Goal: Transaction & Acquisition: Purchase product/service

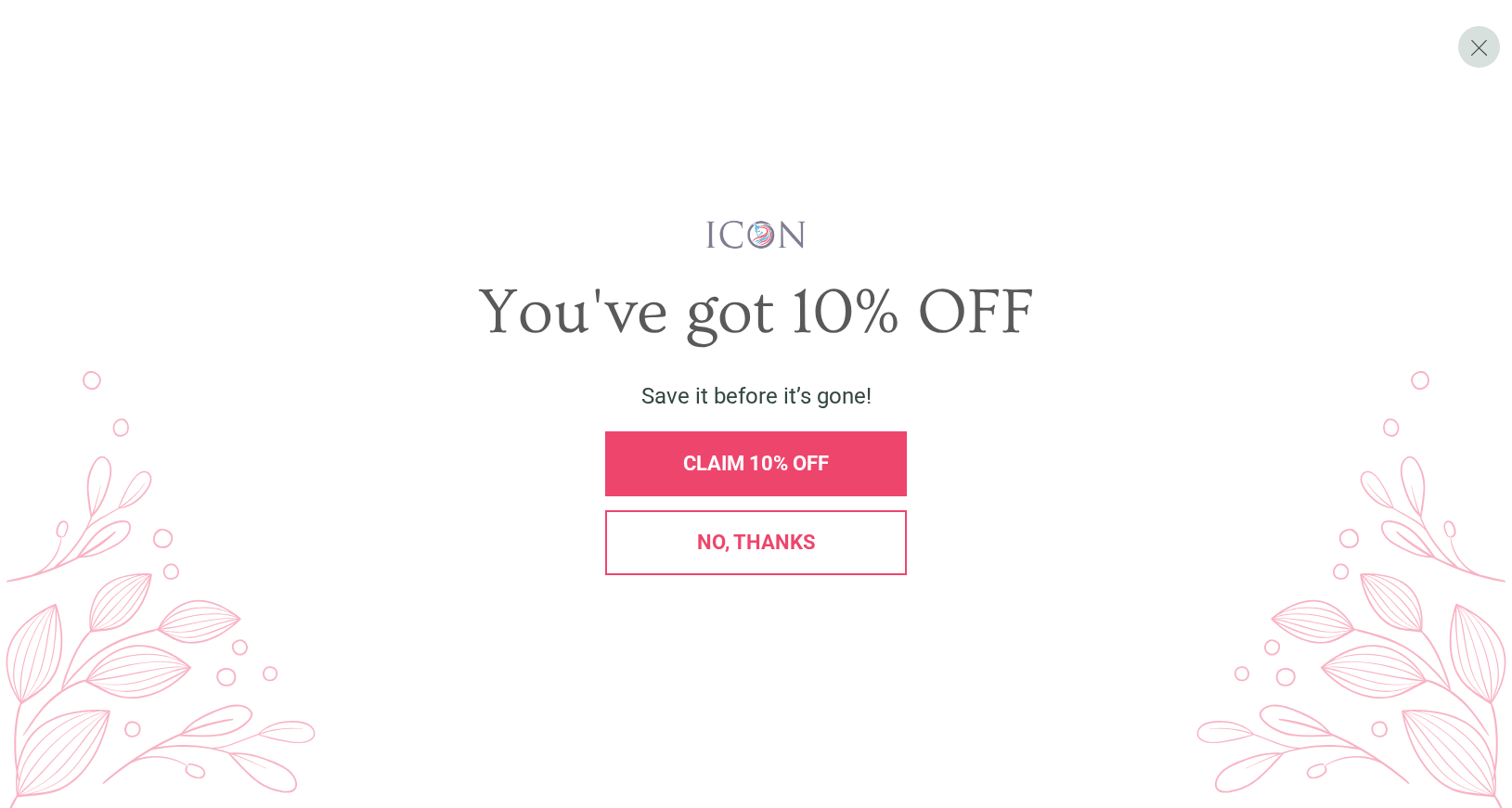
click at [827, 532] on div "No, thanks" at bounding box center [756, 542] width 301 height 65
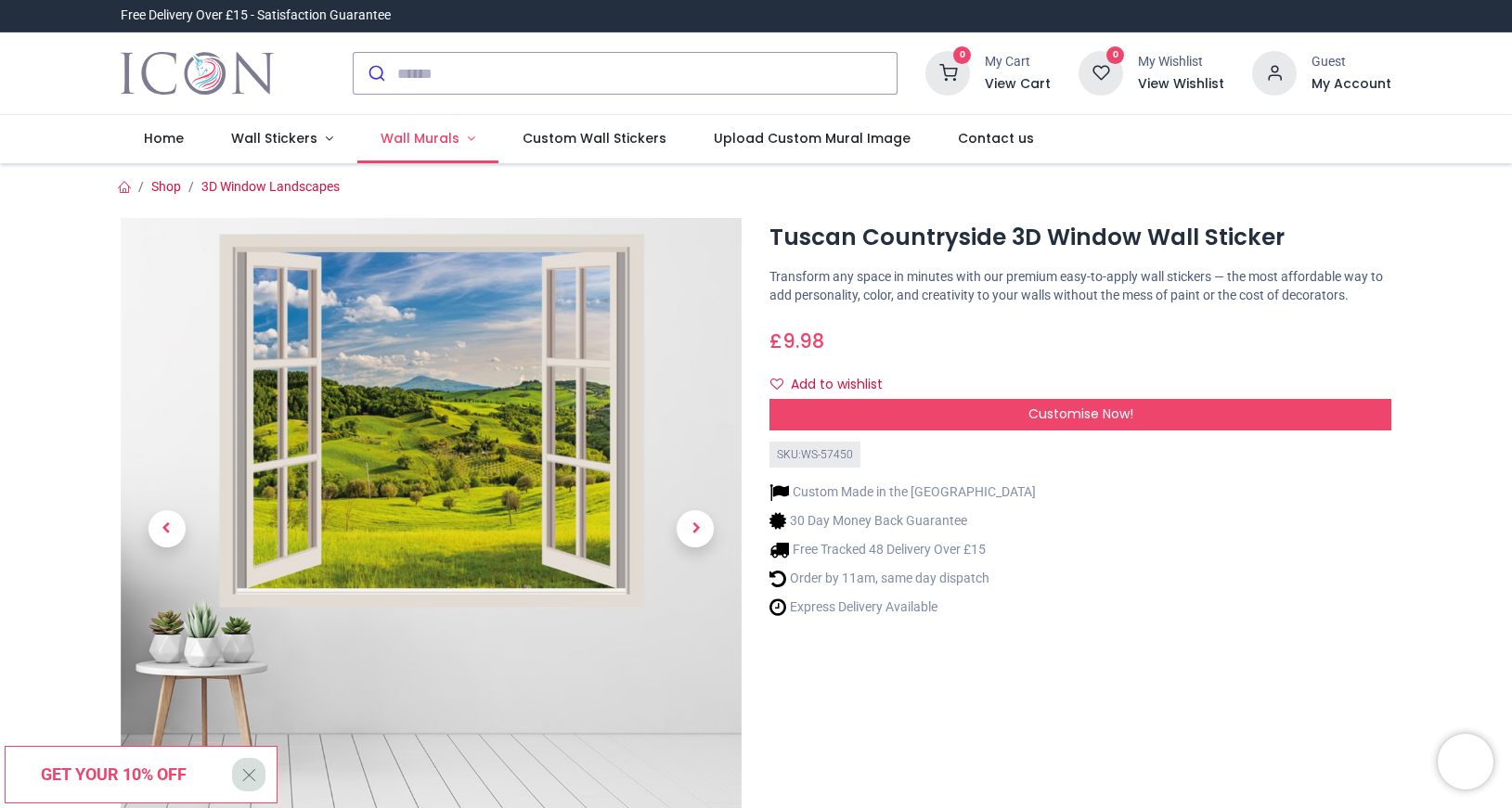
click at [446, 140] on span "Wall Murals" at bounding box center [422, 138] width 83 height 19
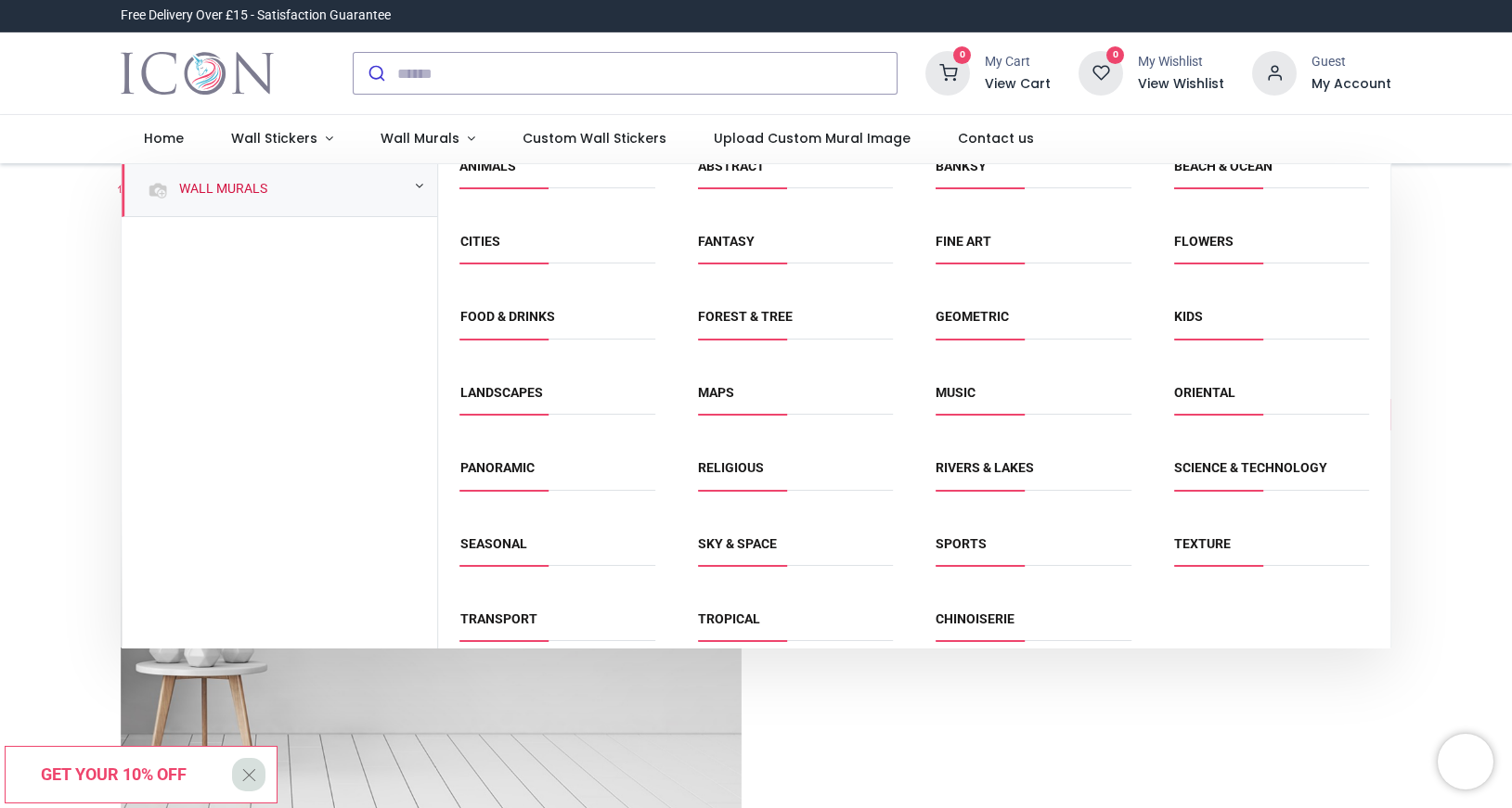
scroll to position [43, 0]
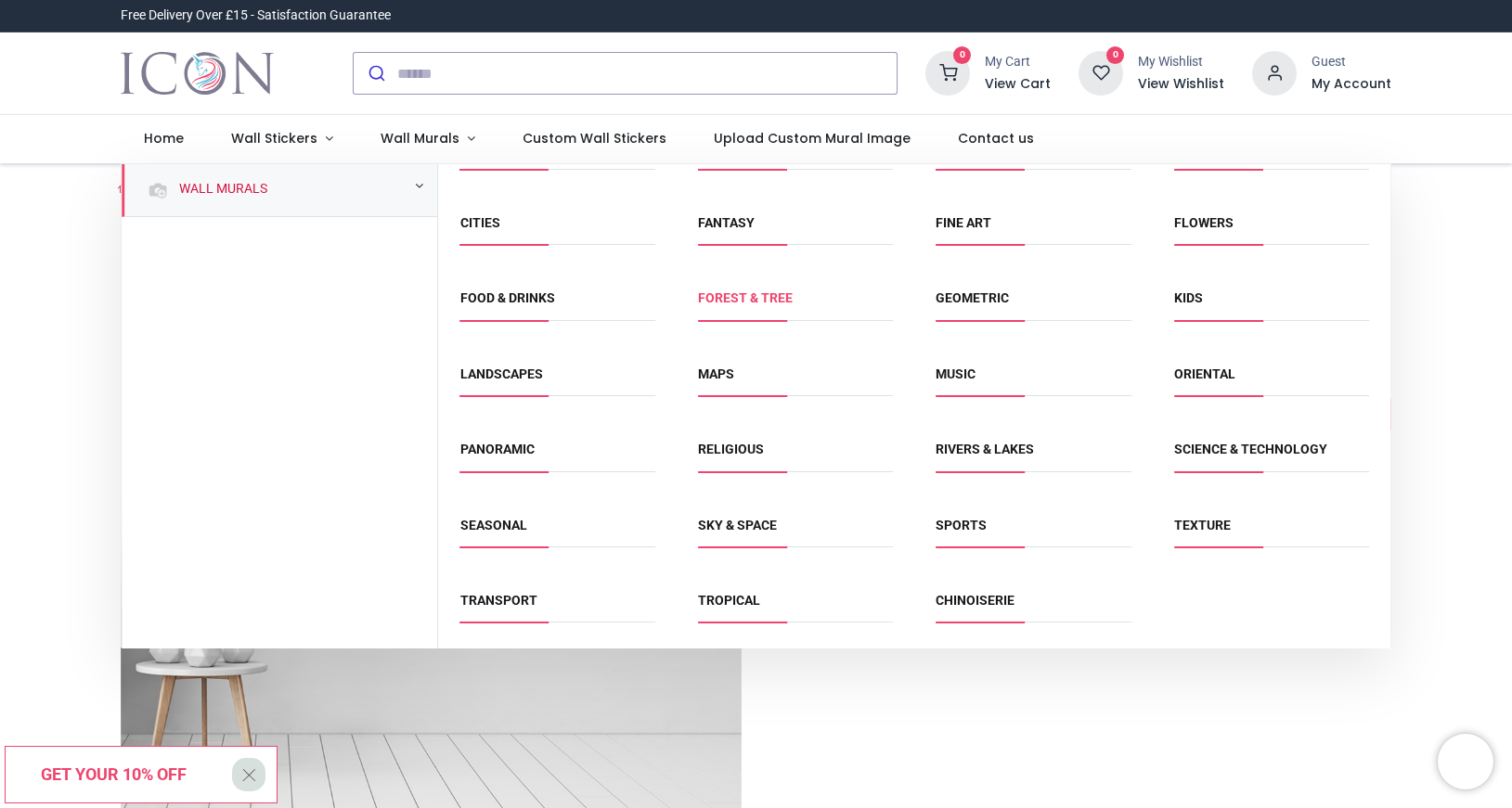
click at [756, 302] on link "Forest & Tree" at bounding box center [745, 298] width 95 height 15
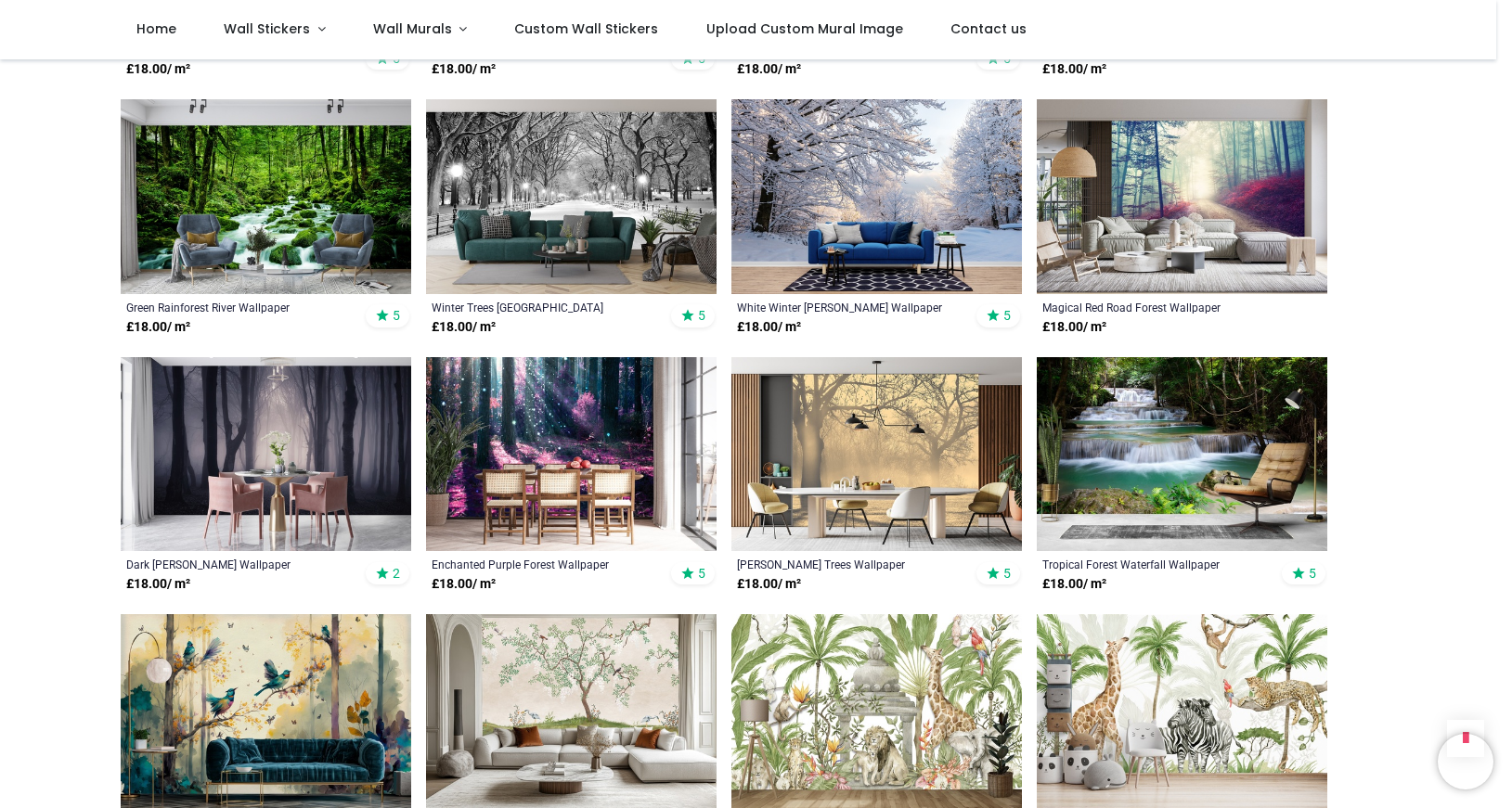
scroll to position [847, 0]
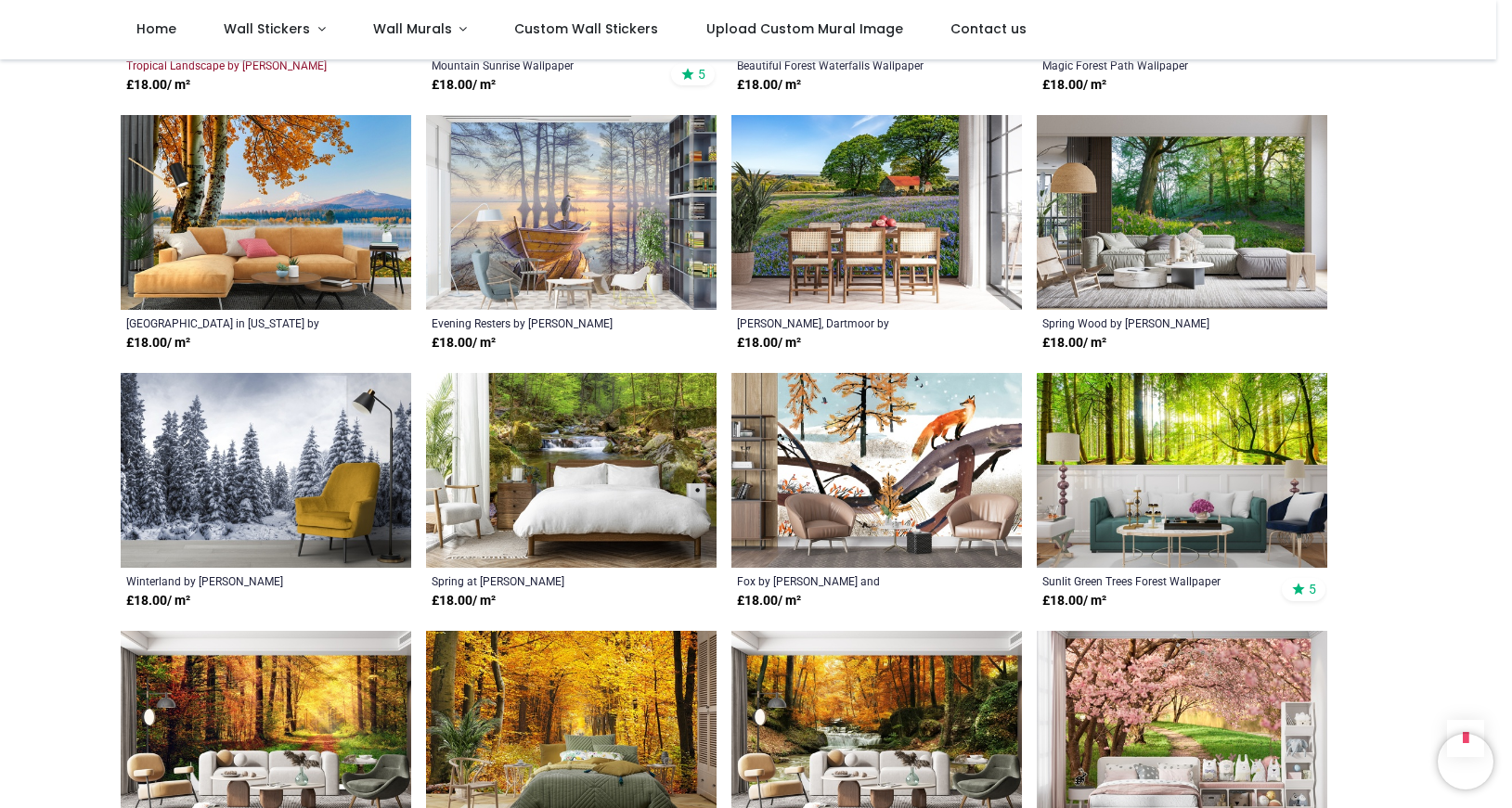
scroll to position [1692, 0]
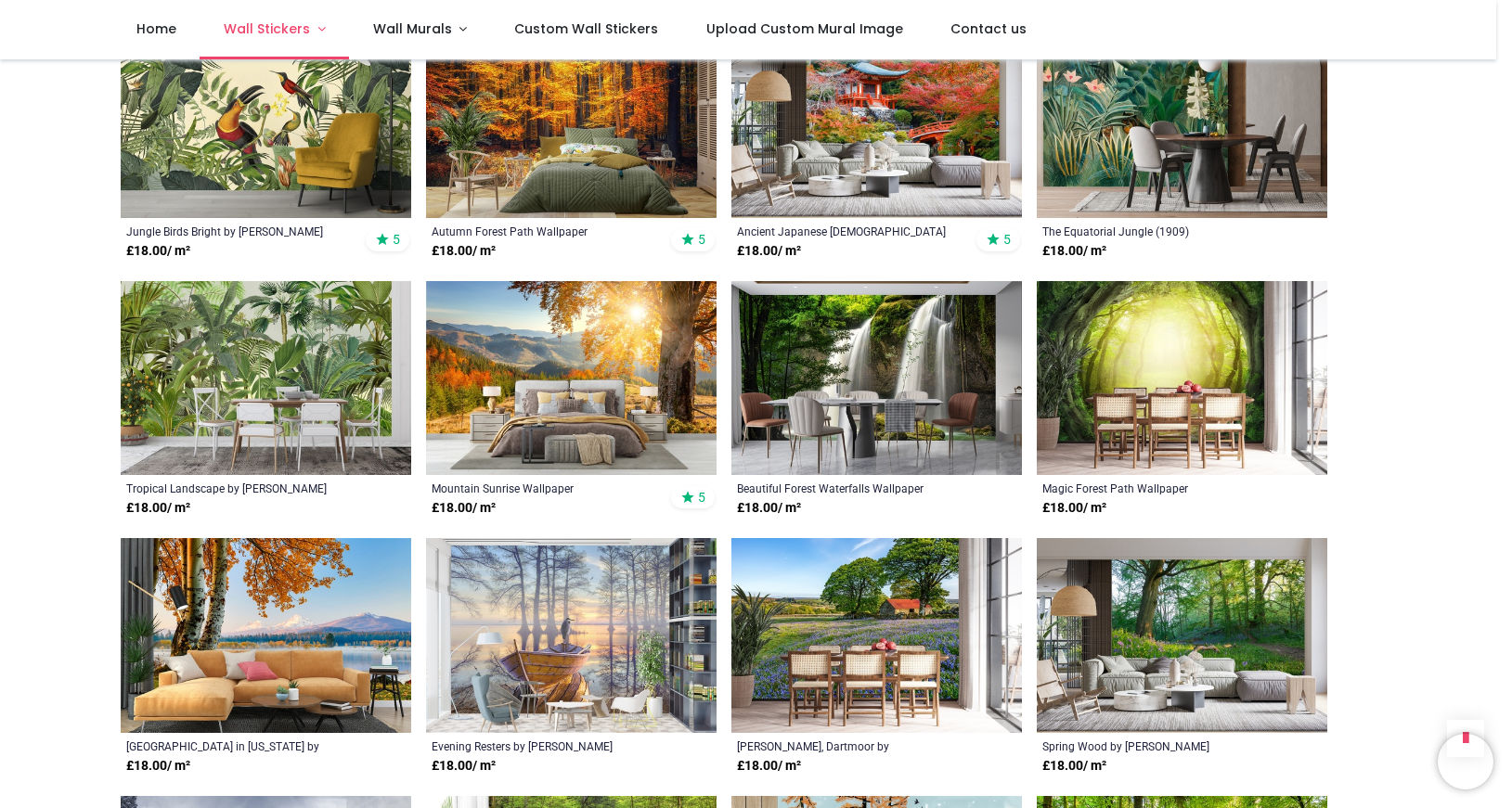
click at [309, 26] on span "Wall Stickers" at bounding box center [268, 29] width 90 height 19
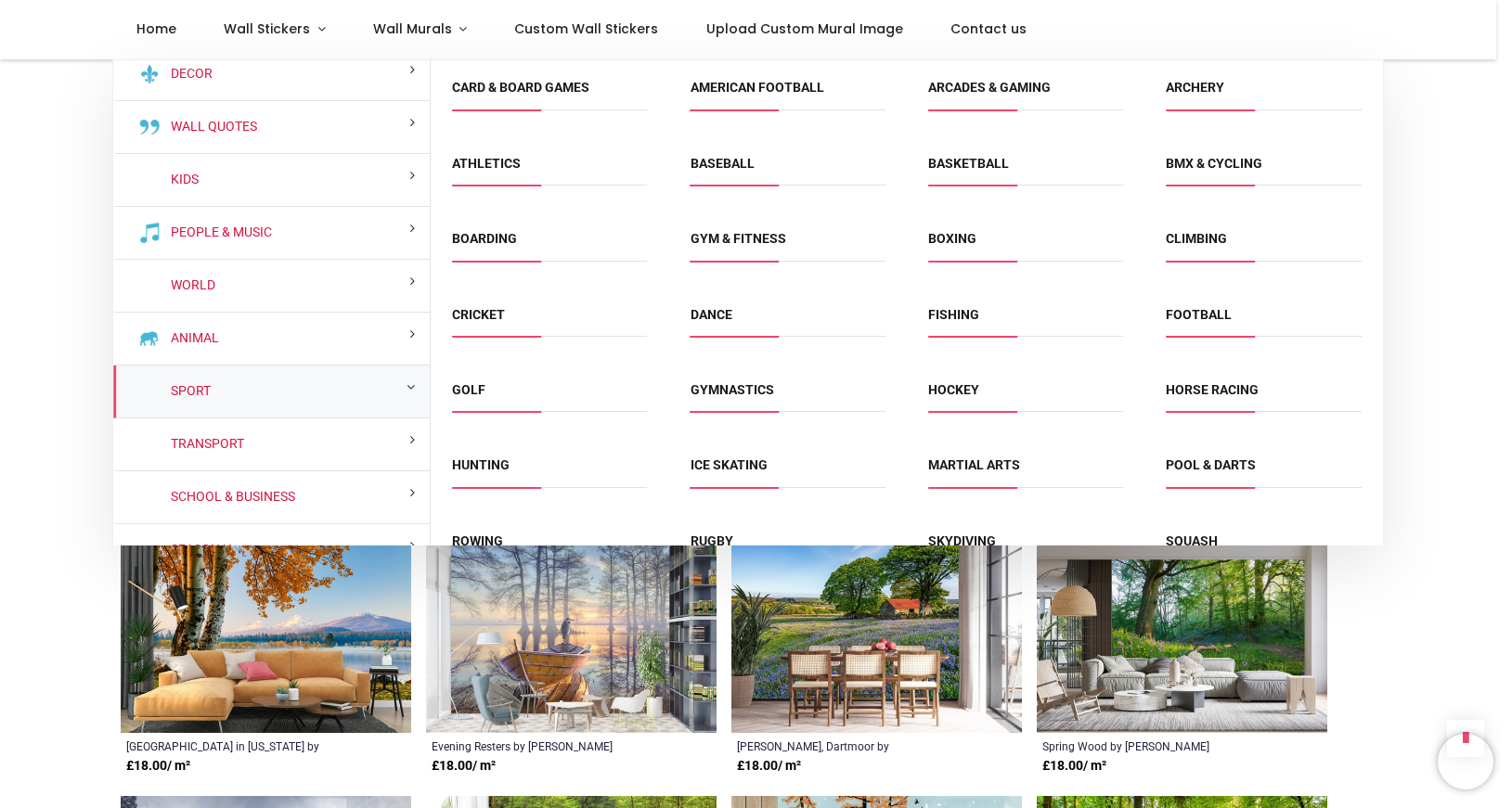
scroll to position [0, 0]
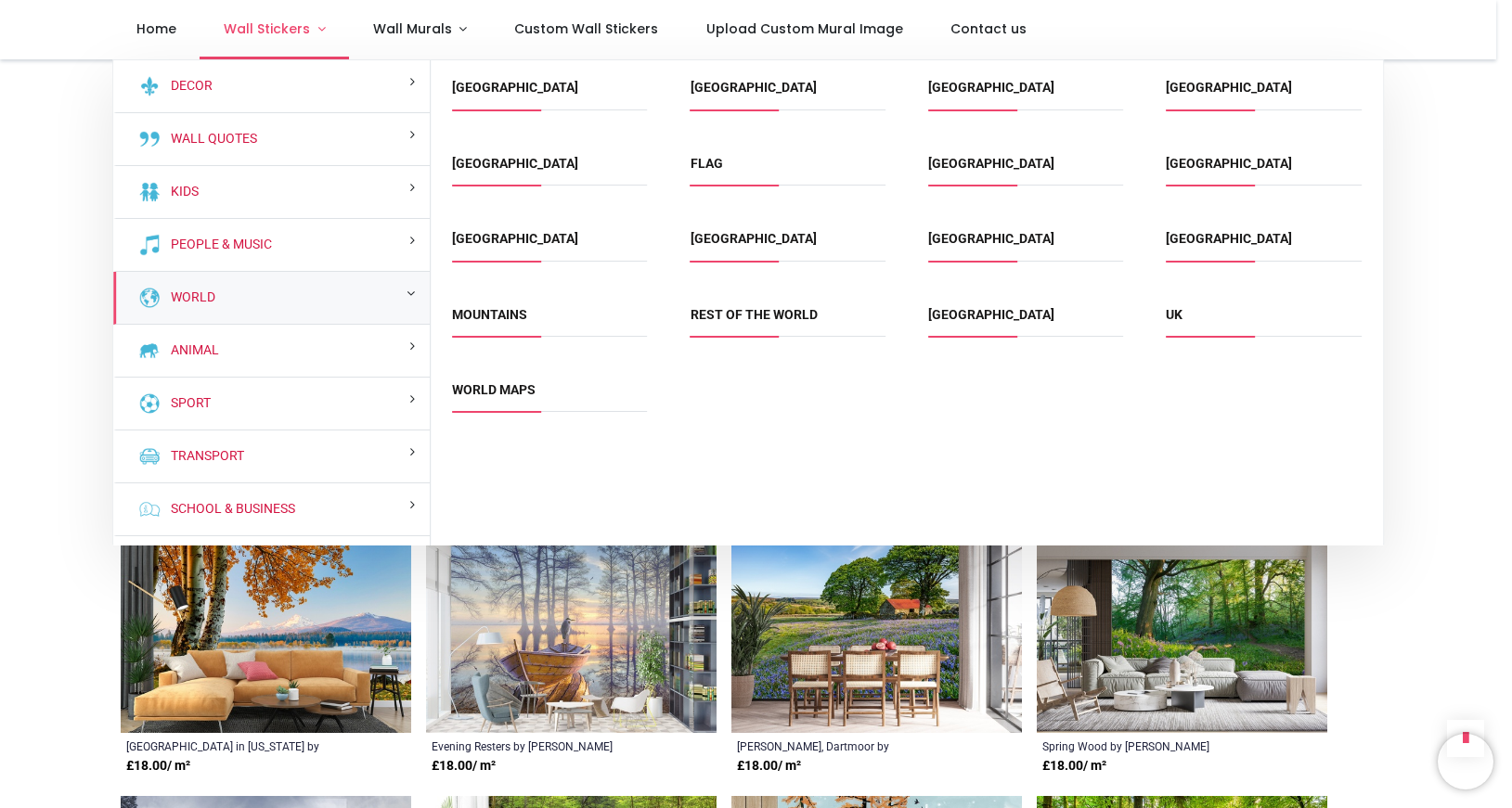
click at [312, 30] on link "Wall Stickers" at bounding box center [274, 29] width 150 height 59
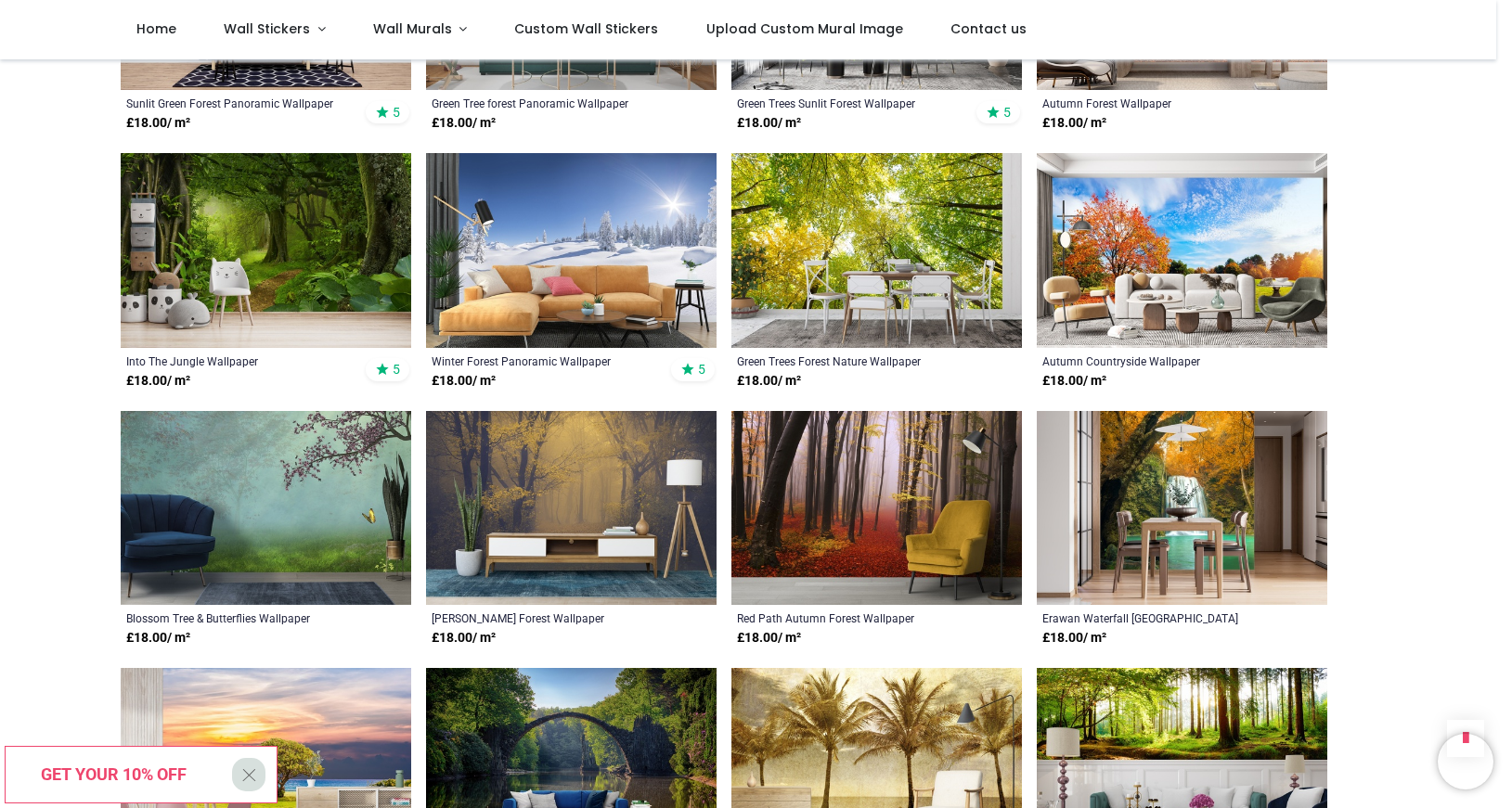
scroll to position [4867, 0]
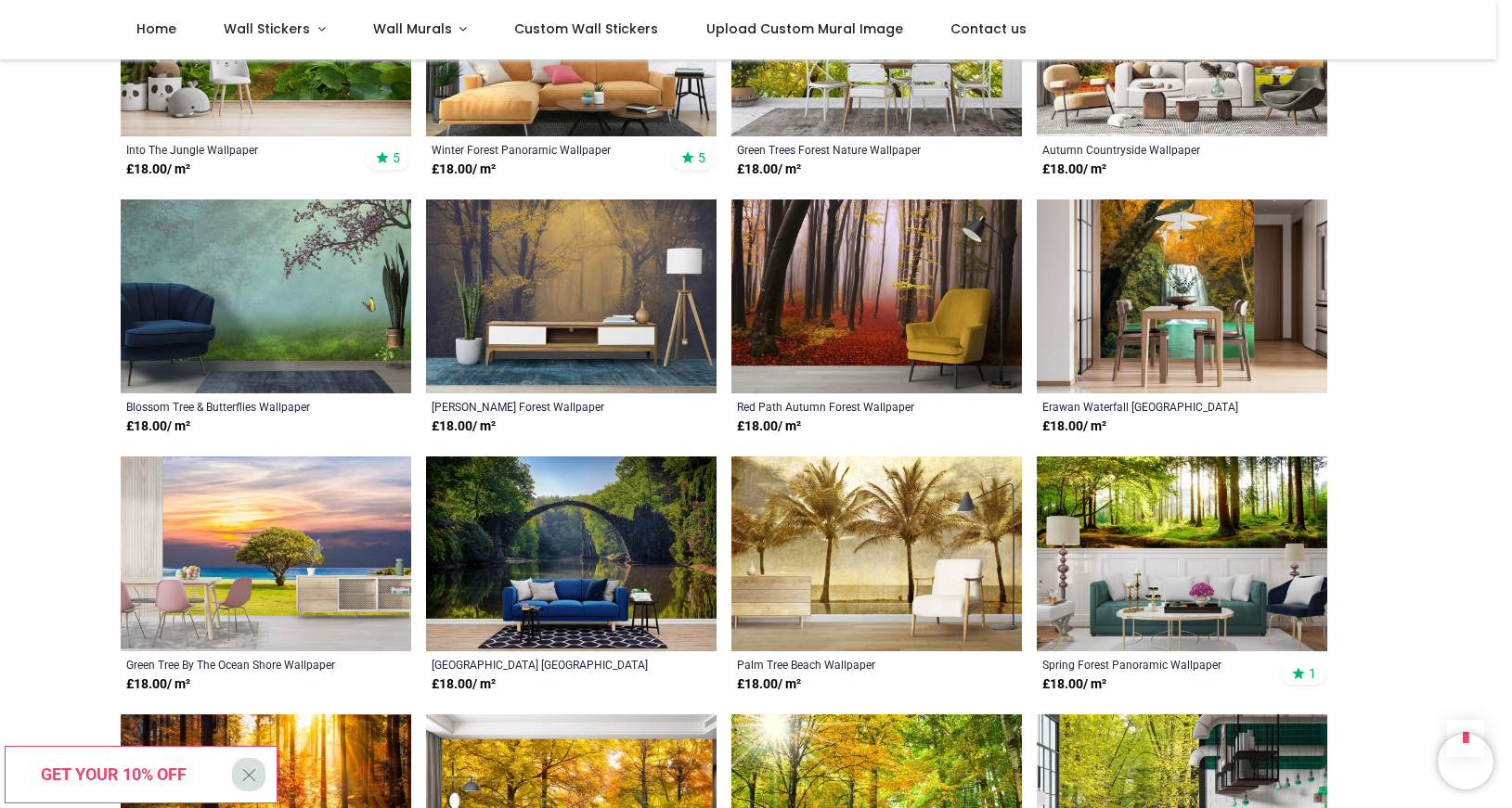
click at [291, 325] on img at bounding box center [266, 297] width 290 height 195
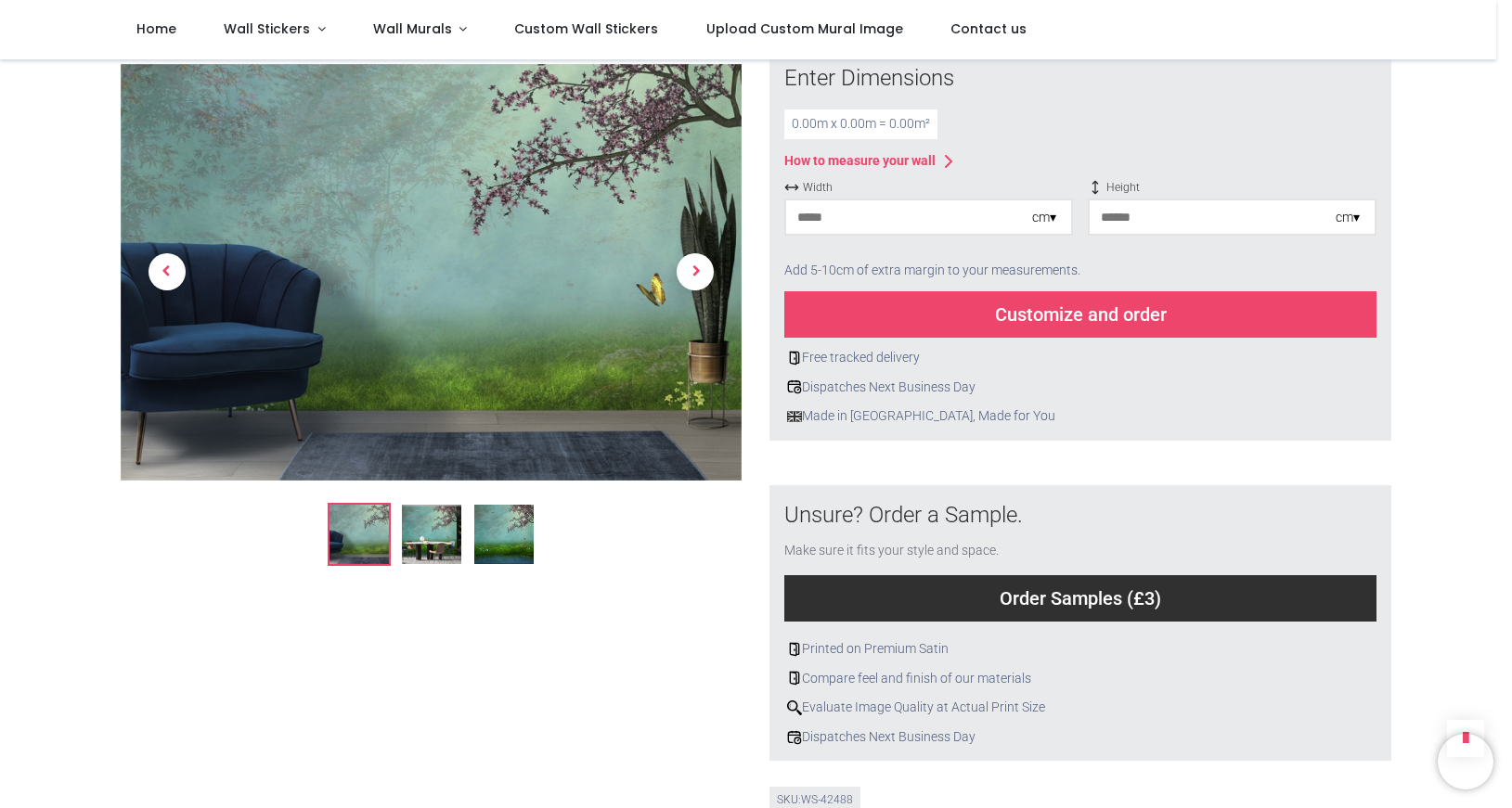
scroll to position [212, 0]
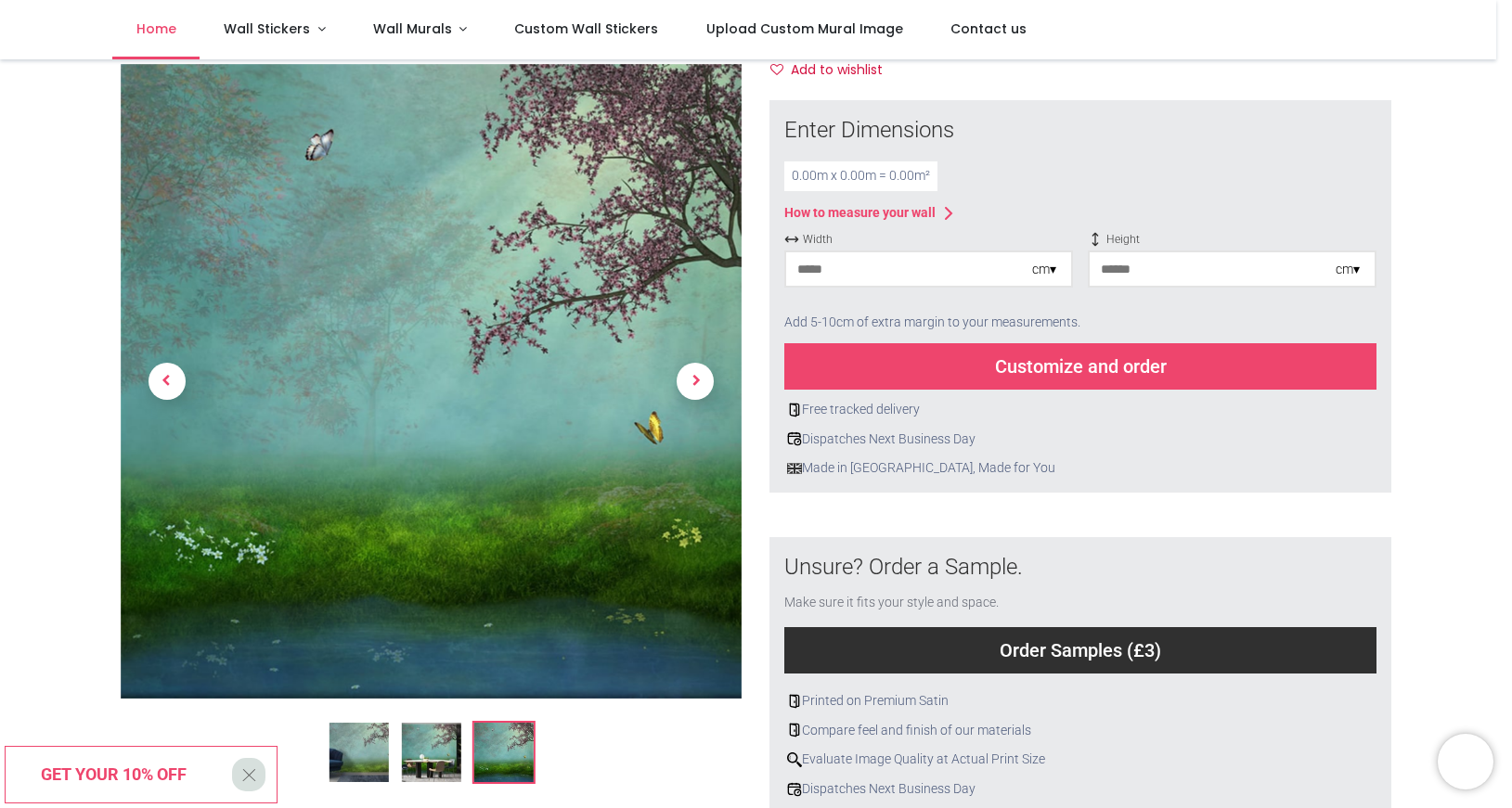
click at [148, 34] on span "Home" at bounding box center [156, 29] width 40 height 19
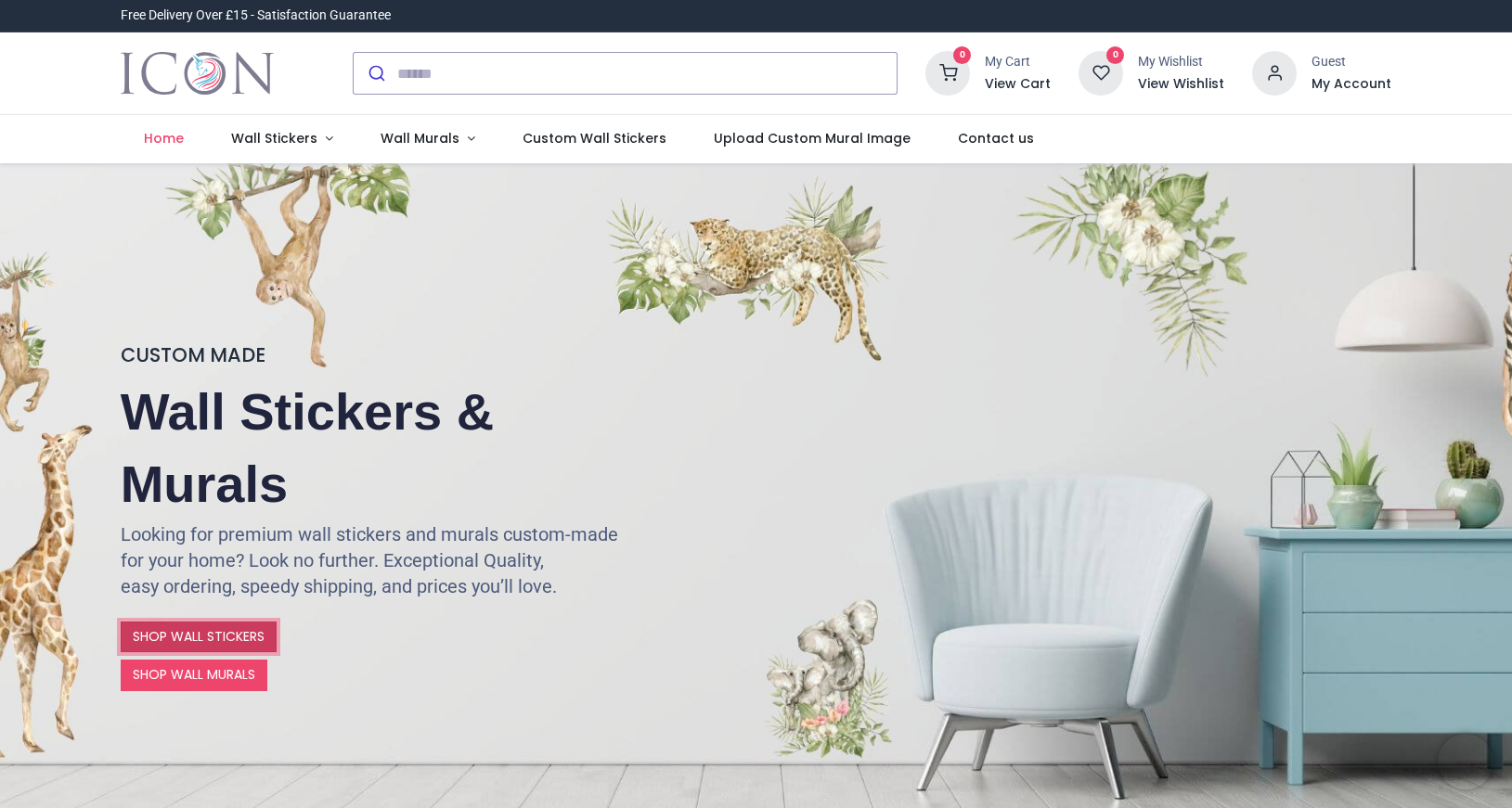
click at [225, 636] on link "SHOP WALL STICKERS" at bounding box center [199, 638] width 156 height 32
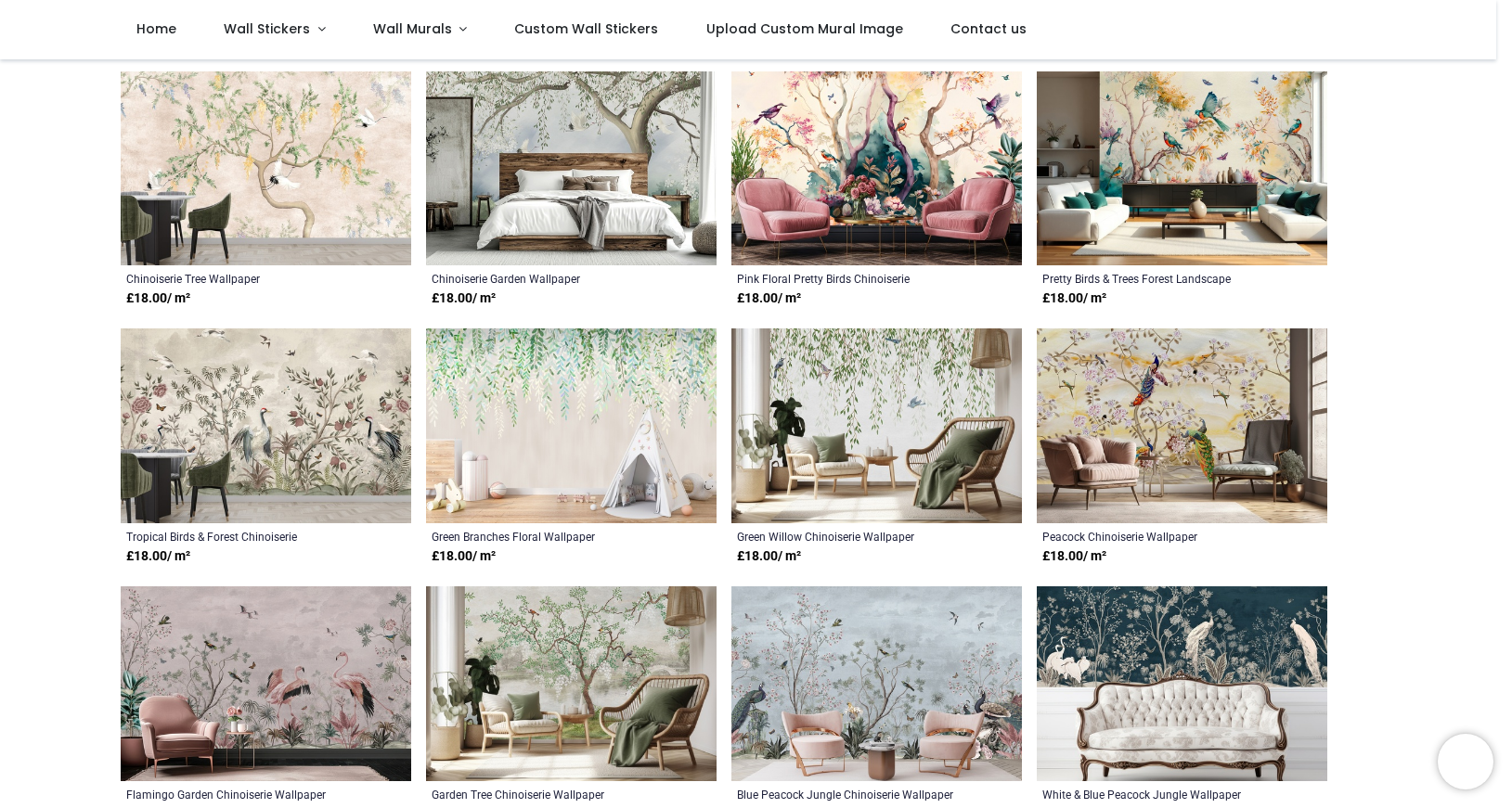
scroll to position [423, 0]
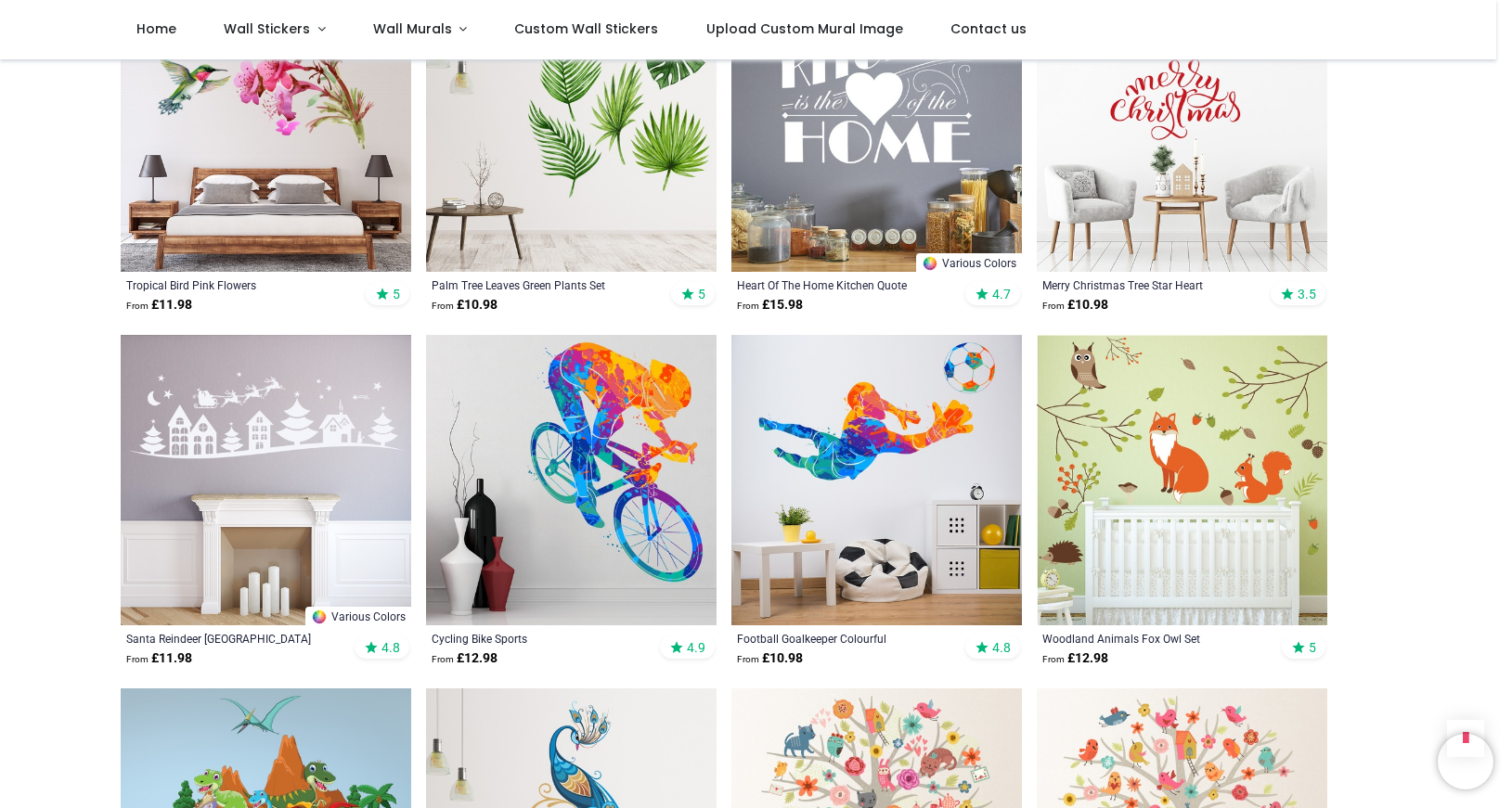
scroll to position [4020, 0]
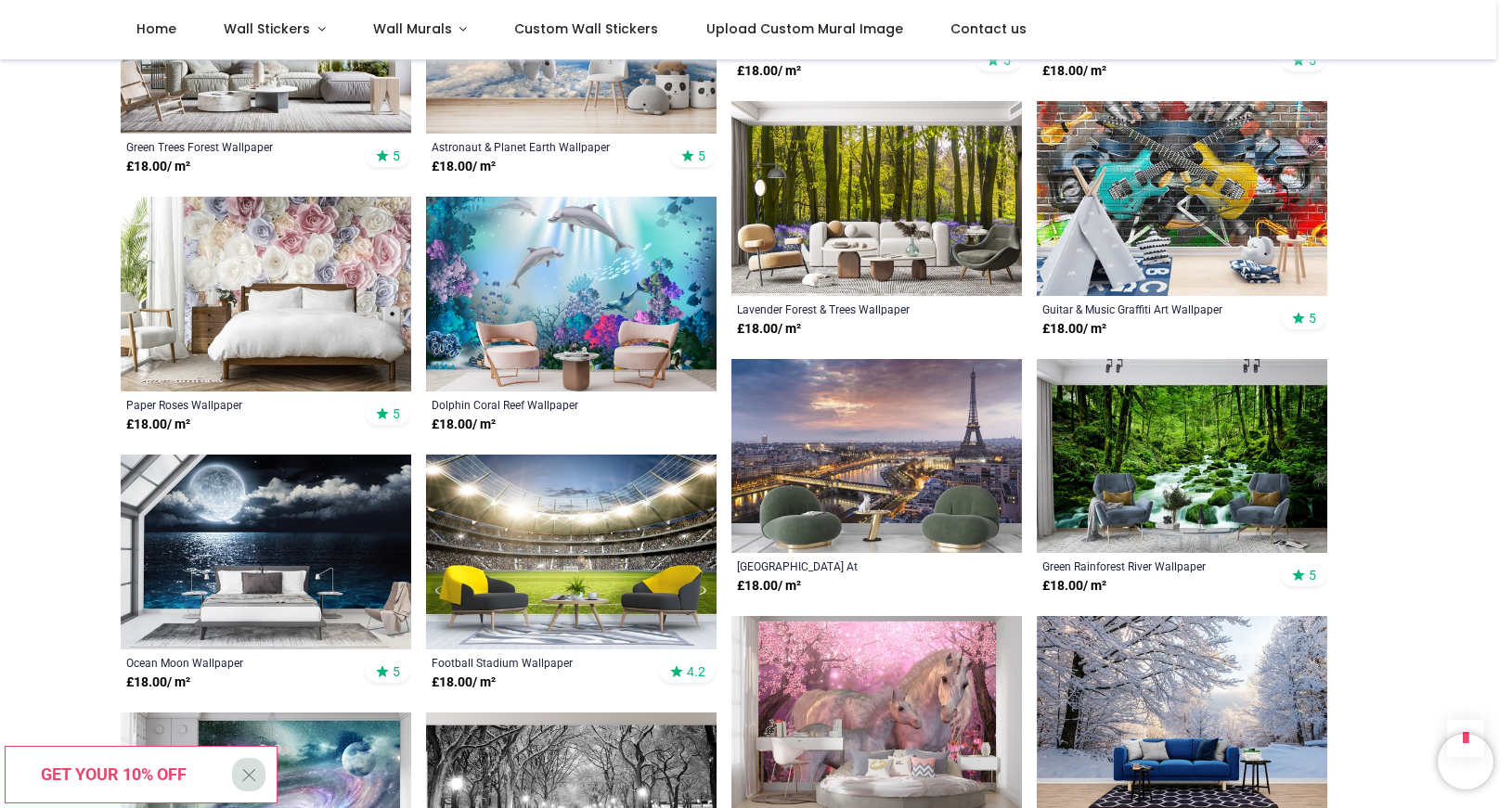
scroll to position [5924, 0]
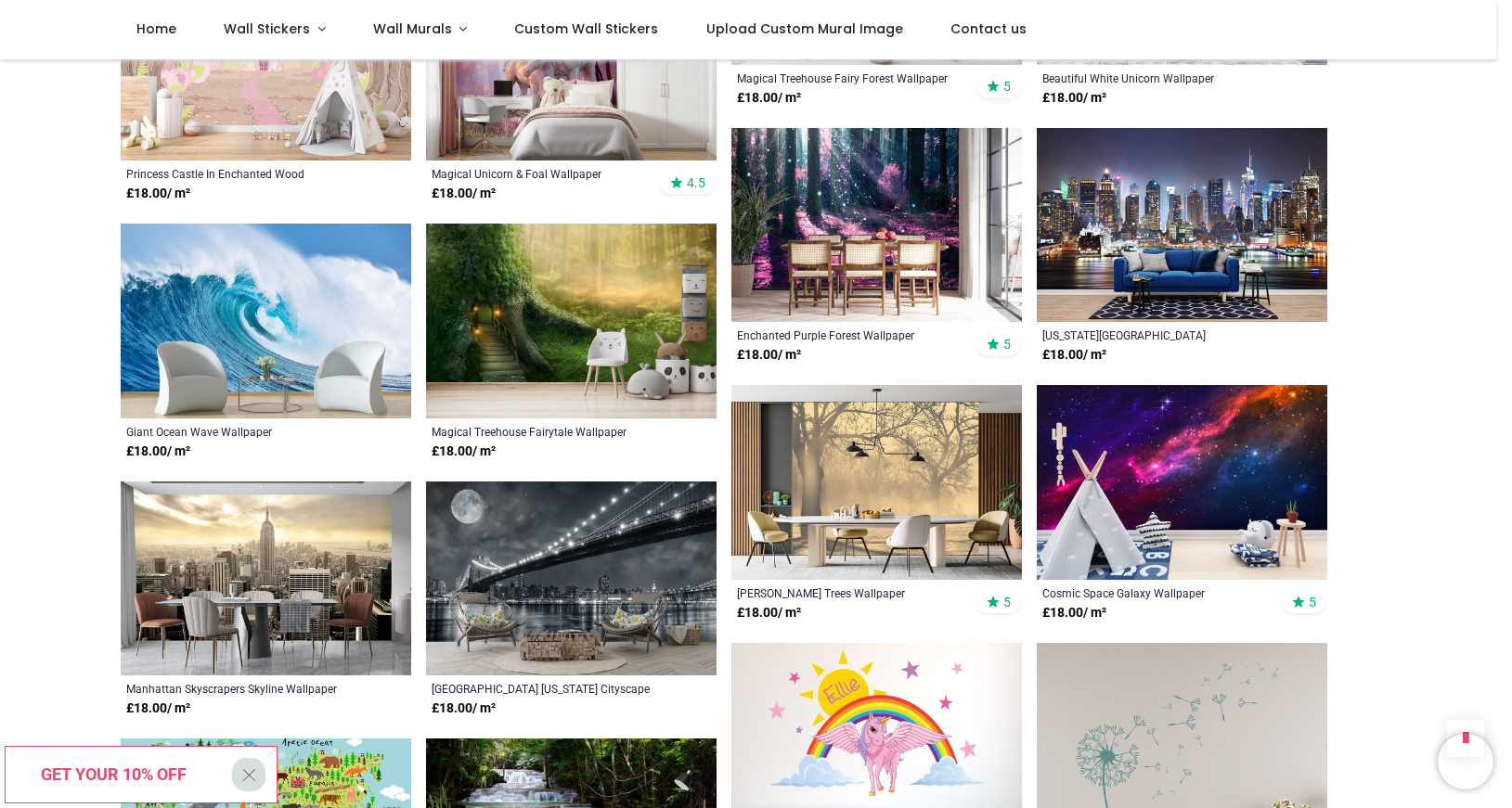
scroll to position [6982, 0]
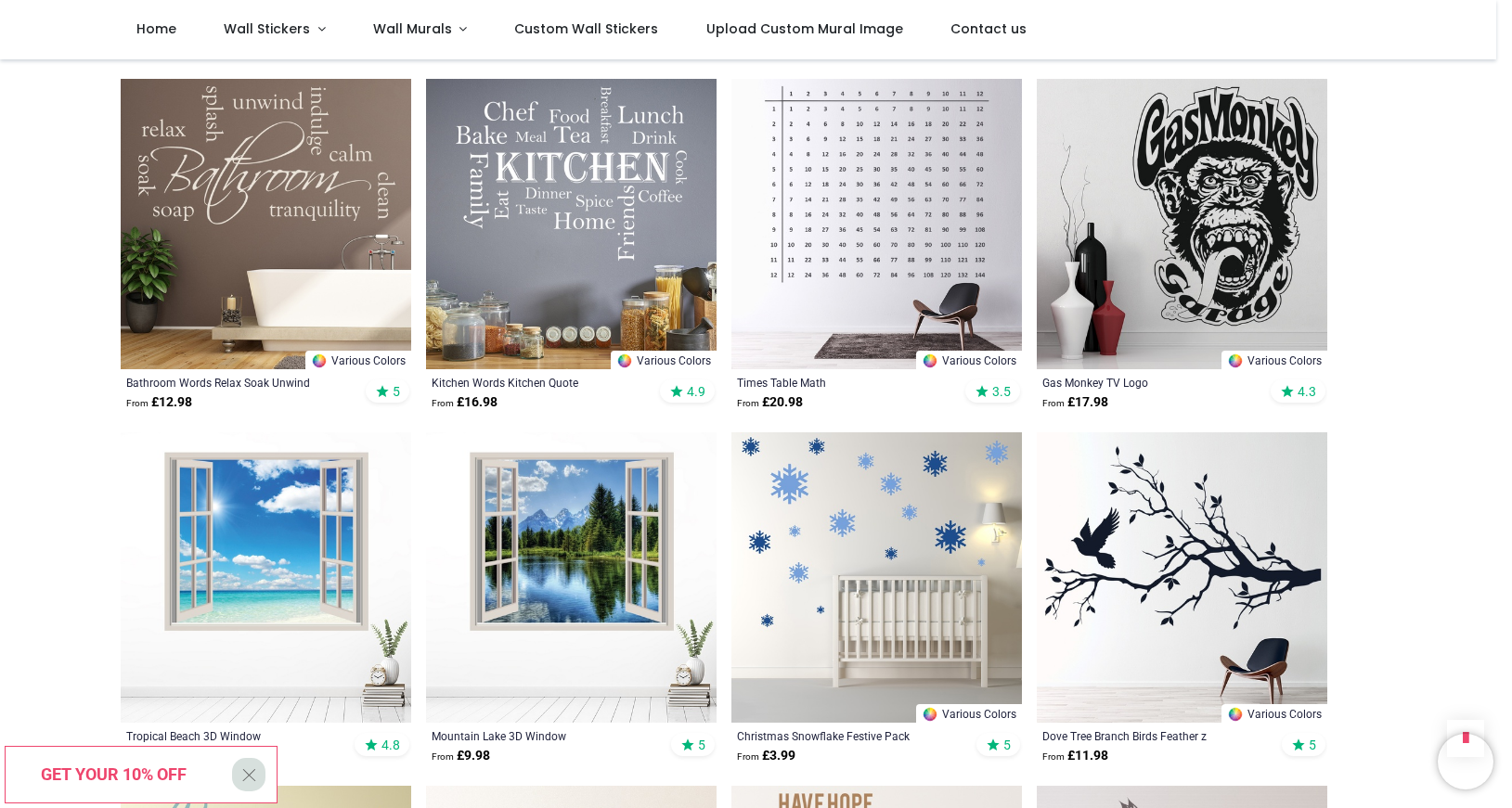
scroll to position [9733, 0]
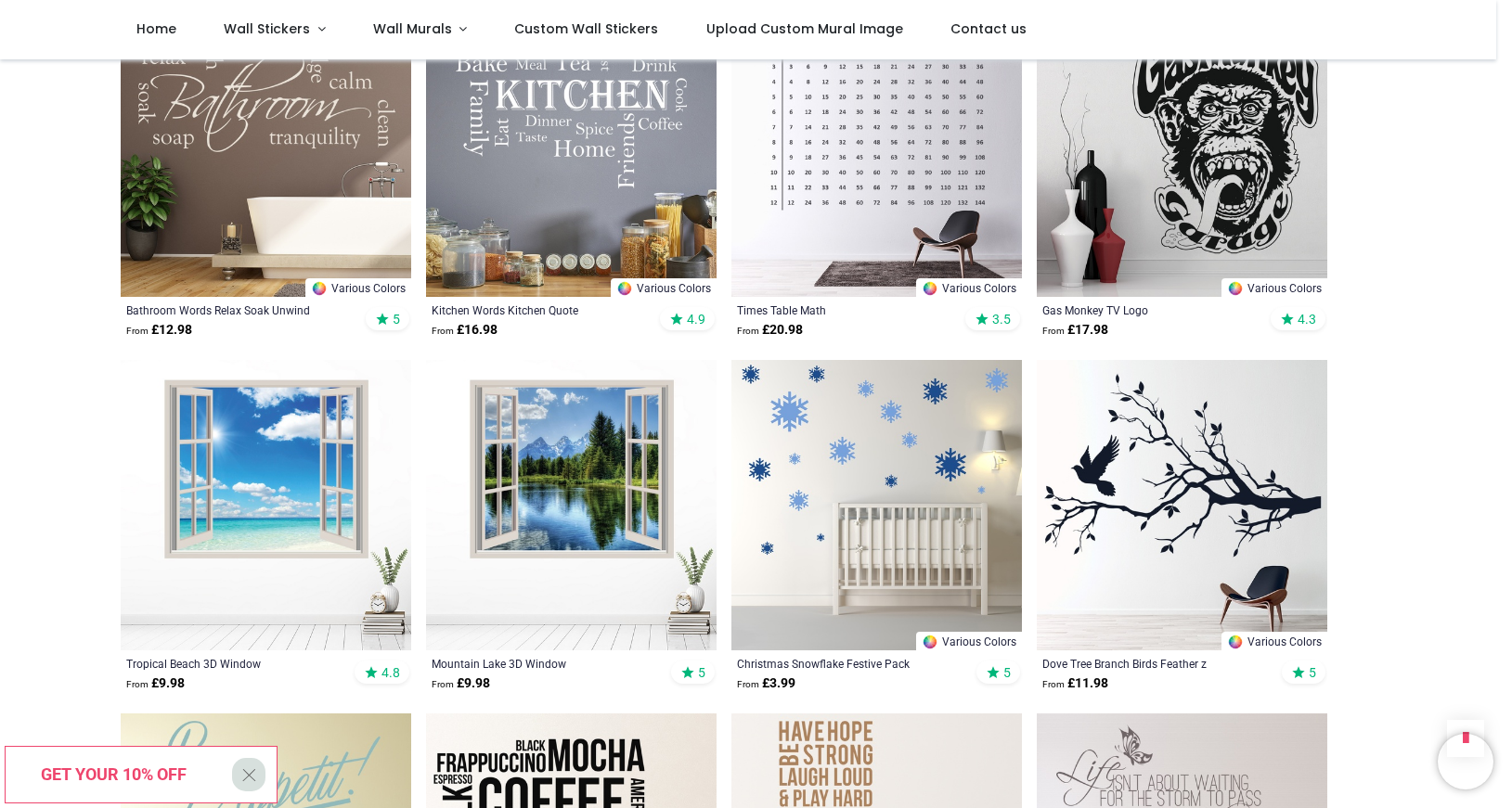
click at [558, 463] on img at bounding box center [571, 505] width 290 height 290
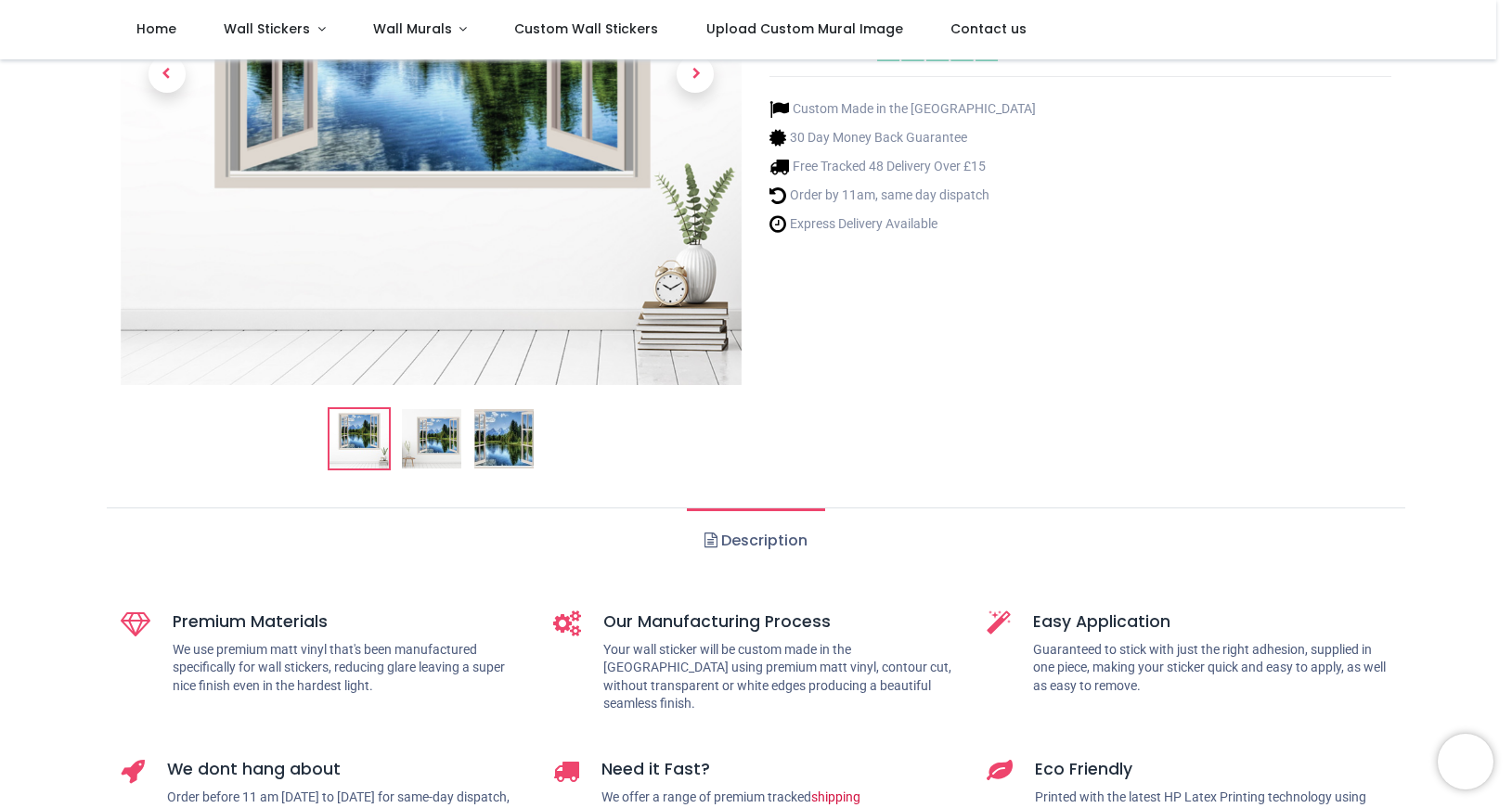
scroll to position [423, 0]
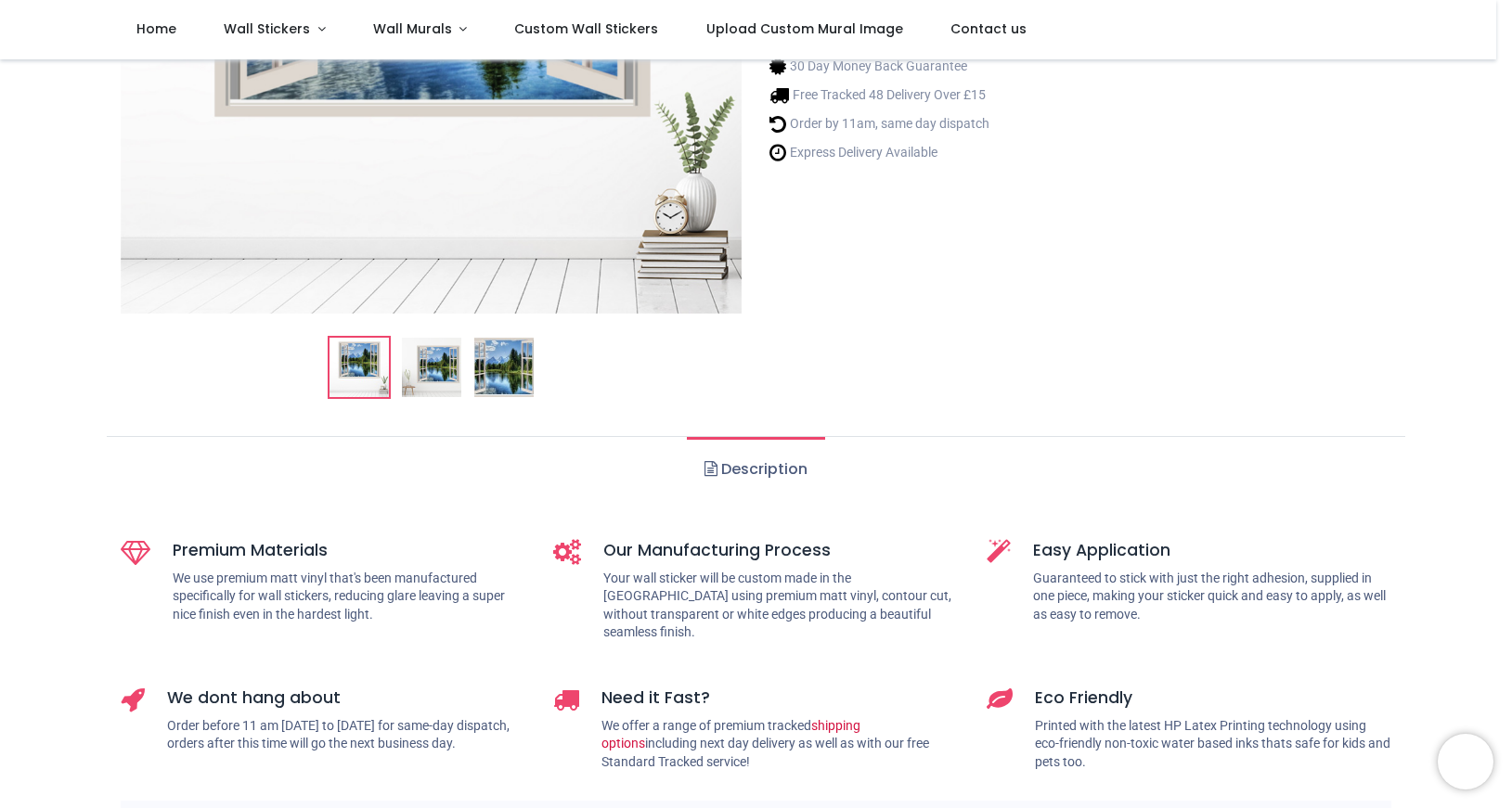
click at [504, 378] on img at bounding box center [504, 367] width 59 height 59
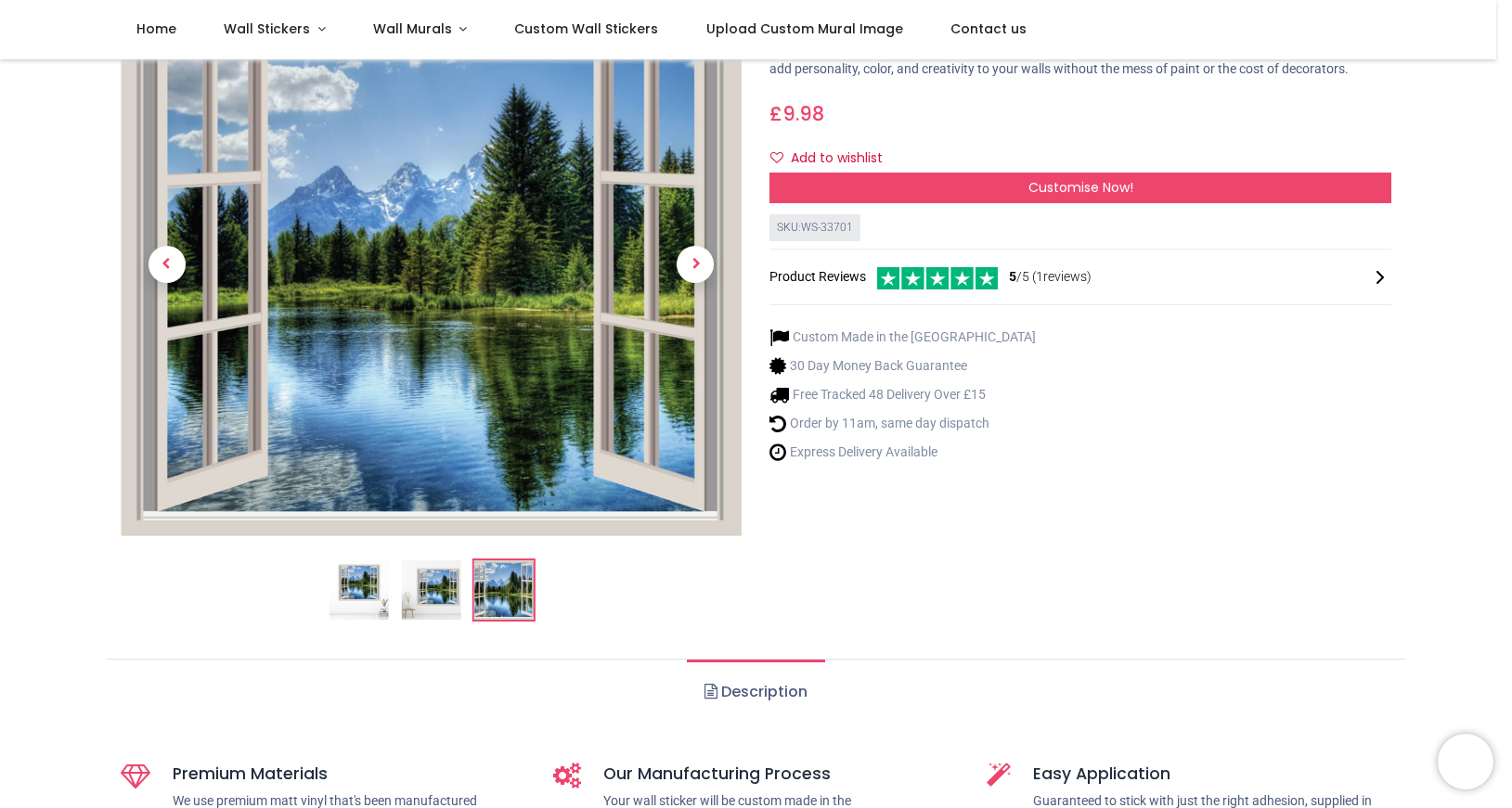
scroll to position [0, 0]
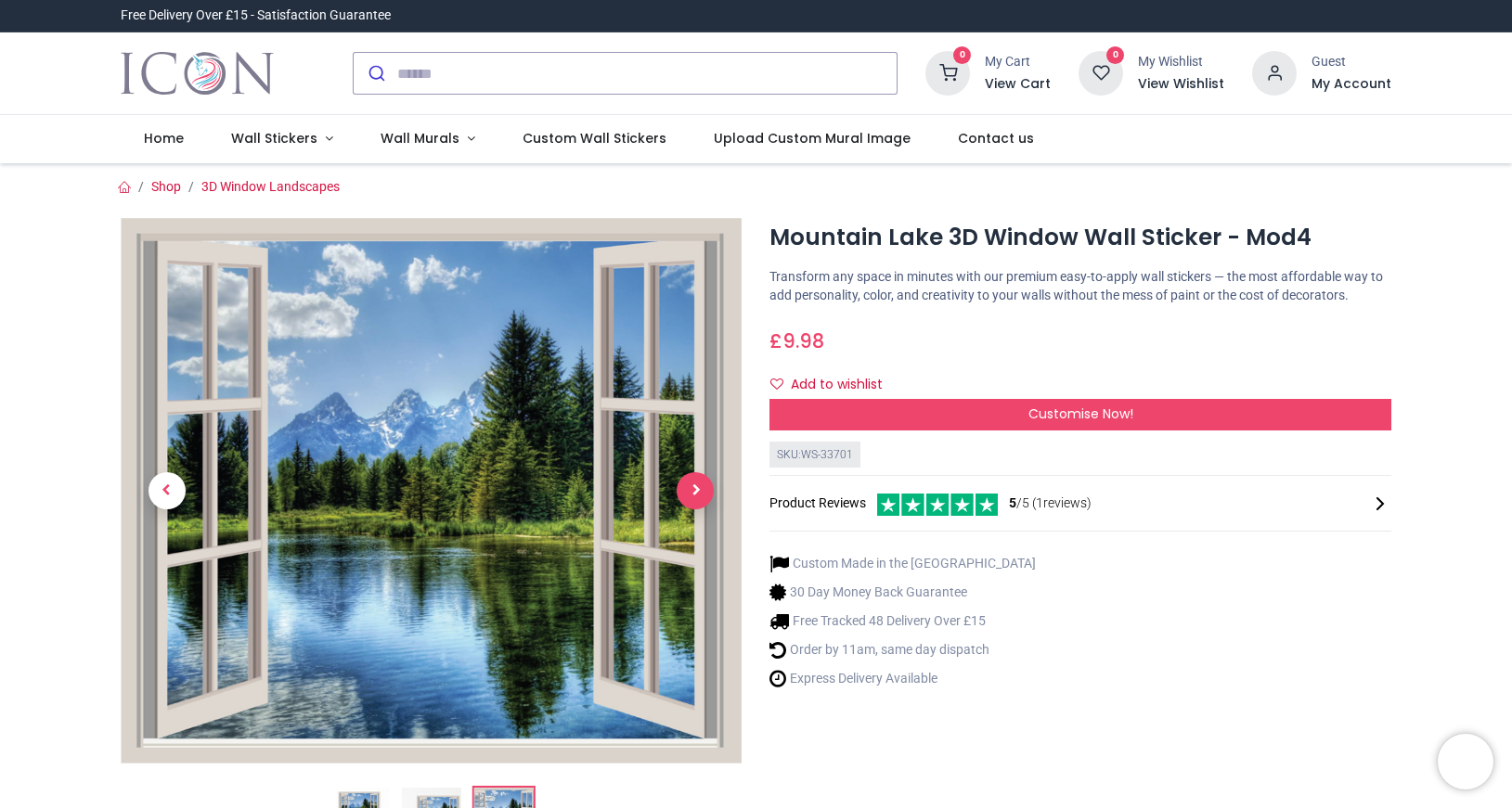
click at [681, 492] on span "Next" at bounding box center [694, 491] width 37 height 37
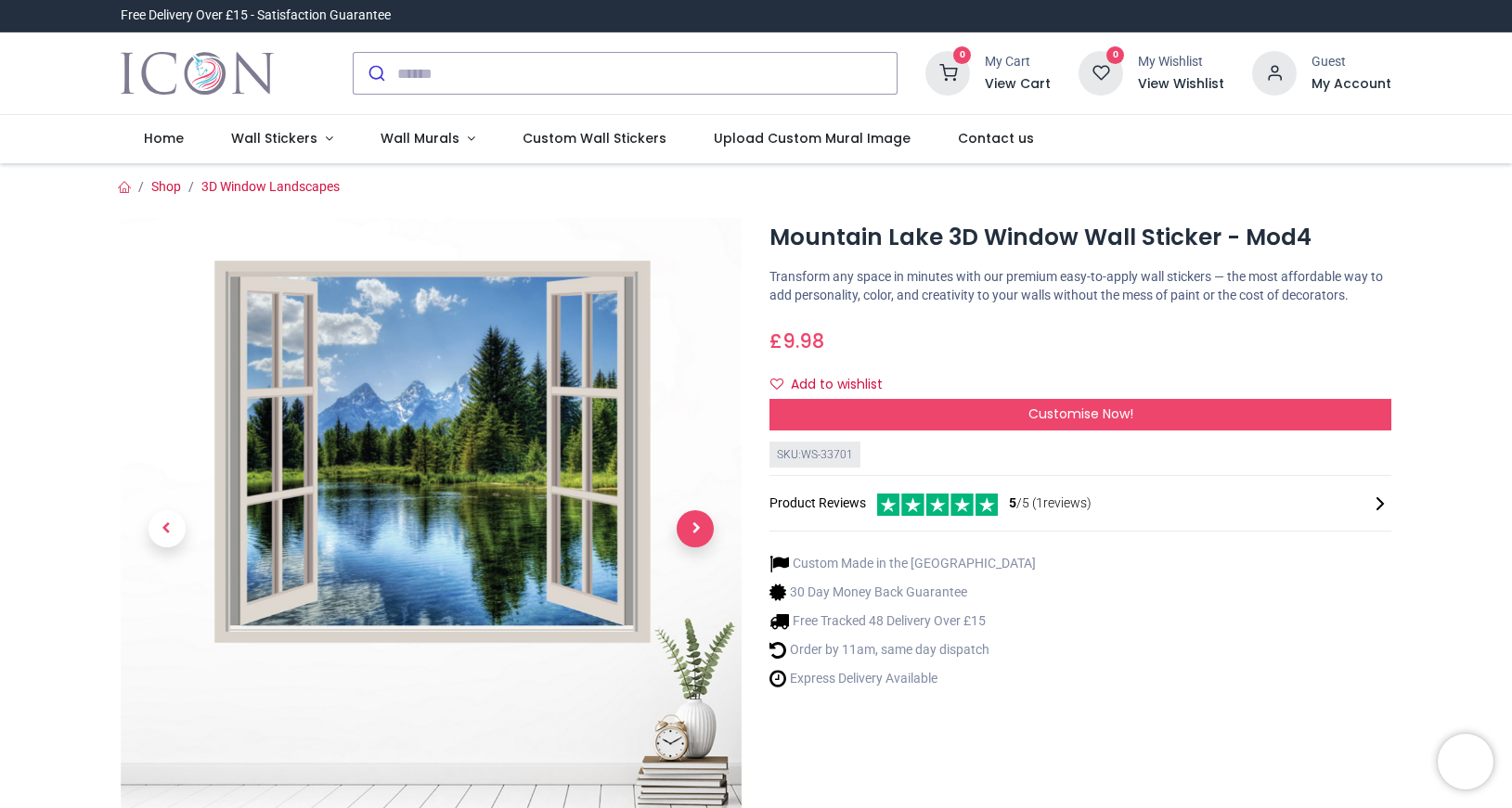
click at [701, 528] on span "Next" at bounding box center [694, 528] width 37 height 37
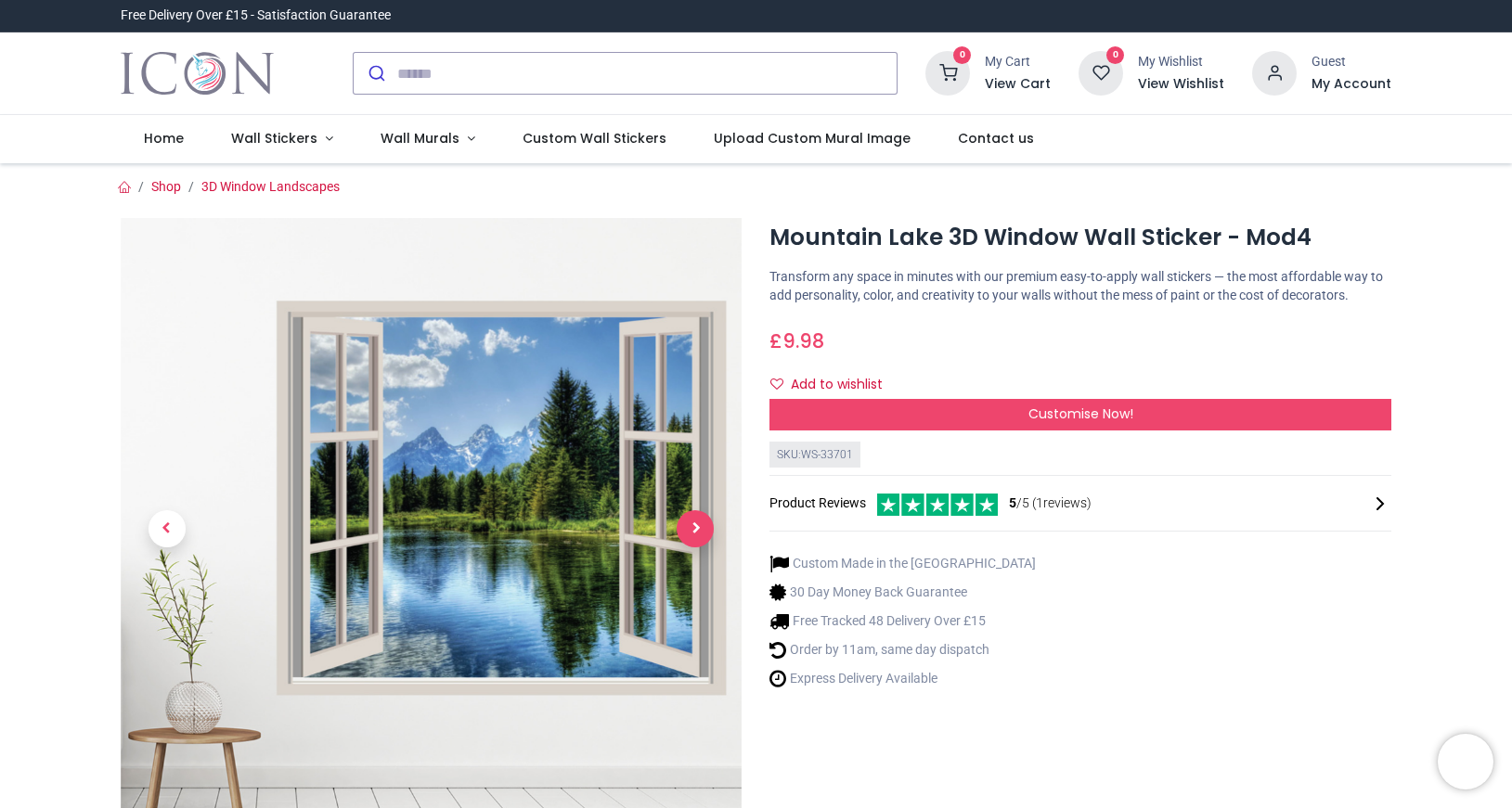
click at [686, 530] on span "Next" at bounding box center [694, 528] width 37 height 37
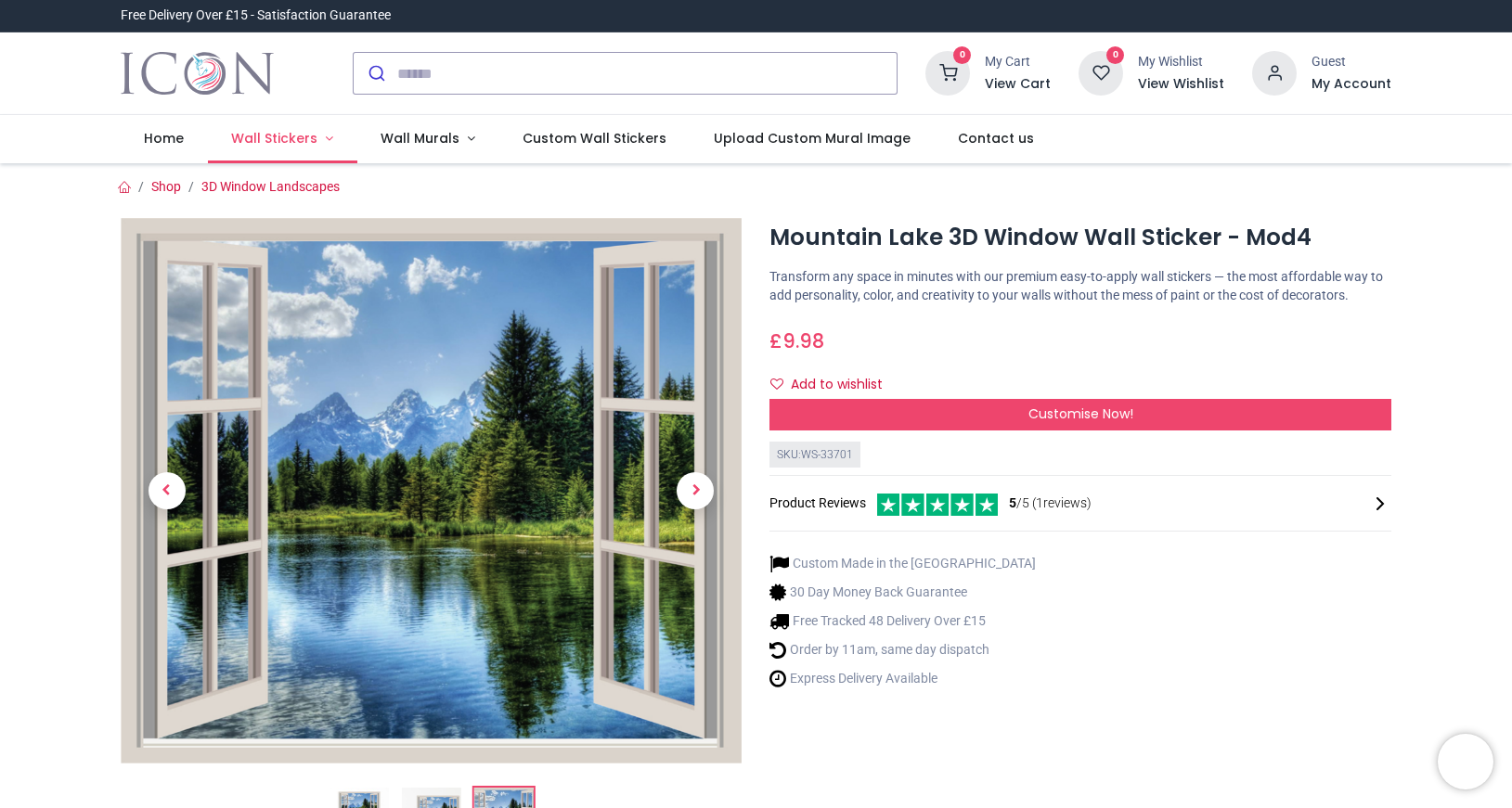
click at [268, 143] on span "Wall Stickers" at bounding box center [274, 138] width 87 height 19
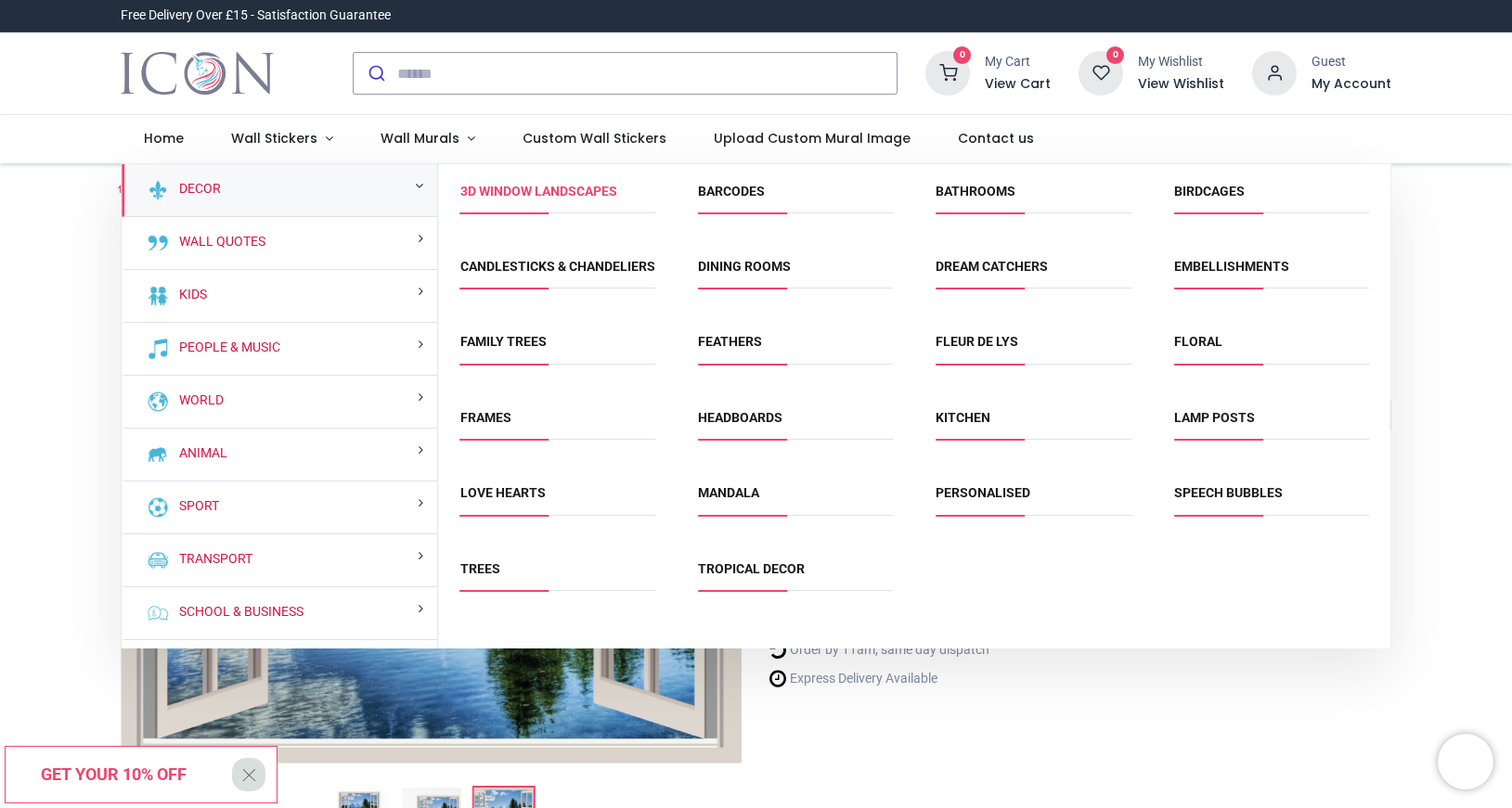
click at [524, 196] on link "3D Window Landscapes" at bounding box center [539, 191] width 157 height 15
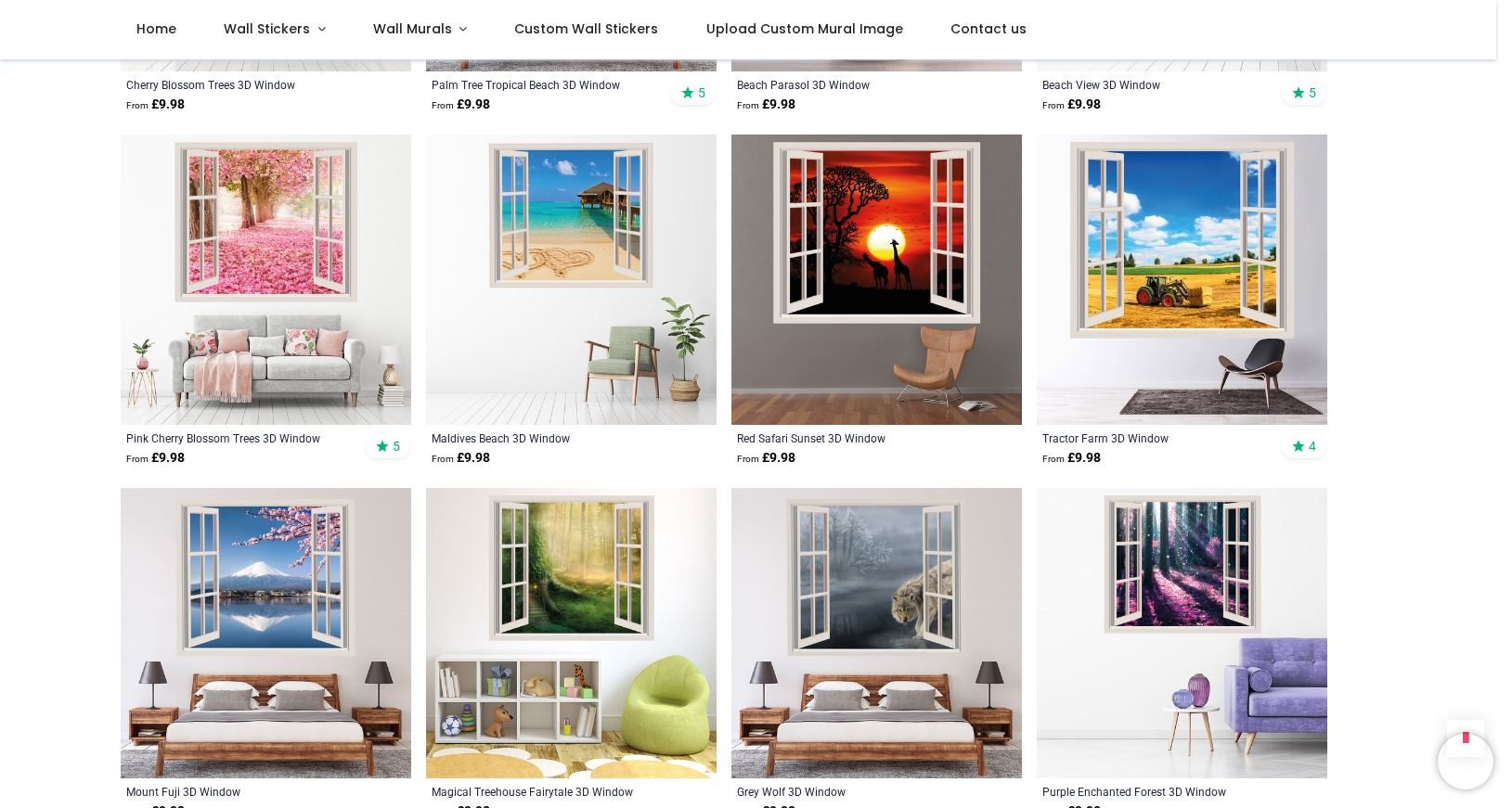
scroll to position [1904, 0]
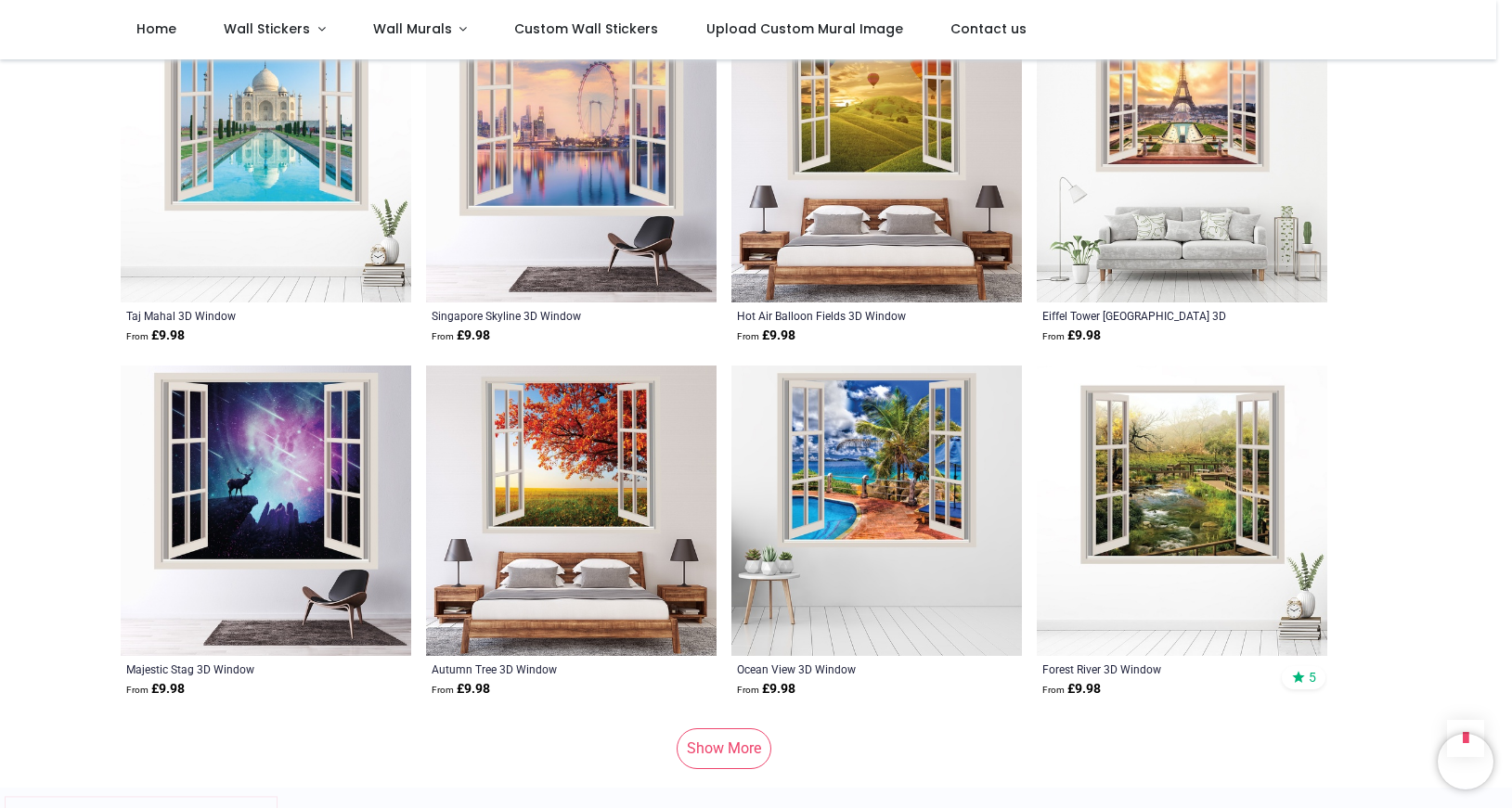
scroll to position [4655, 0]
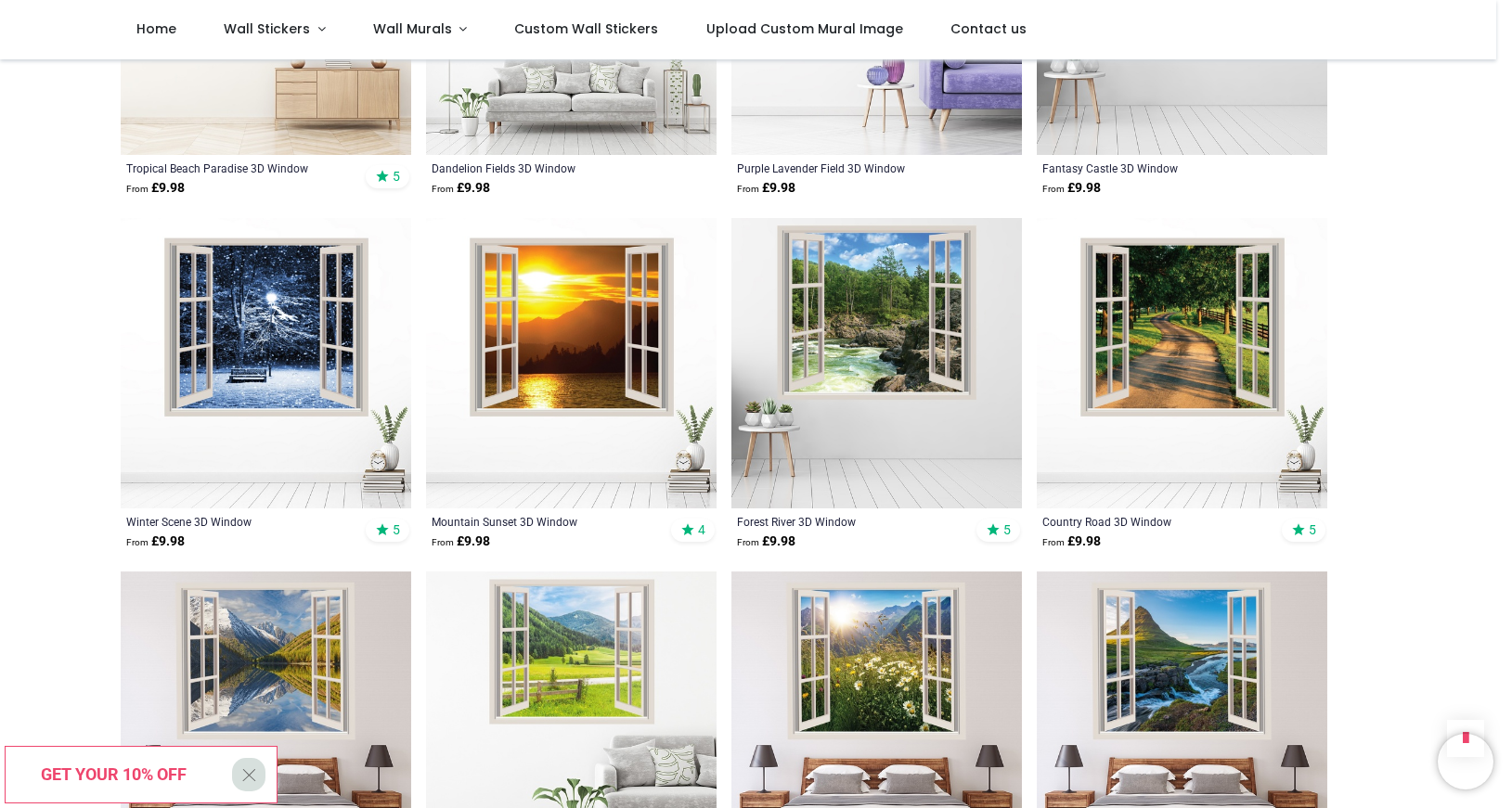
scroll to position [6771, 0]
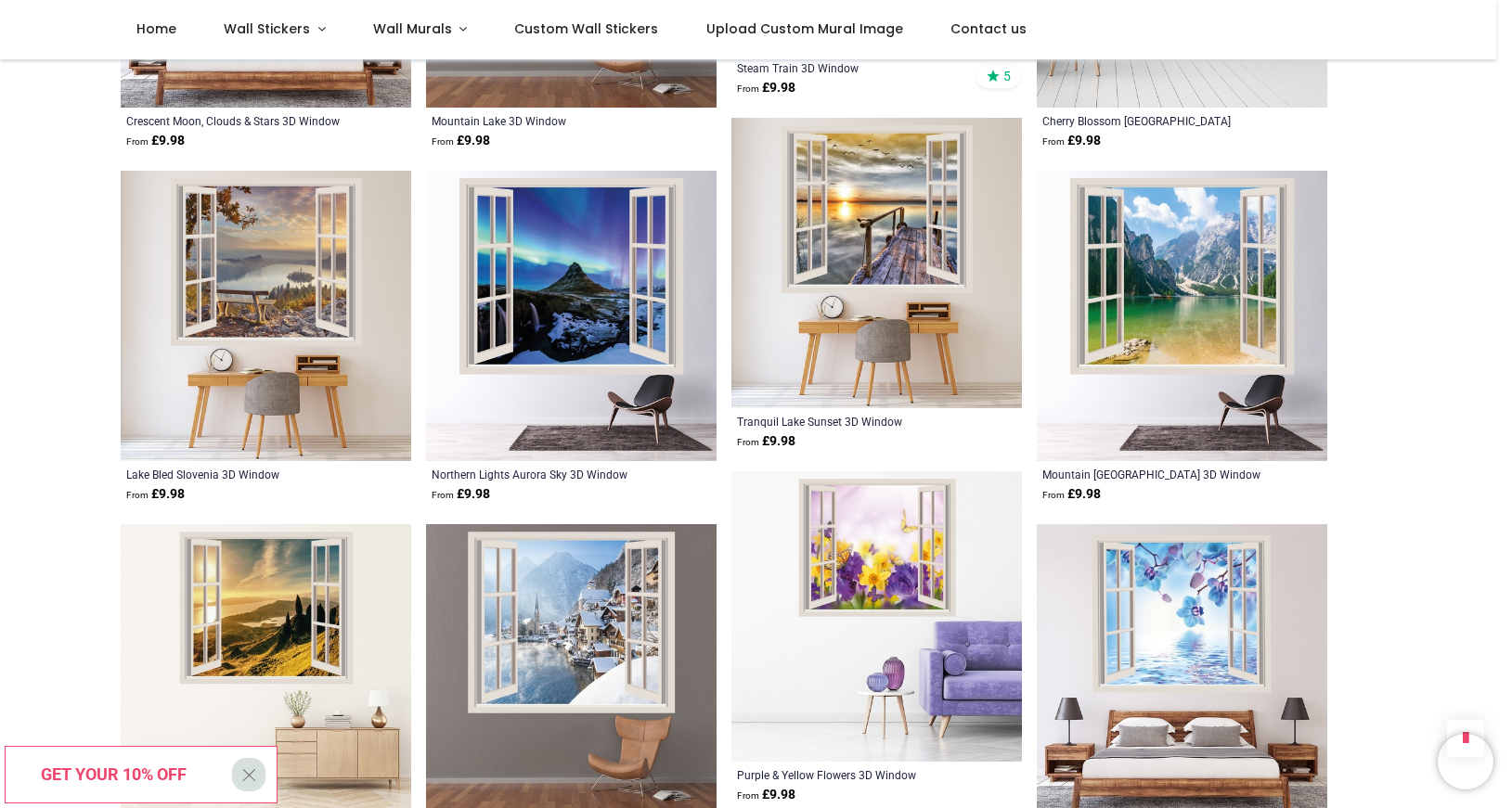
scroll to position [9733, 0]
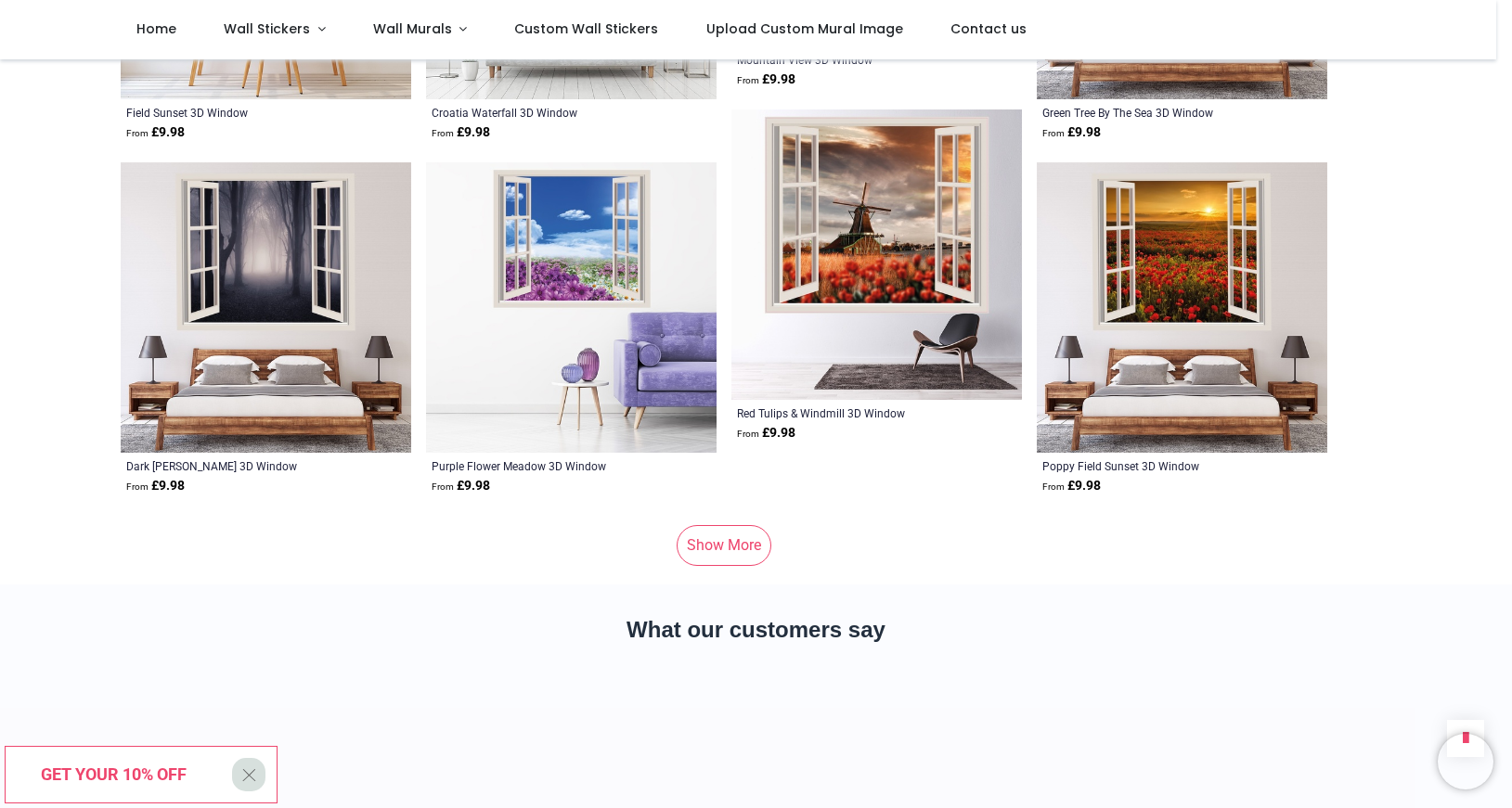
scroll to position [12484, 0]
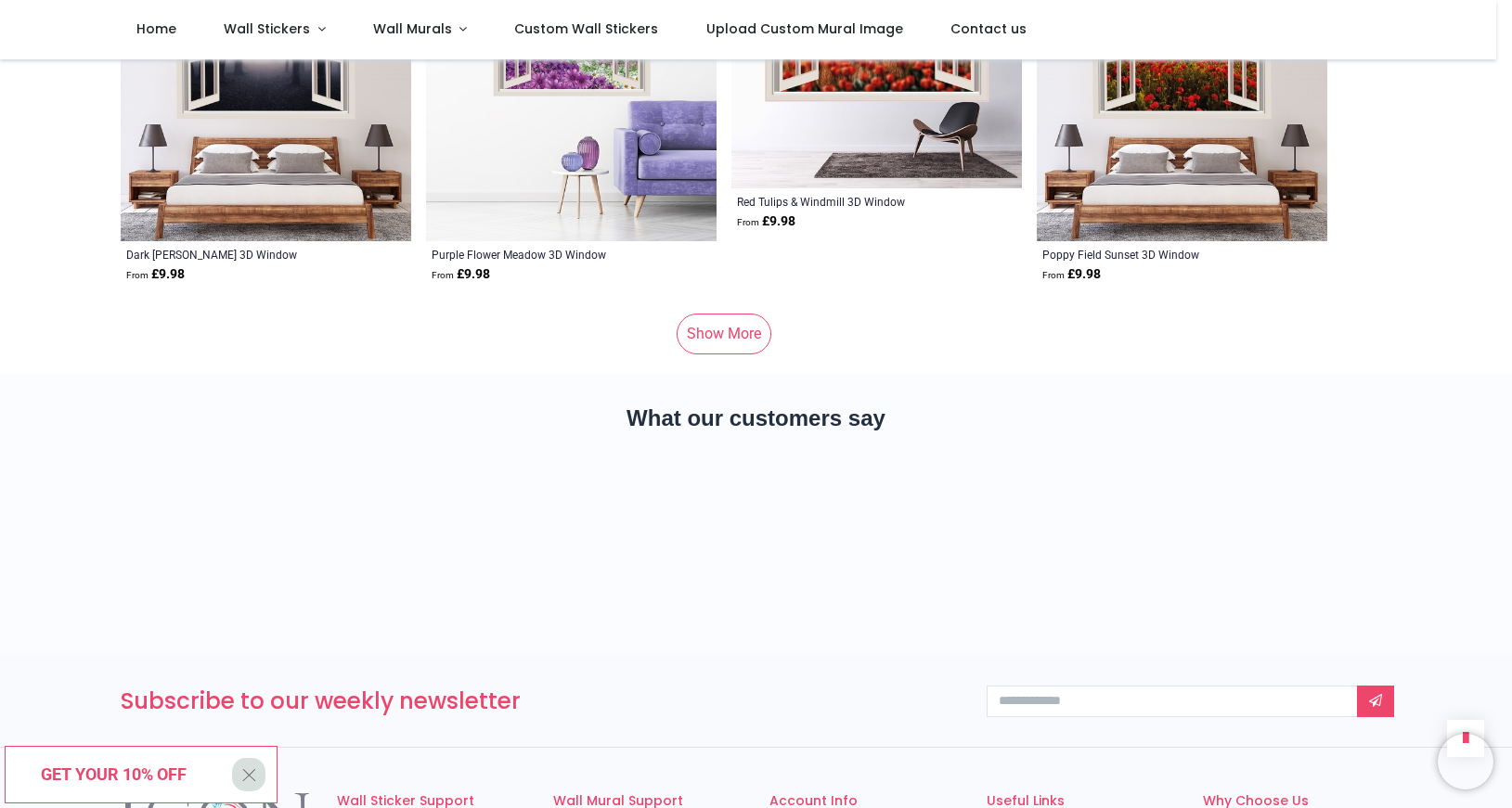
click at [718, 337] on link "Show More" at bounding box center [723, 333] width 95 height 40
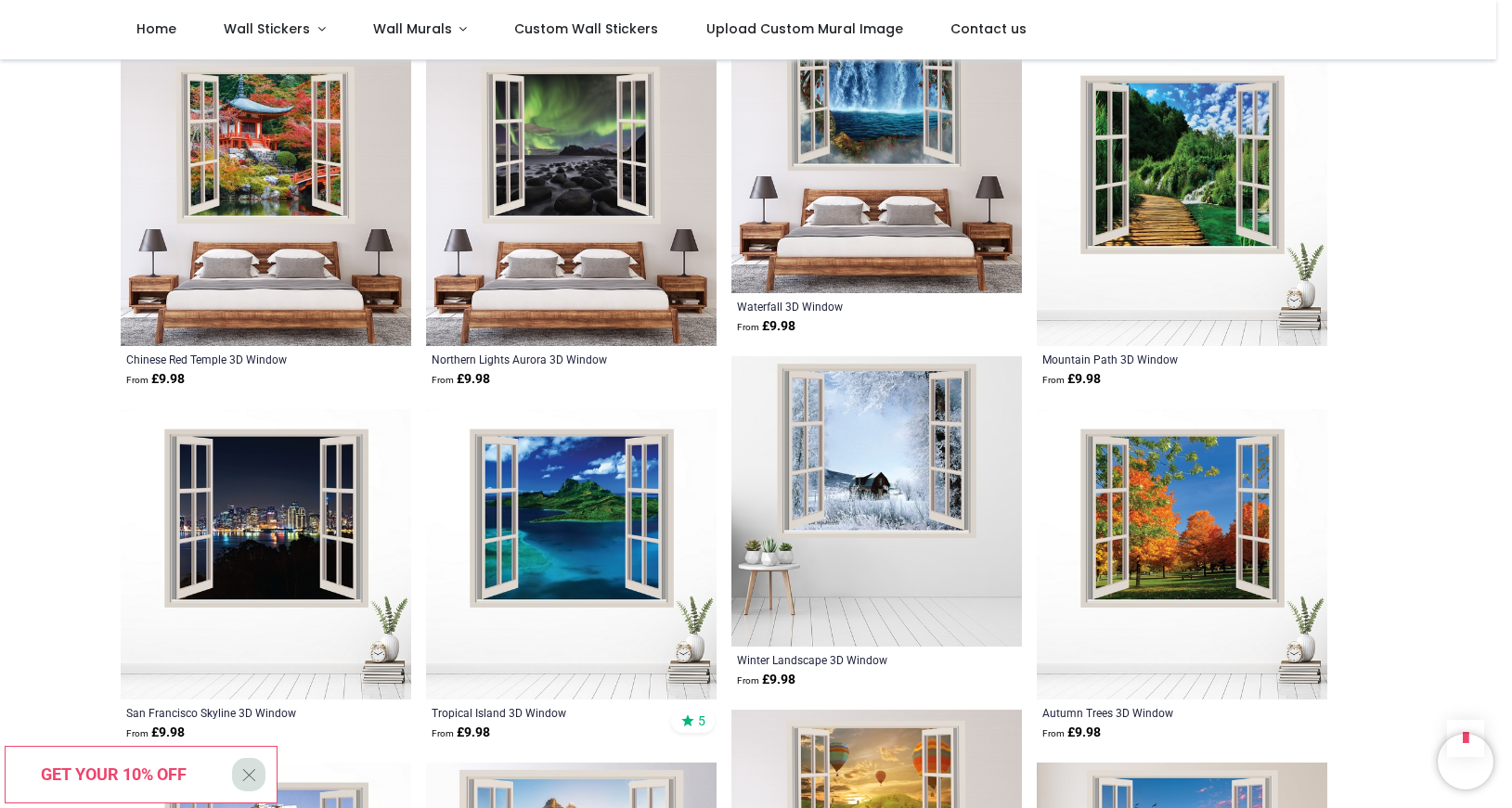
scroll to position [10753, 0]
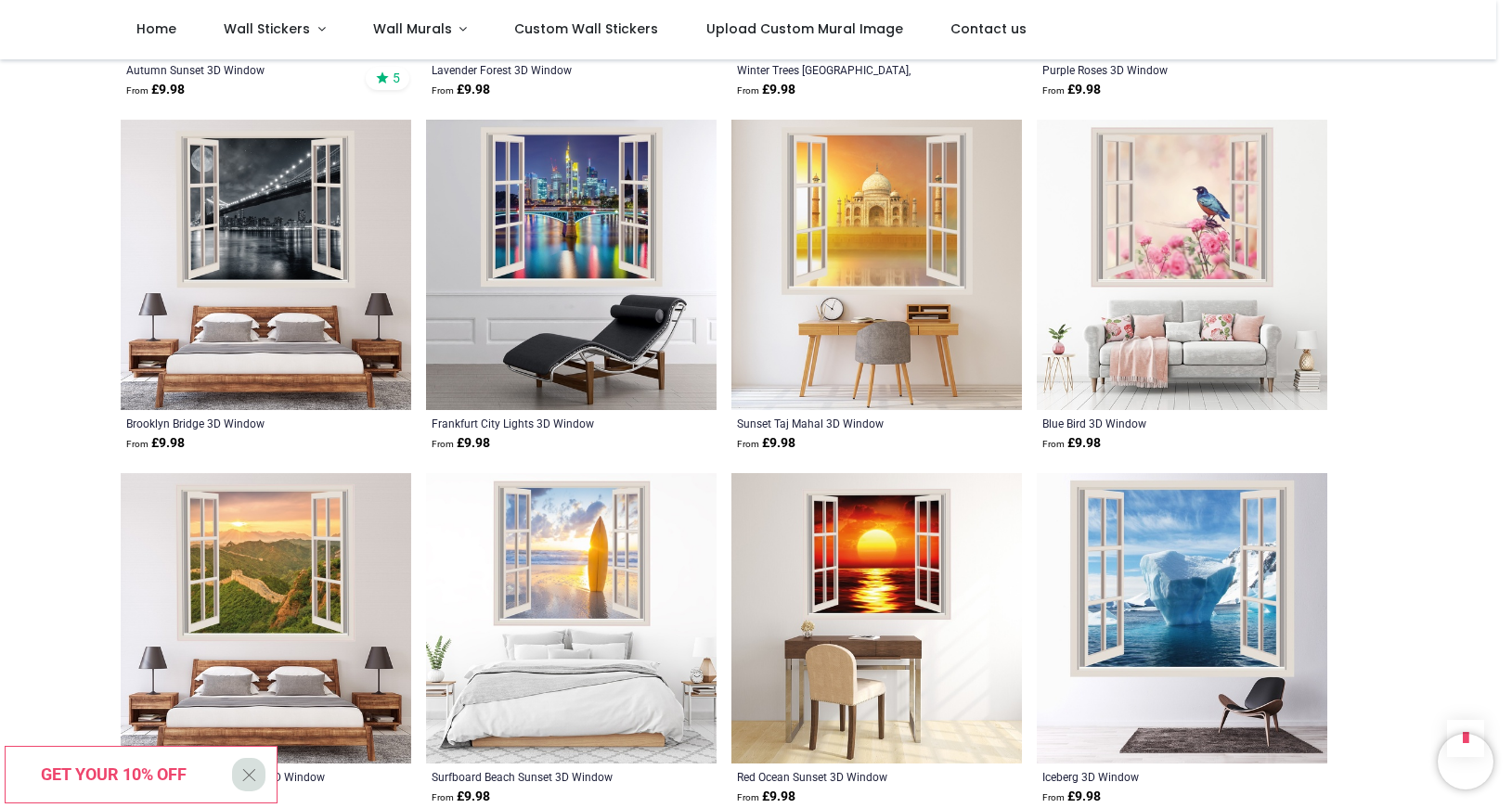
scroll to position [8003, 0]
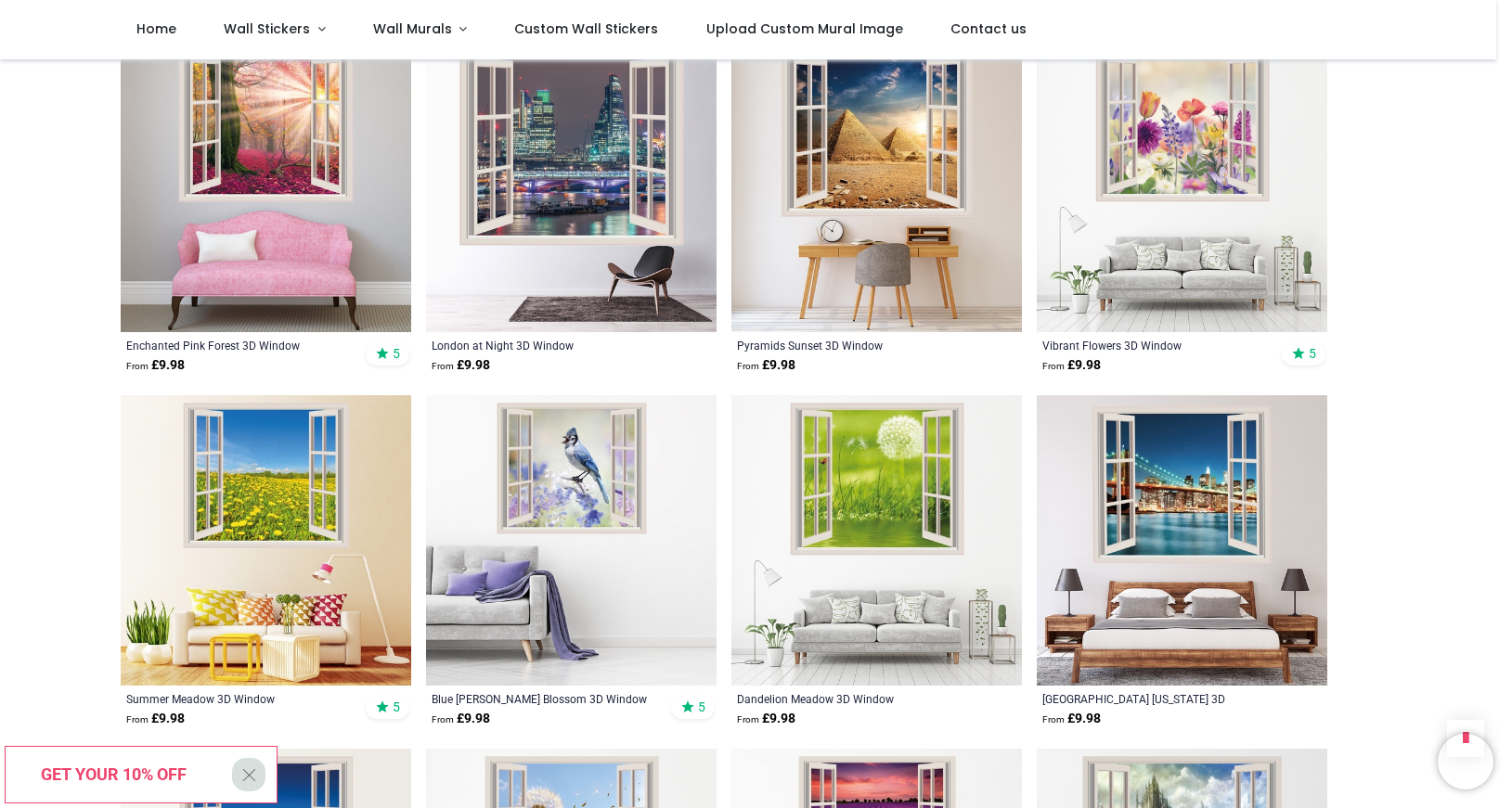
scroll to position [5463, 0]
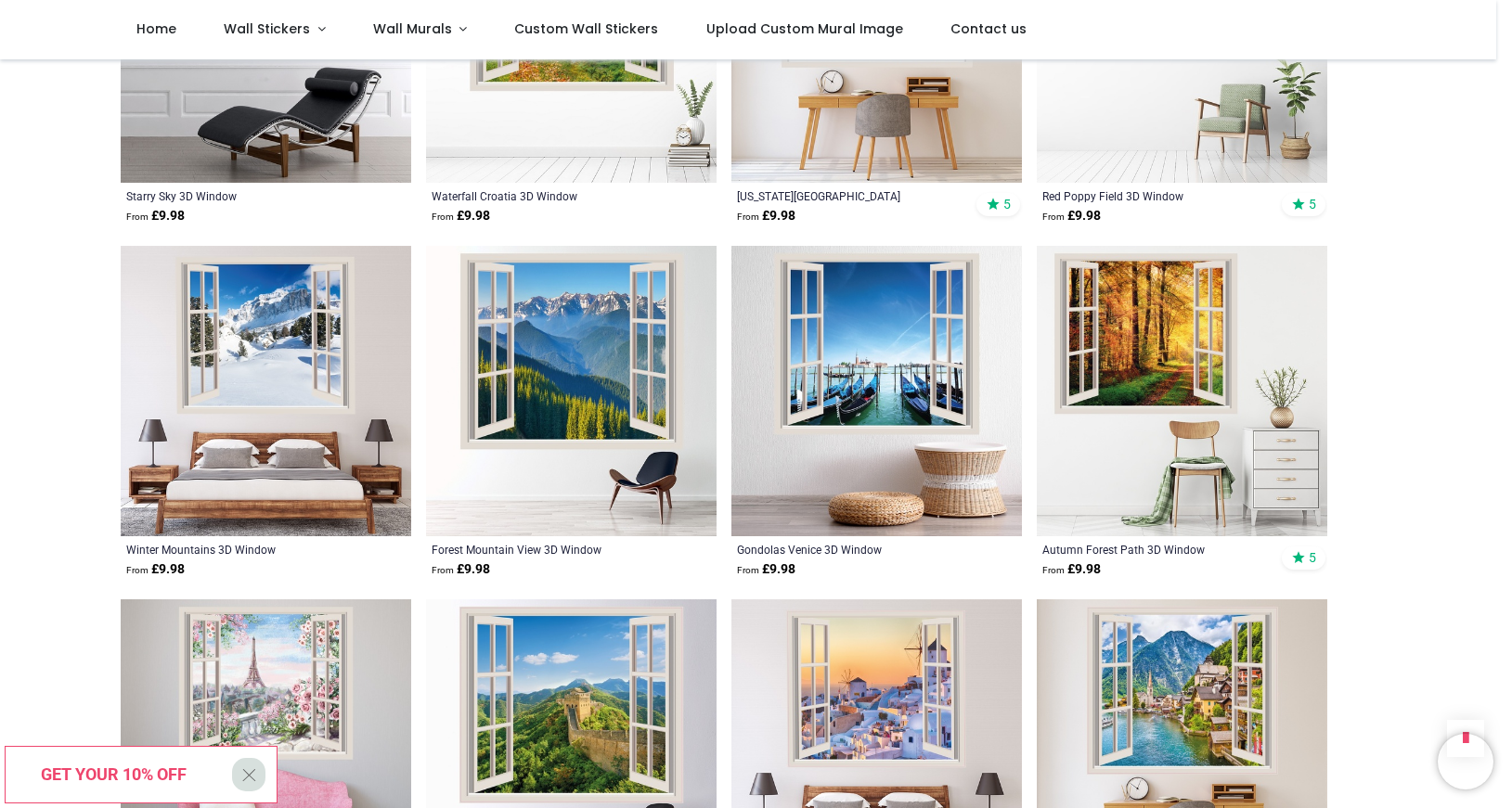
scroll to position [3348, 0]
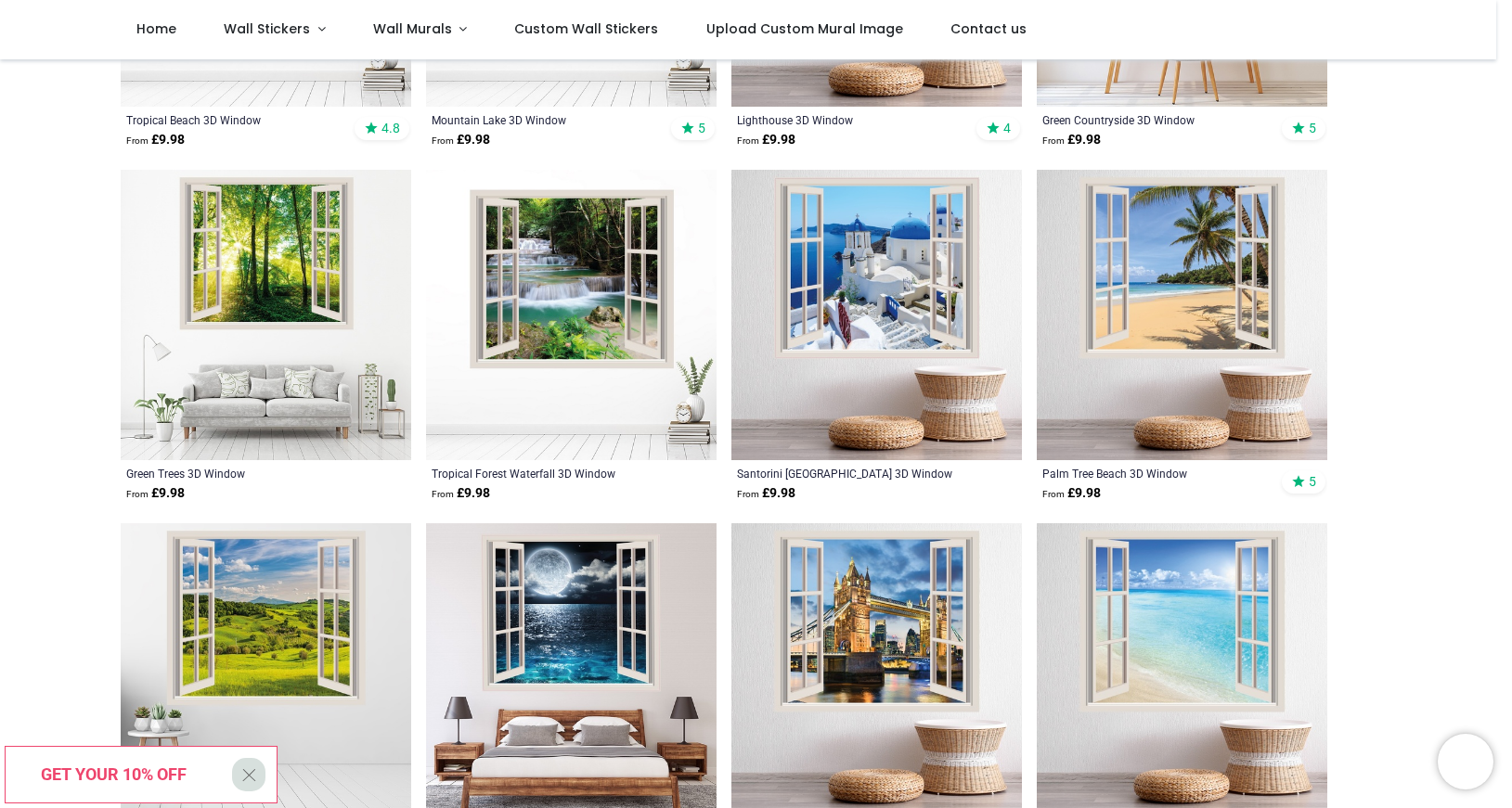
scroll to position [385, 0]
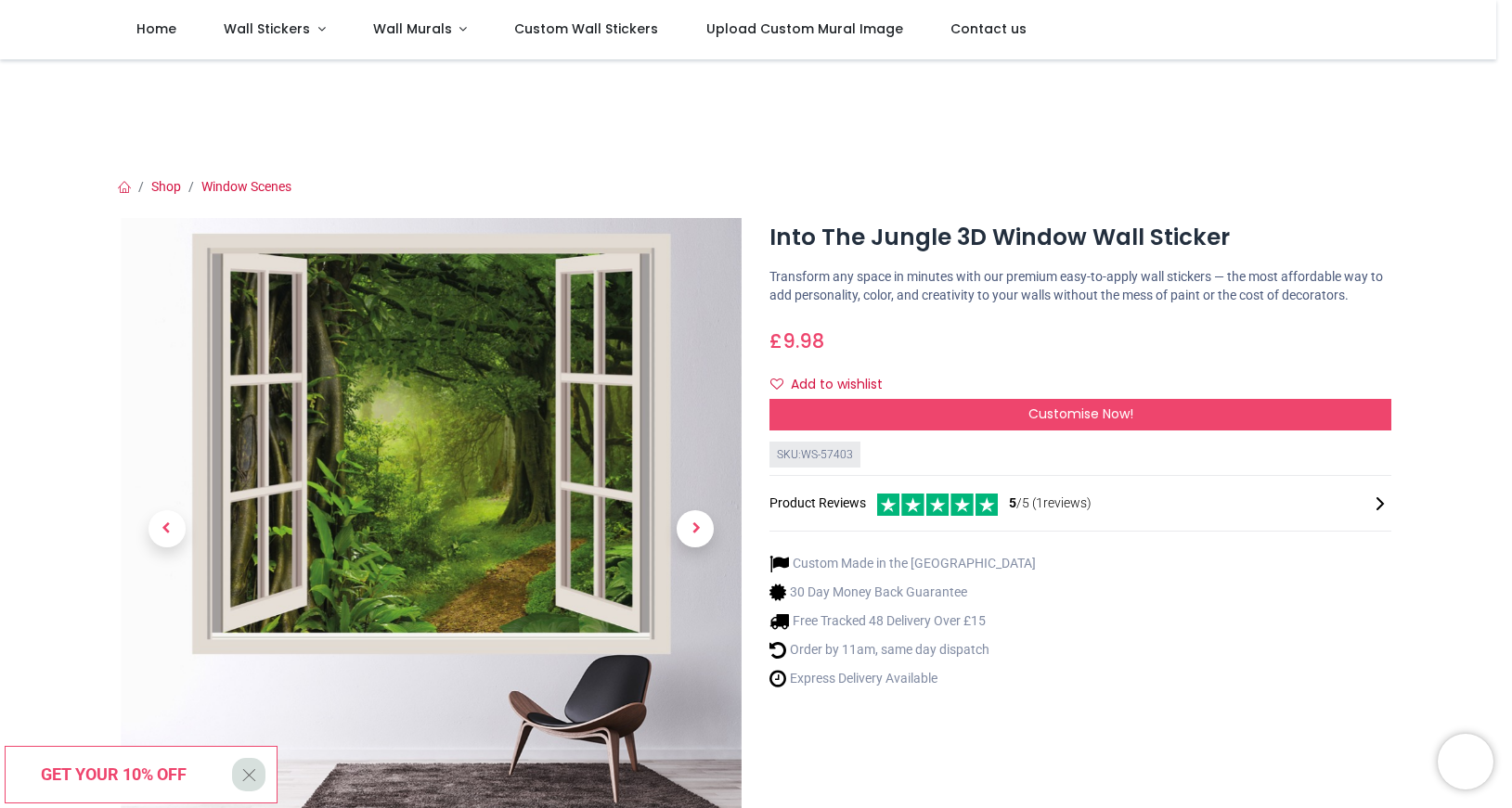
scroll to position [212, 0]
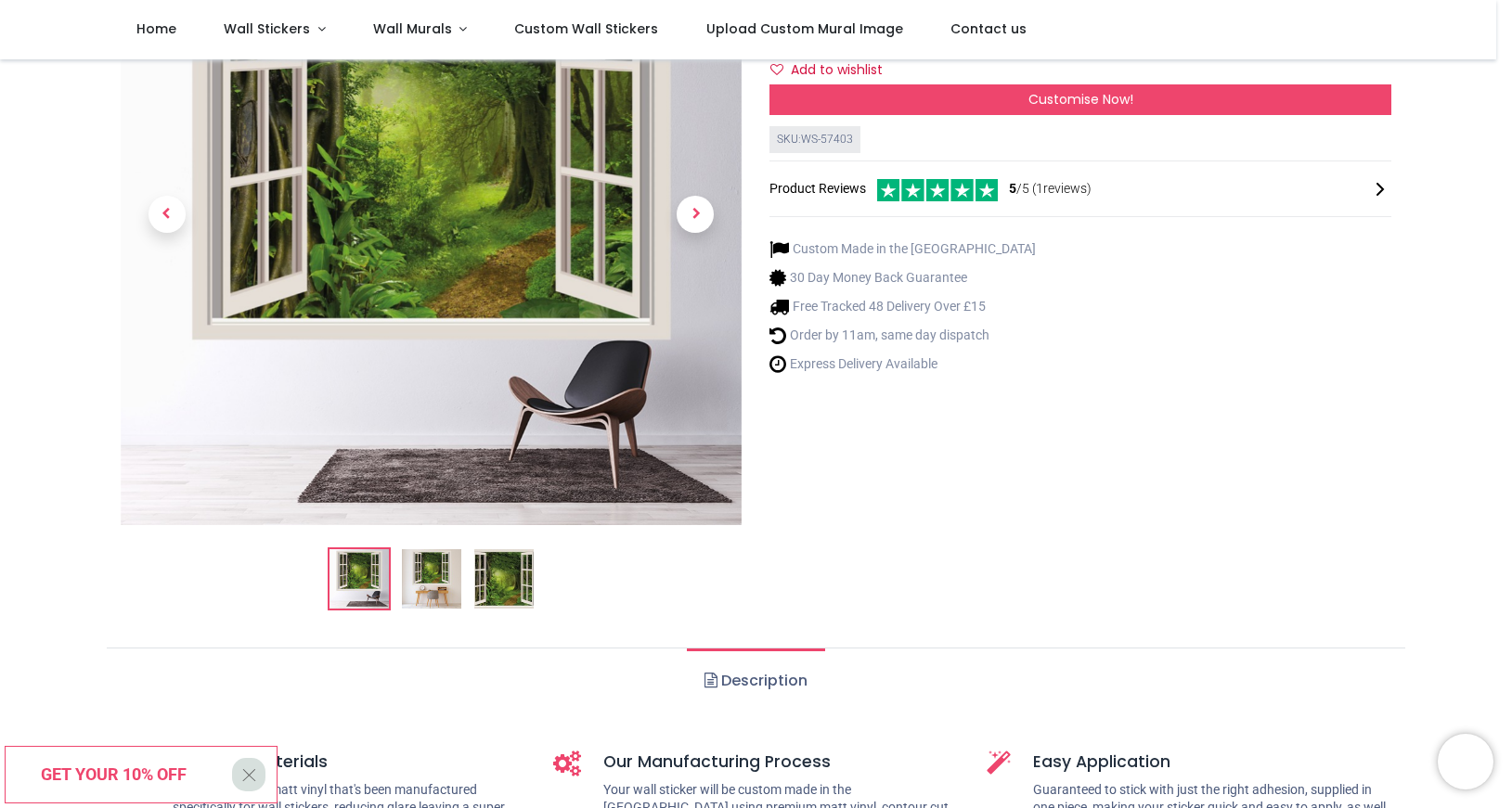
click at [386, 574] on ol at bounding box center [431, 578] width 622 height 63
click at [419, 575] on img at bounding box center [431, 578] width 59 height 59
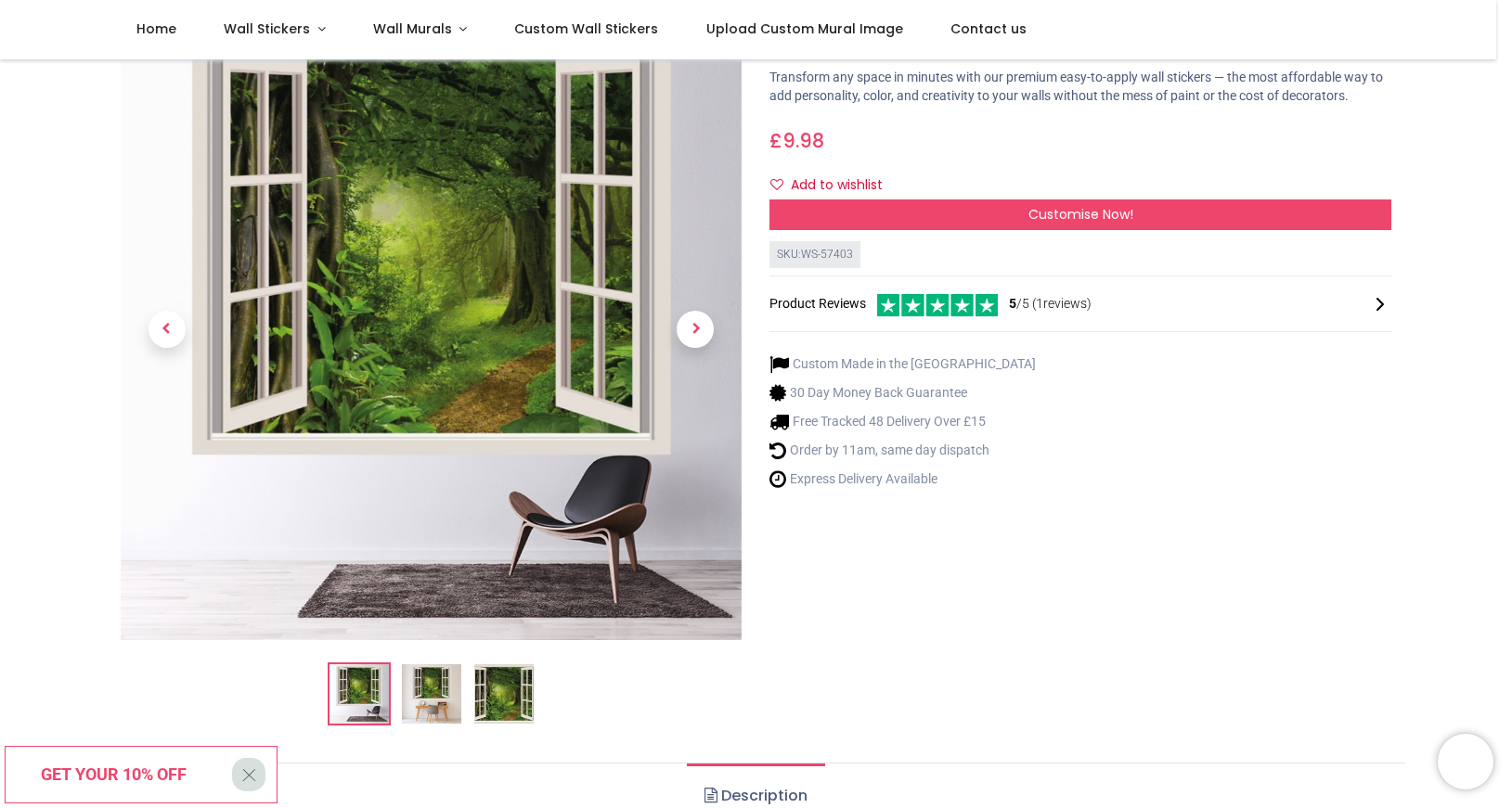
scroll to position [0, 0]
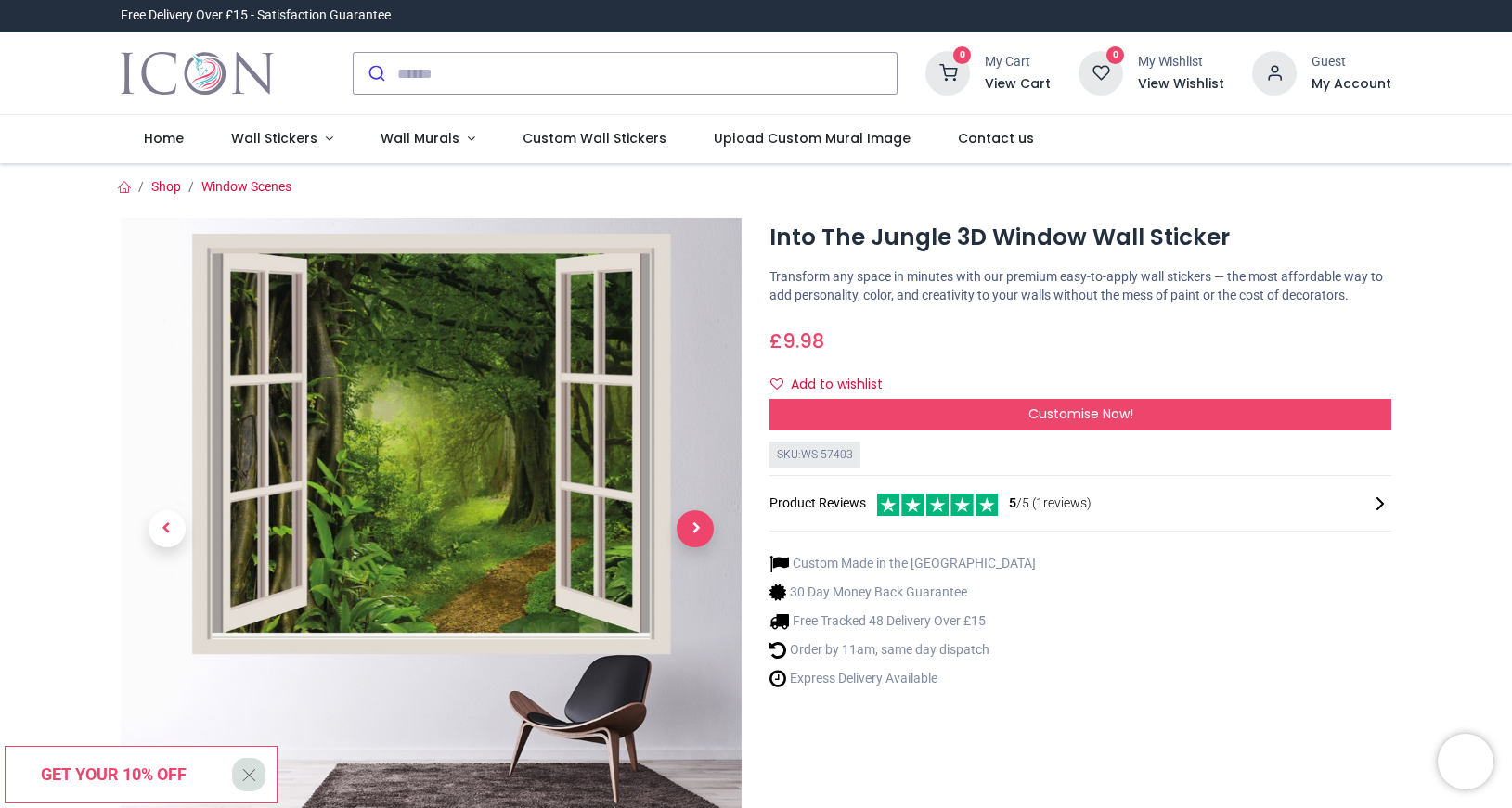
click at [690, 537] on span "Next" at bounding box center [694, 528] width 37 height 37
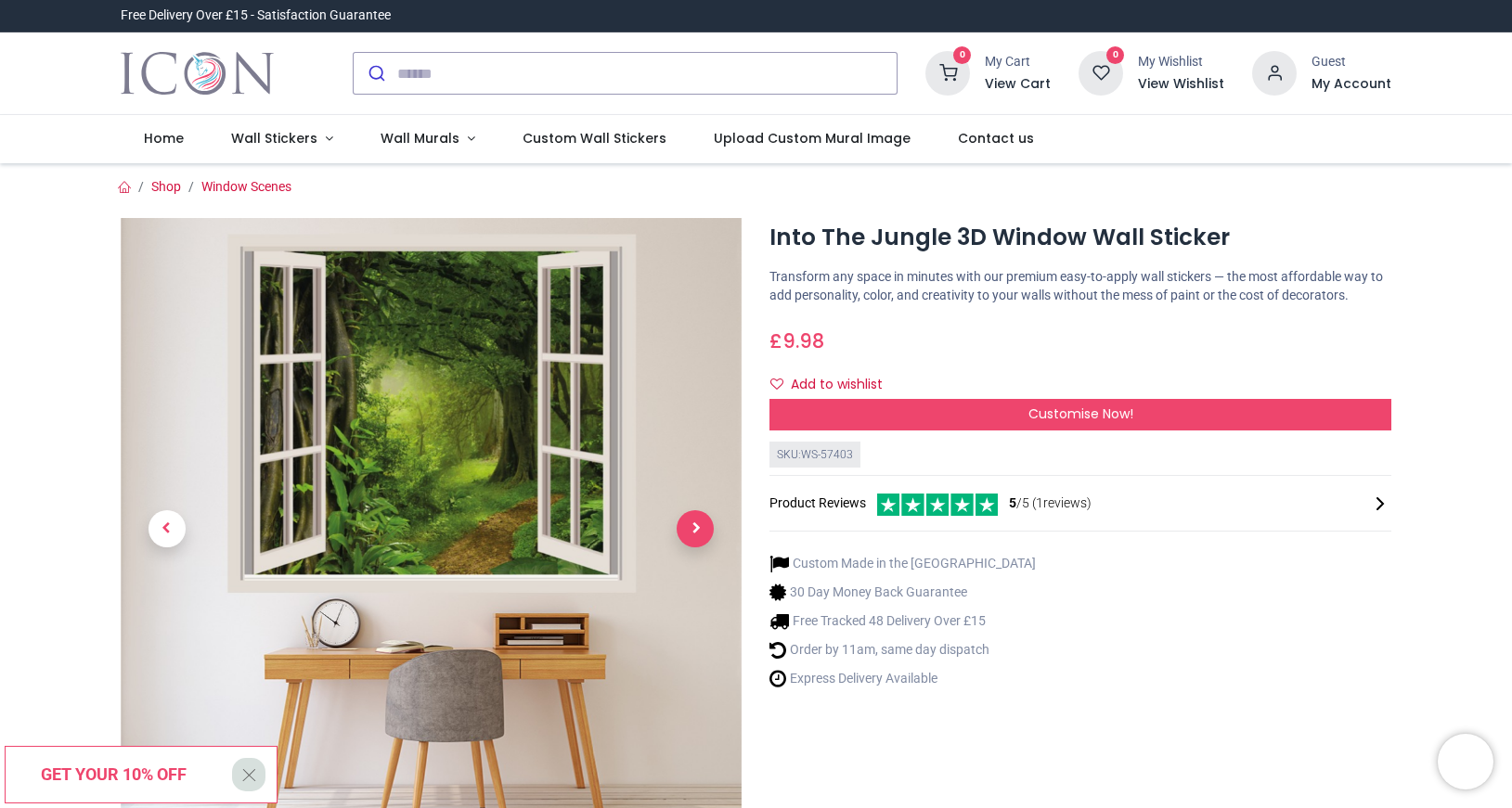
click at [691, 536] on span "Next" at bounding box center [694, 528] width 37 height 37
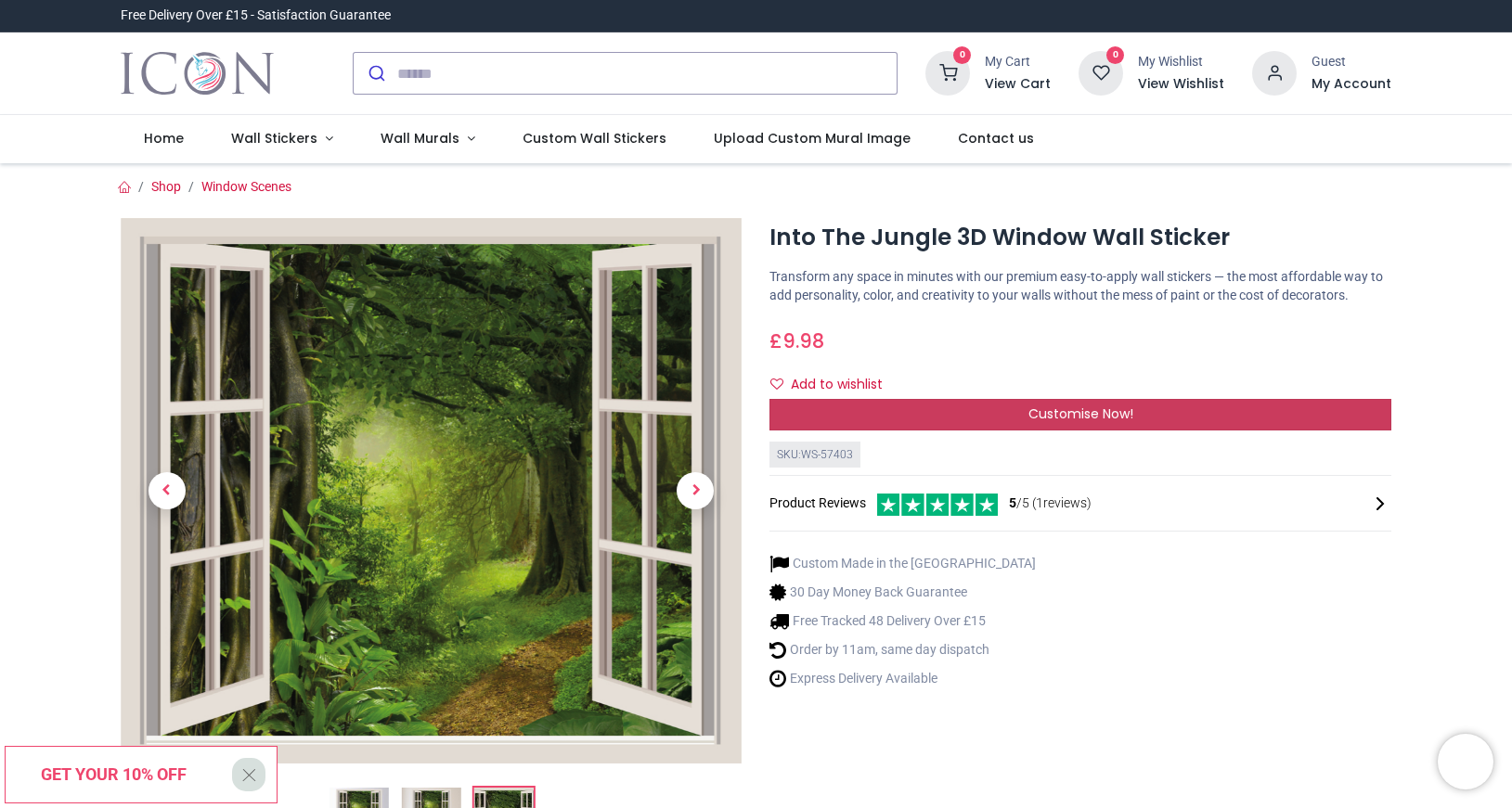
click at [1070, 412] on span "Customise Now!" at bounding box center [1081, 414] width 105 height 19
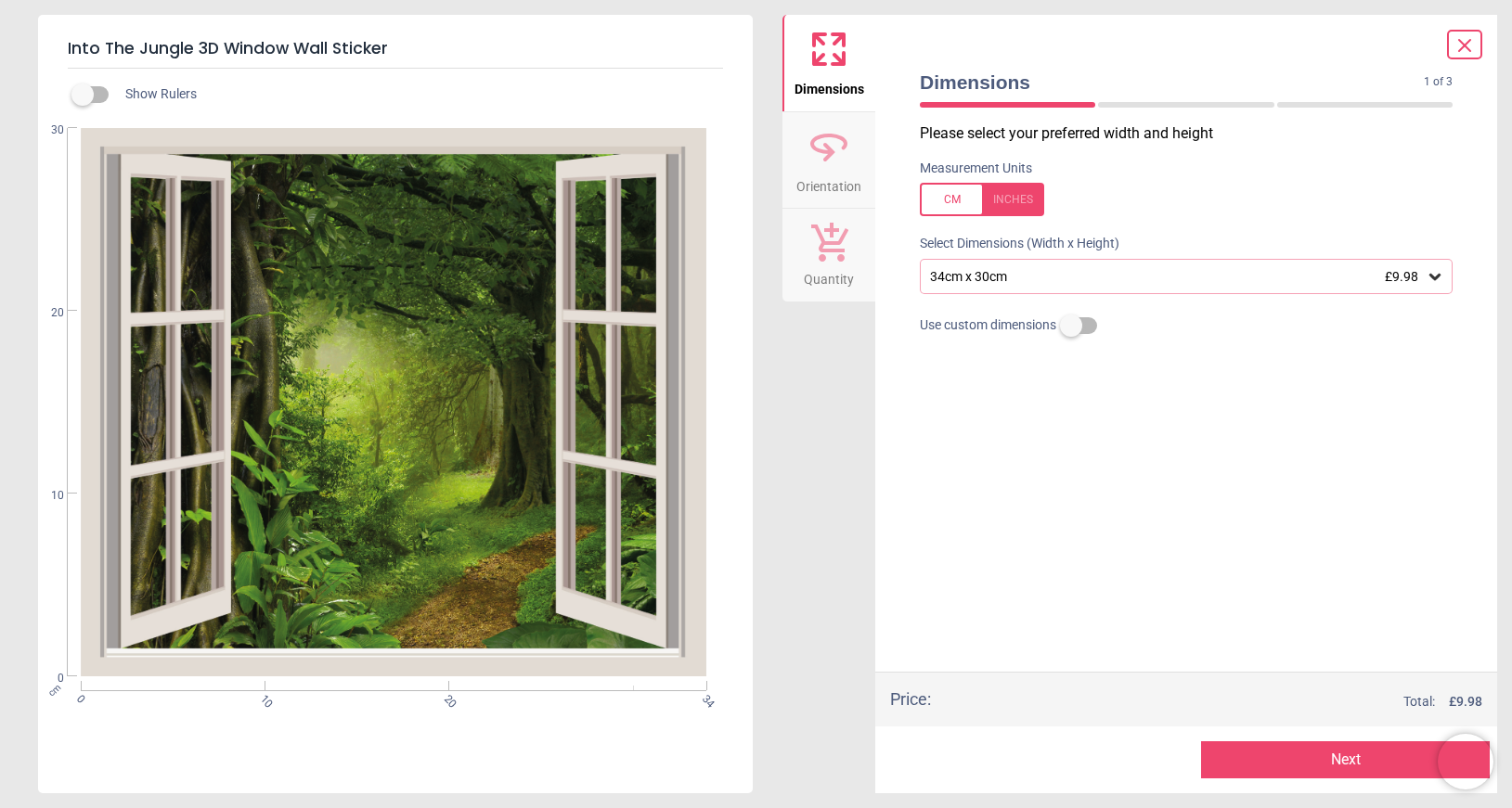
click at [1435, 286] on icon at bounding box center [1436, 277] width 19 height 19
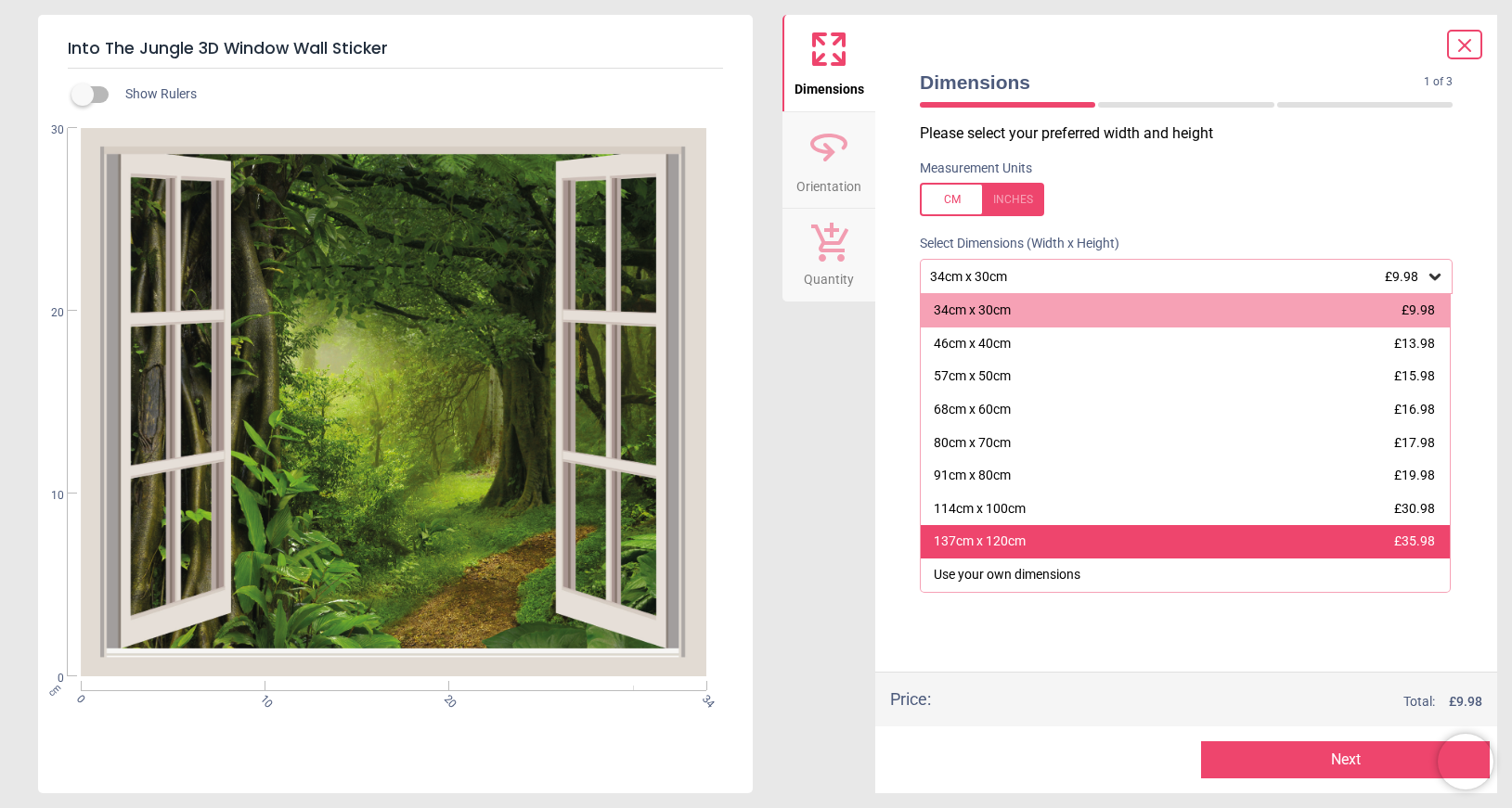
click at [1357, 542] on div "137cm x 120cm £35.98" at bounding box center [1186, 541] width 529 height 33
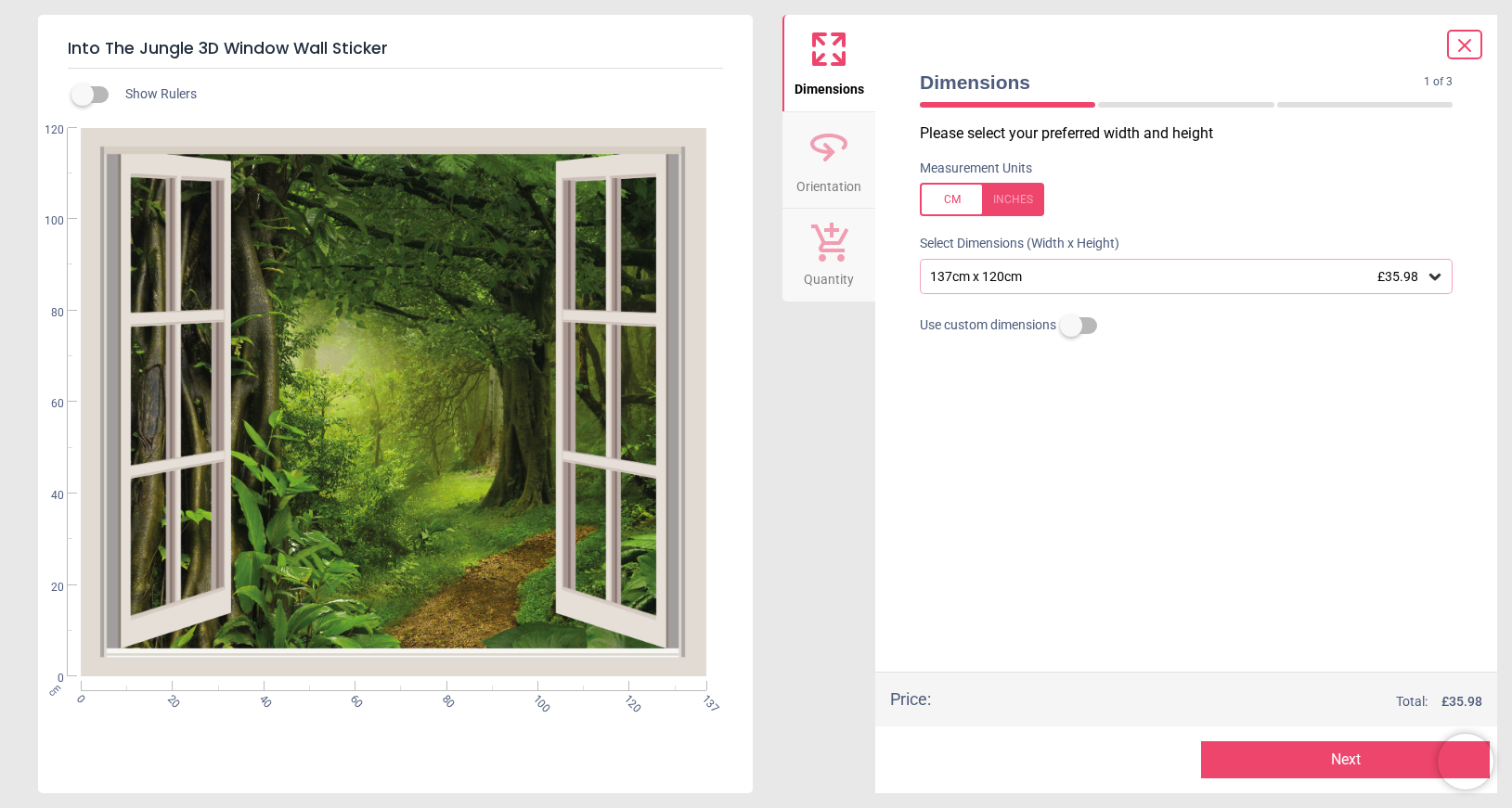
click at [1018, 194] on div at bounding box center [983, 199] width 124 height 33
click at [947, 204] on div at bounding box center [983, 199] width 124 height 33
click at [1011, 204] on div at bounding box center [983, 199] width 124 height 33
click at [1435, 278] on icon at bounding box center [1436, 277] width 19 height 19
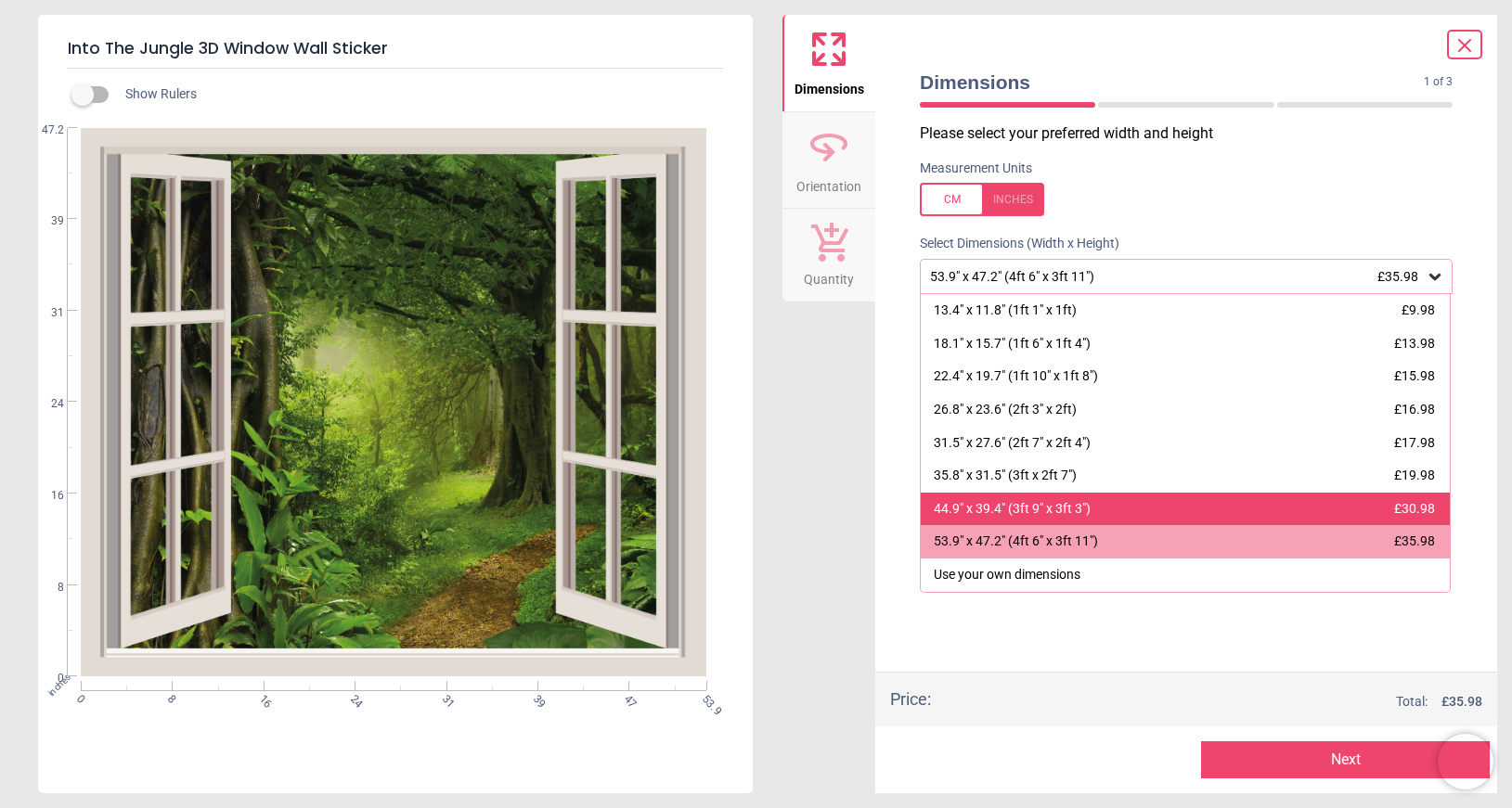
click at [1092, 515] on div "44.9" x 39.4" (3ft 9" x 3ft 3") £30.98" at bounding box center [1186, 509] width 529 height 33
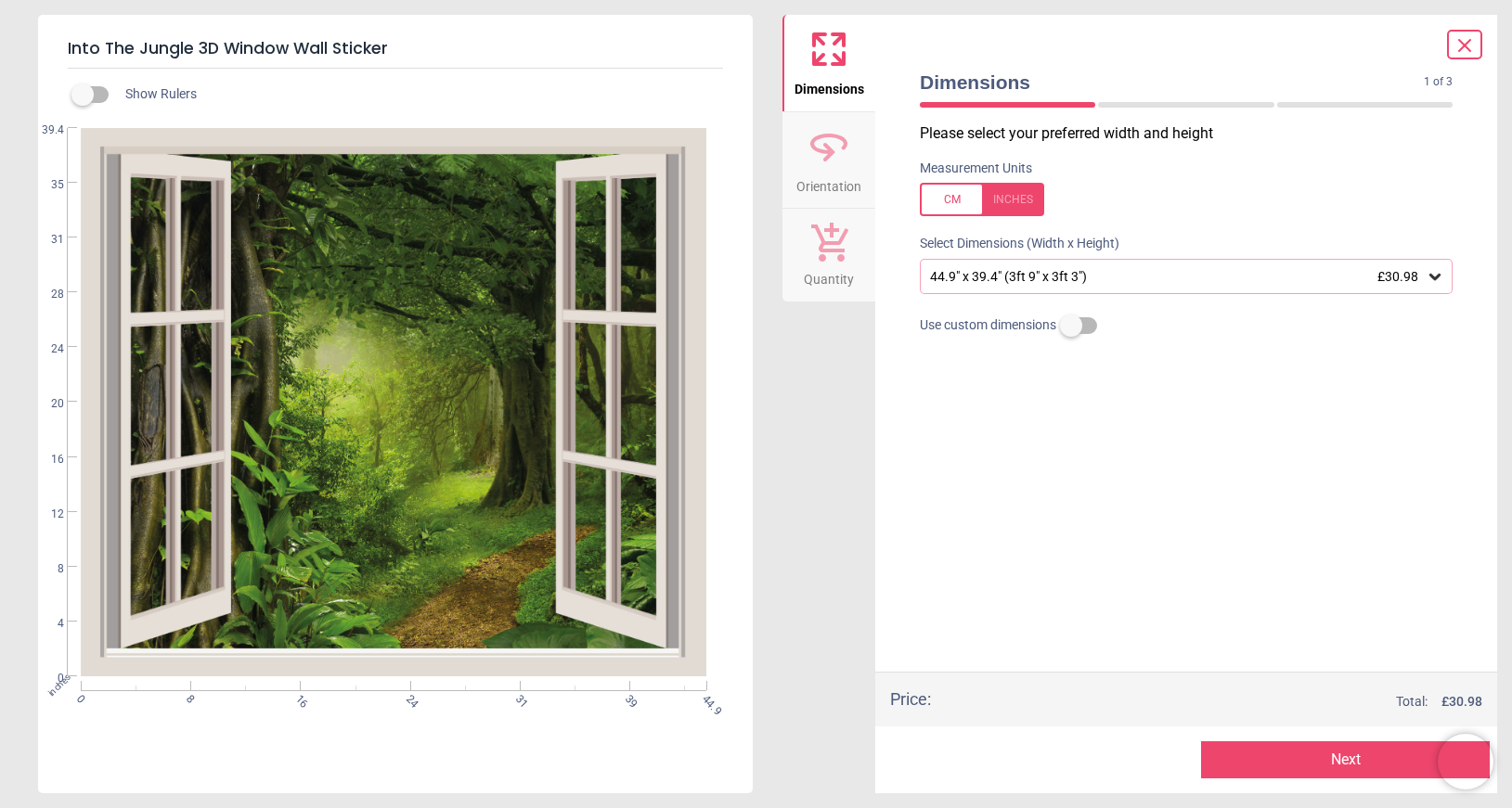
click at [956, 200] on div at bounding box center [983, 199] width 124 height 33
click at [1031, 200] on div at bounding box center [983, 199] width 124 height 33
click at [827, 153] on icon at bounding box center [828, 144] width 33 height 17
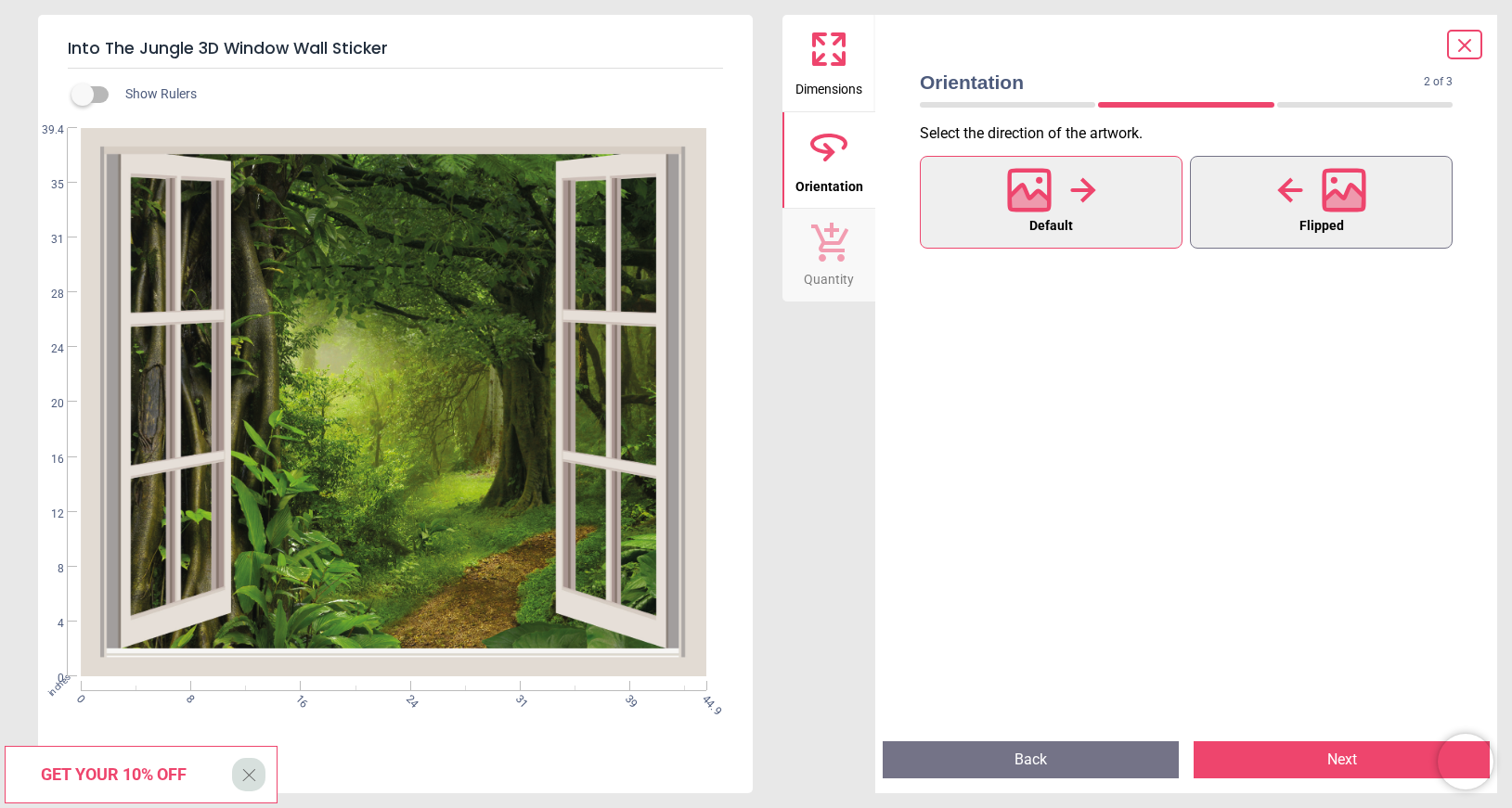
click at [1252, 193] on button "Flipped" at bounding box center [1321, 202] width 263 height 93
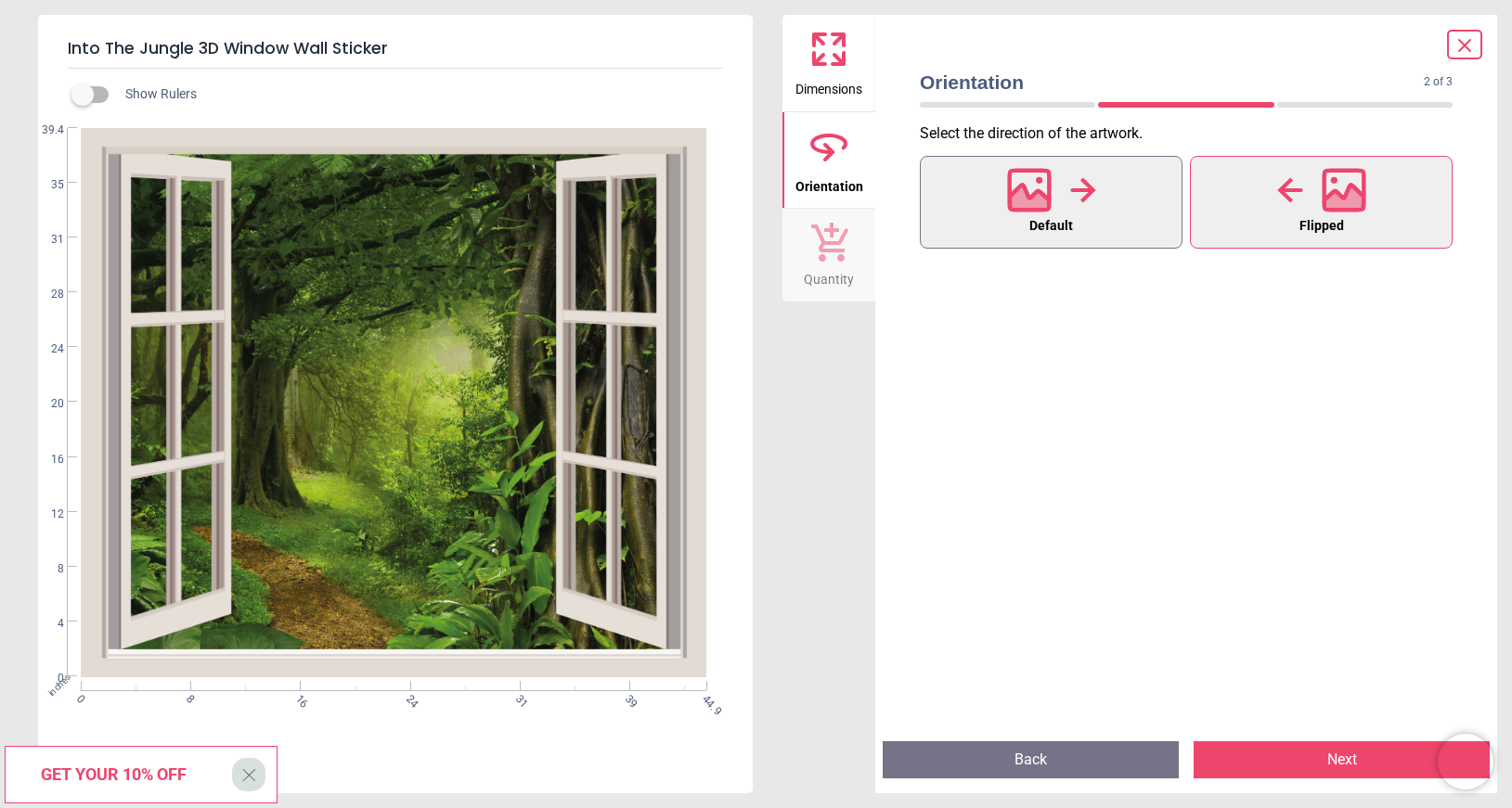
click at [1113, 206] on button "Default" at bounding box center [1051, 202] width 263 height 93
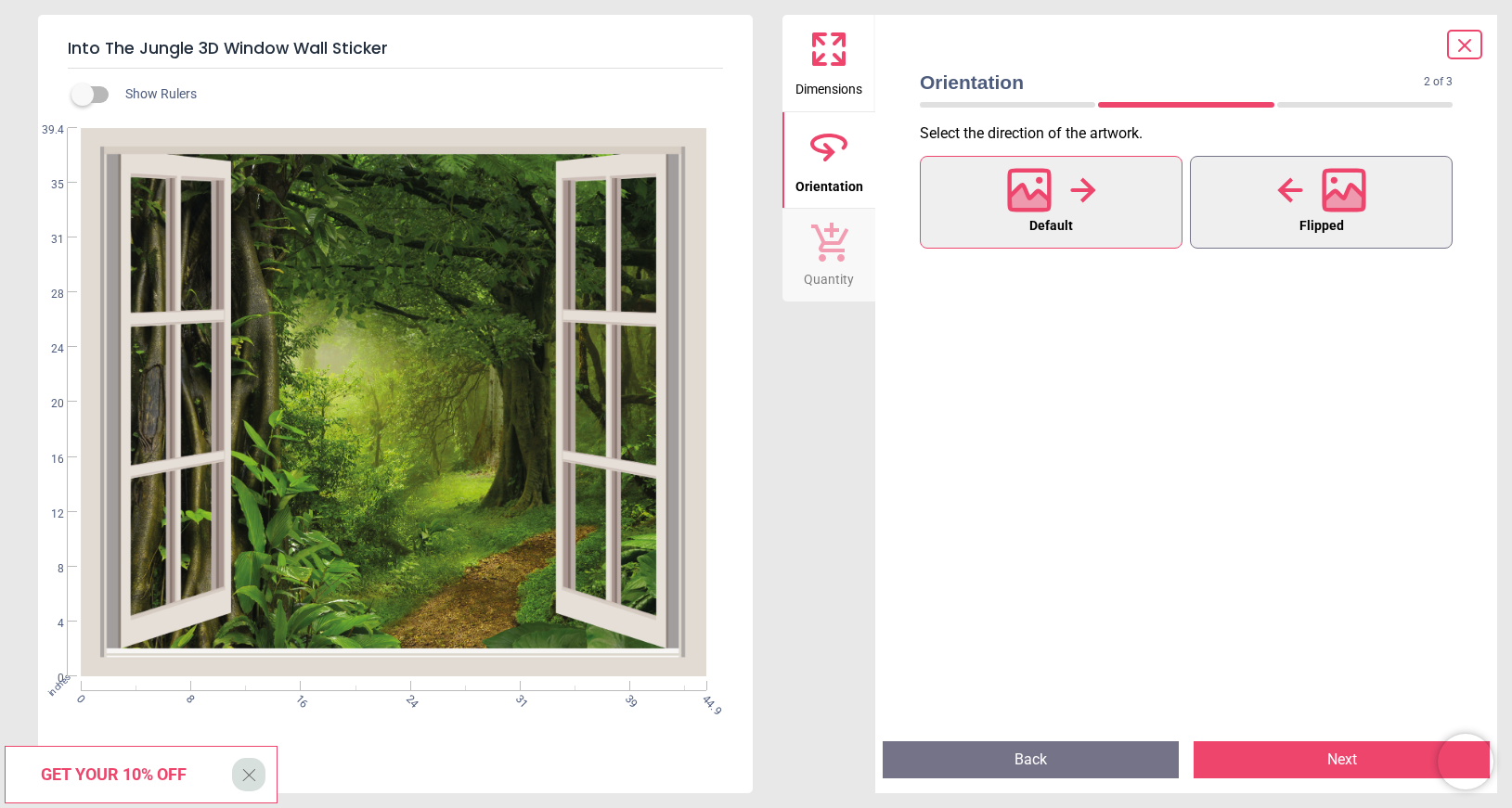
click at [1311, 210] on div at bounding box center [1322, 189] width 89 height 48
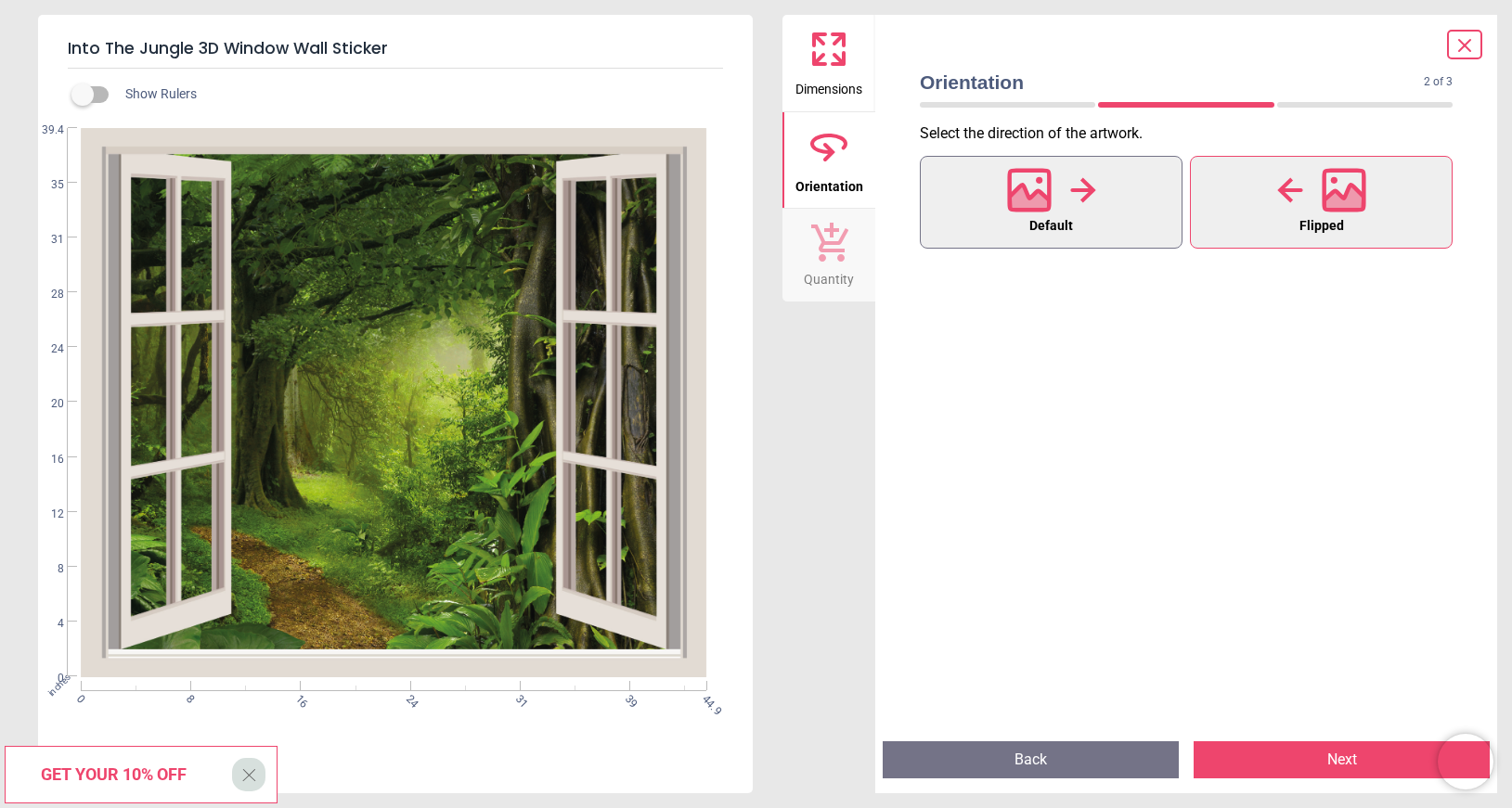
click at [1122, 192] on button "Default" at bounding box center [1051, 202] width 263 height 93
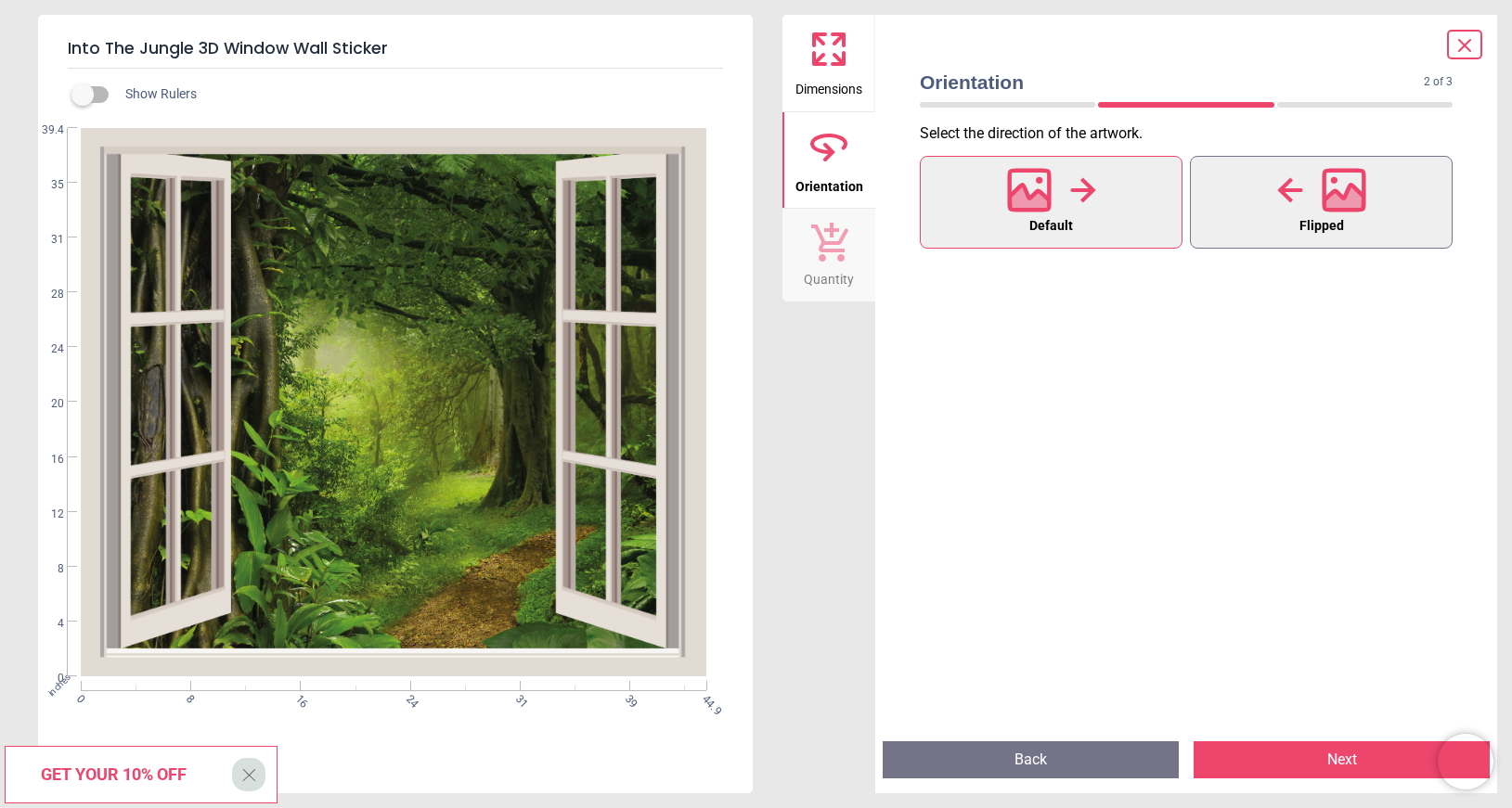
click at [1319, 193] on div at bounding box center [1322, 189] width 89 height 48
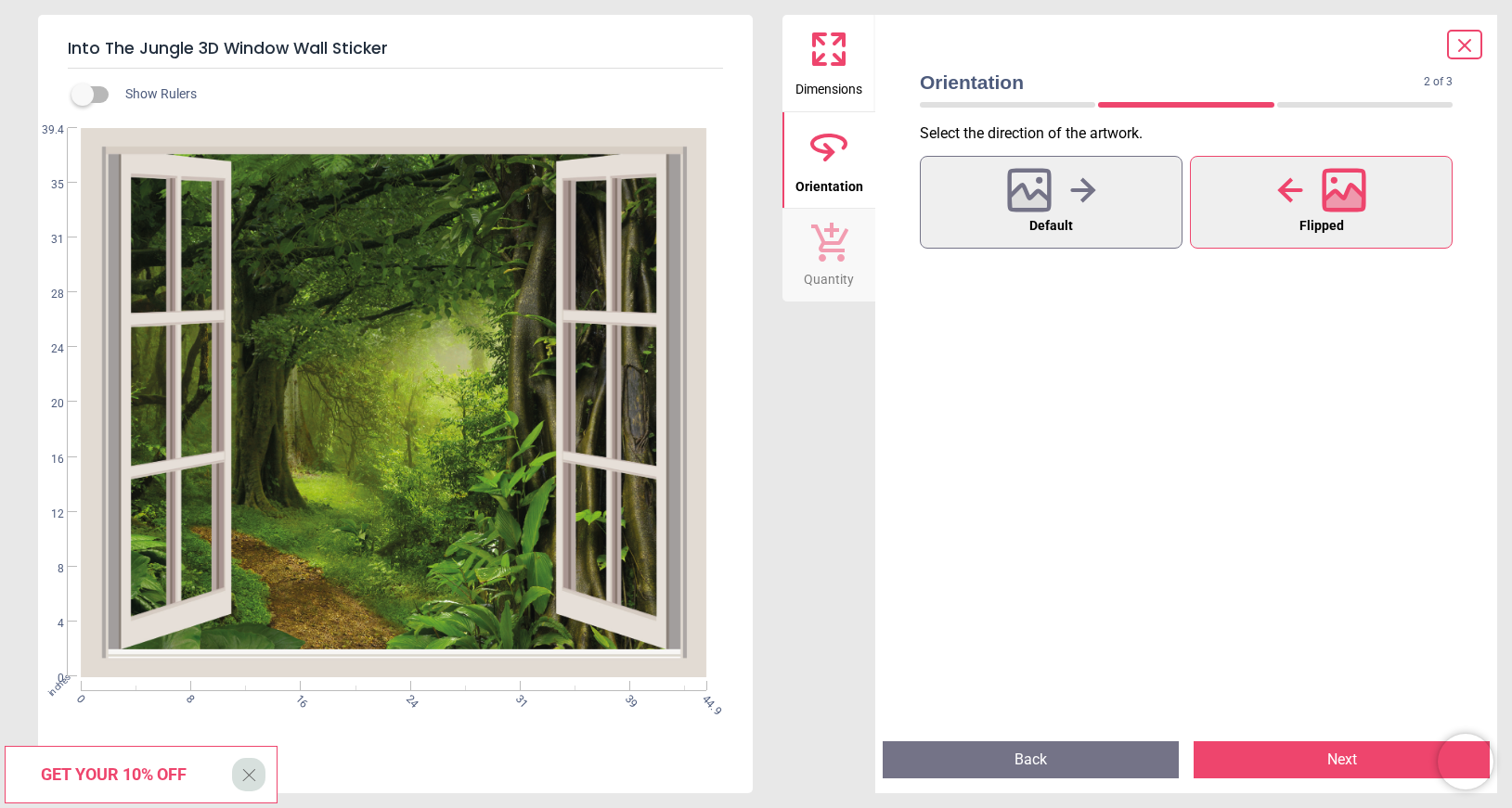
click at [829, 240] on icon at bounding box center [828, 241] width 39 height 40
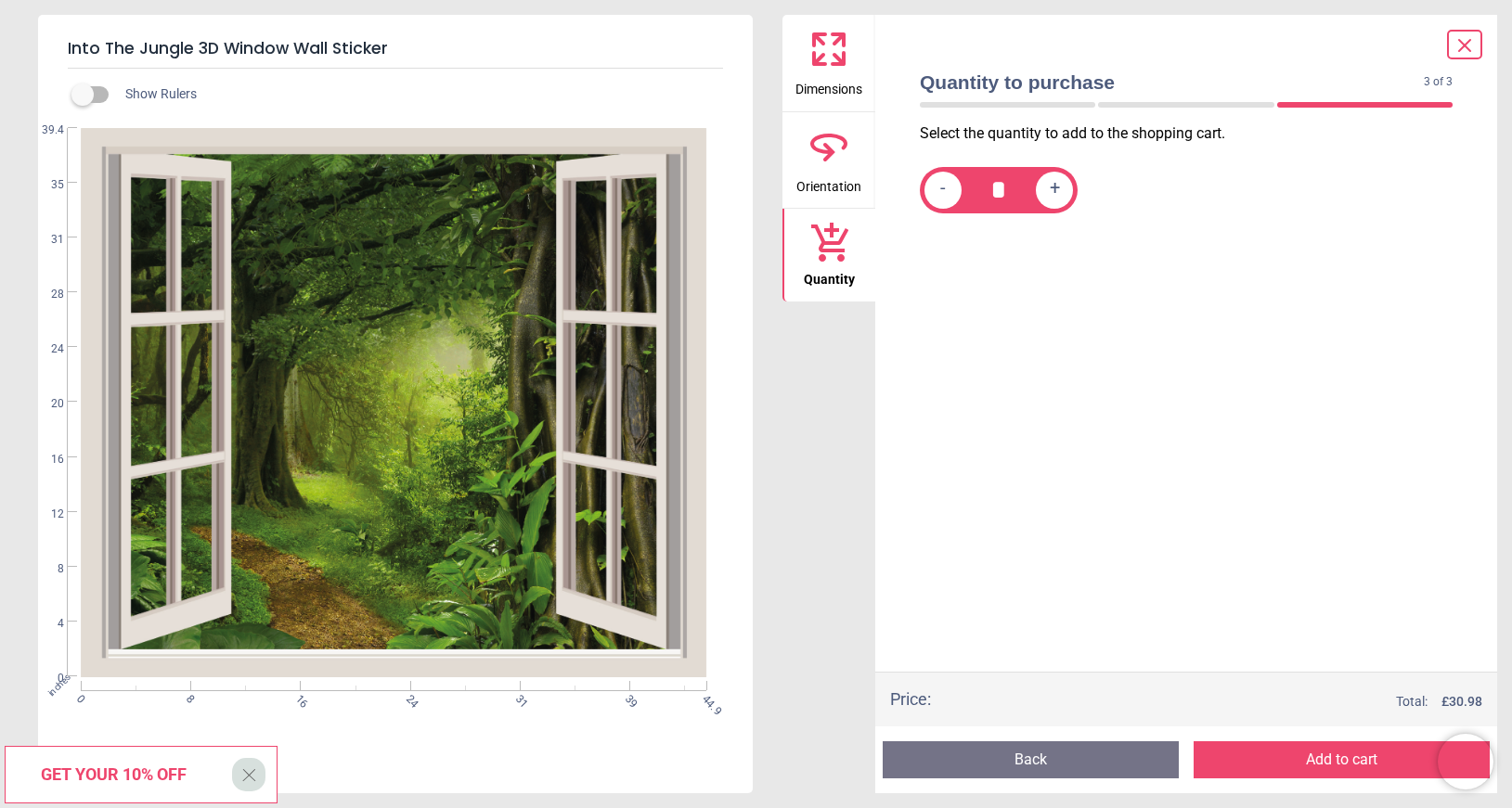
click at [832, 168] on icon at bounding box center [828, 146] width 44 height 44
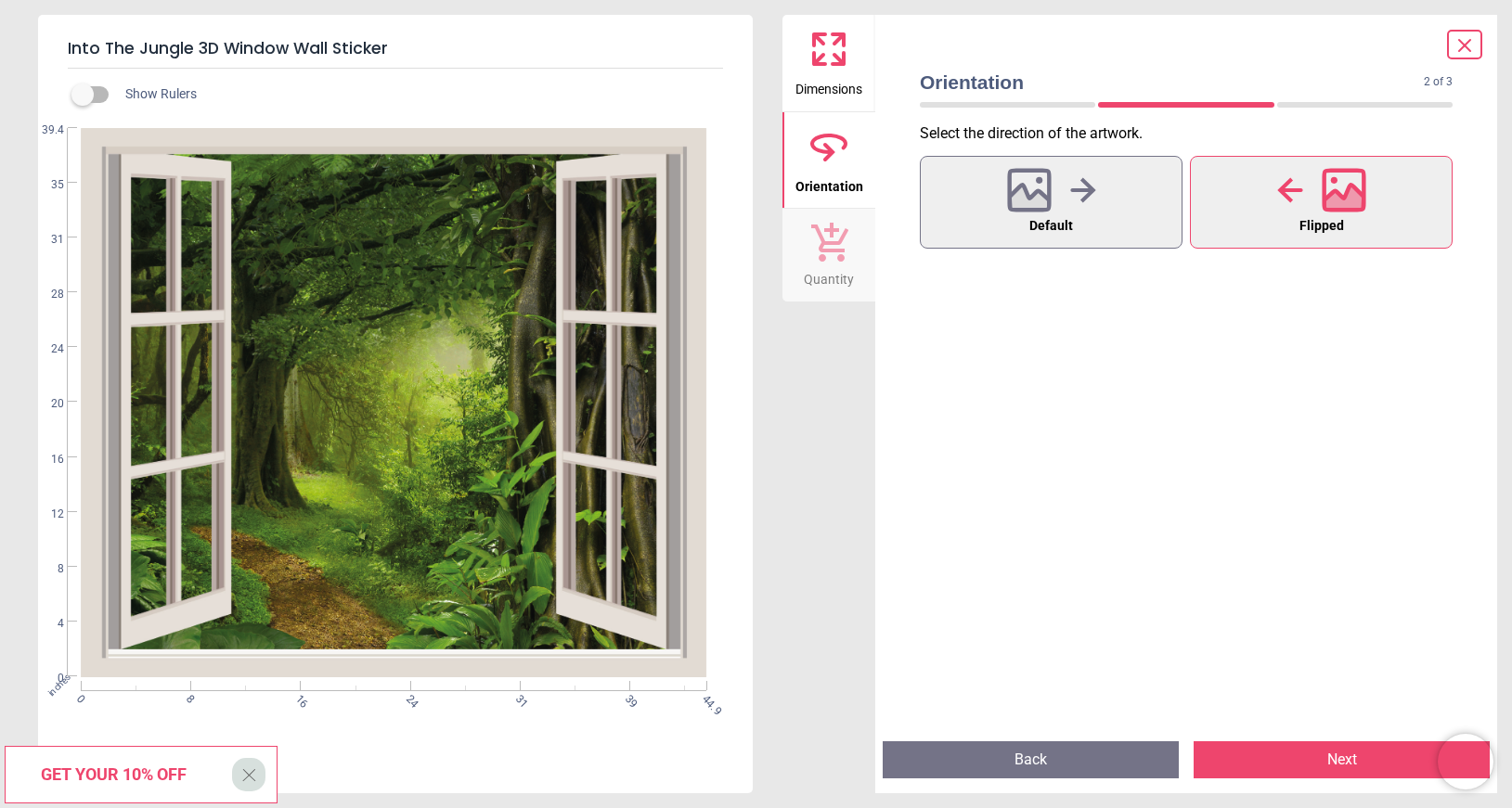
click at [831, 258] on icon at bounding box center [828, 241] width 39 height 40
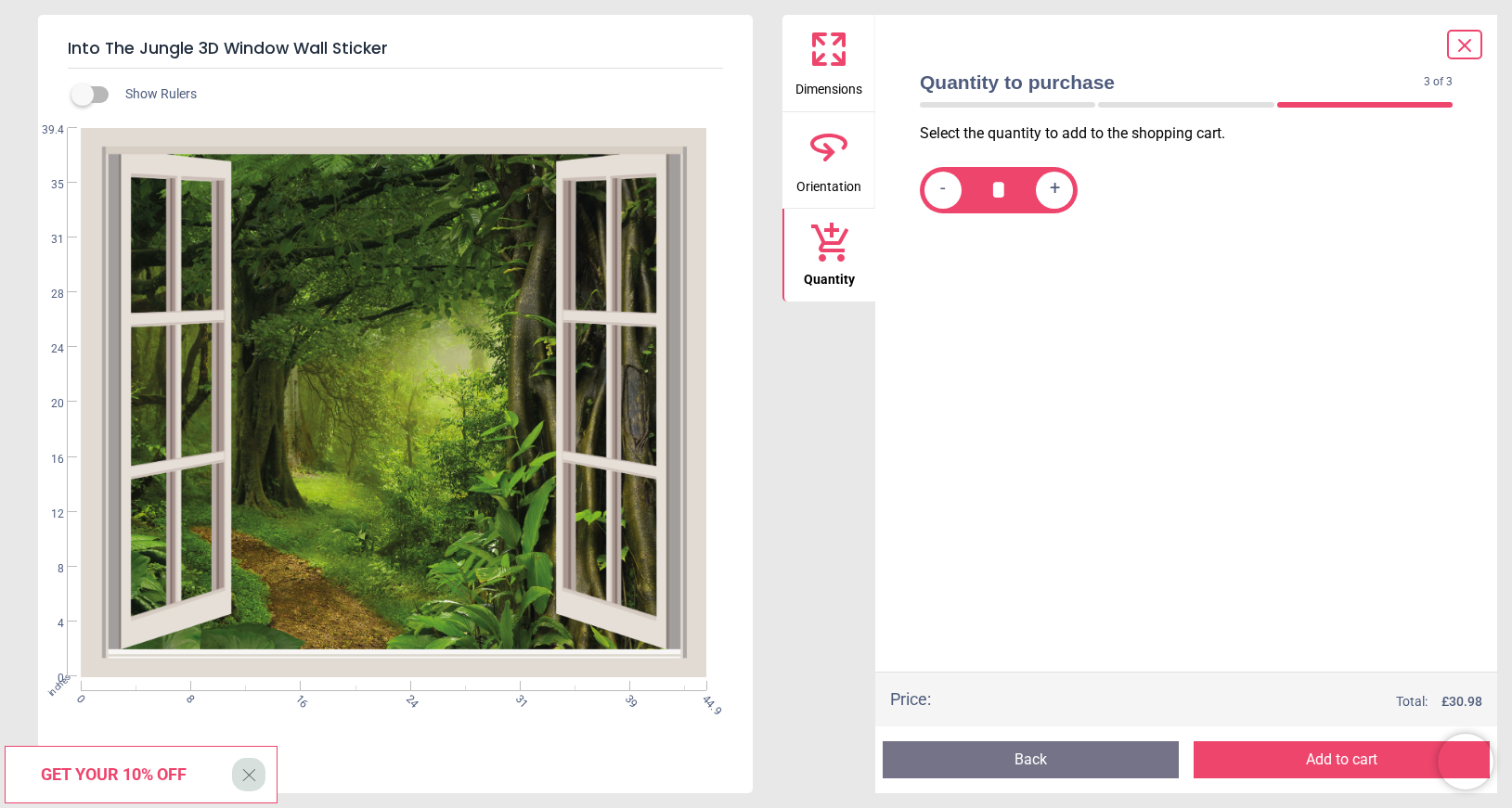
click at [145, 769] on span "Get your 10% off" at bounding box center [113, 774] width 146 height 20
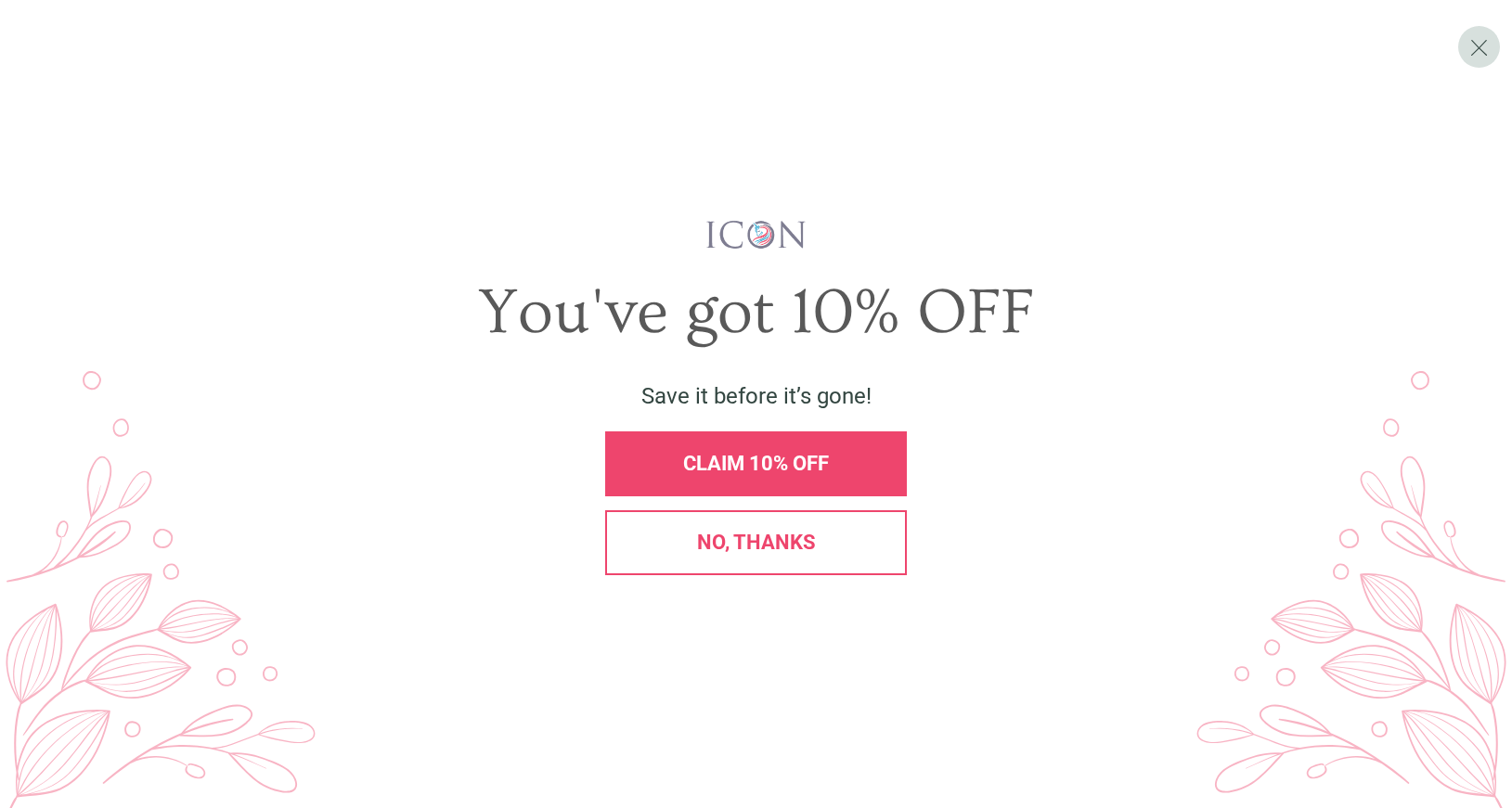
click at [756, 461] on span "CLAIM 10% OFF" at bounding box center [756, 463] width 146 height 24
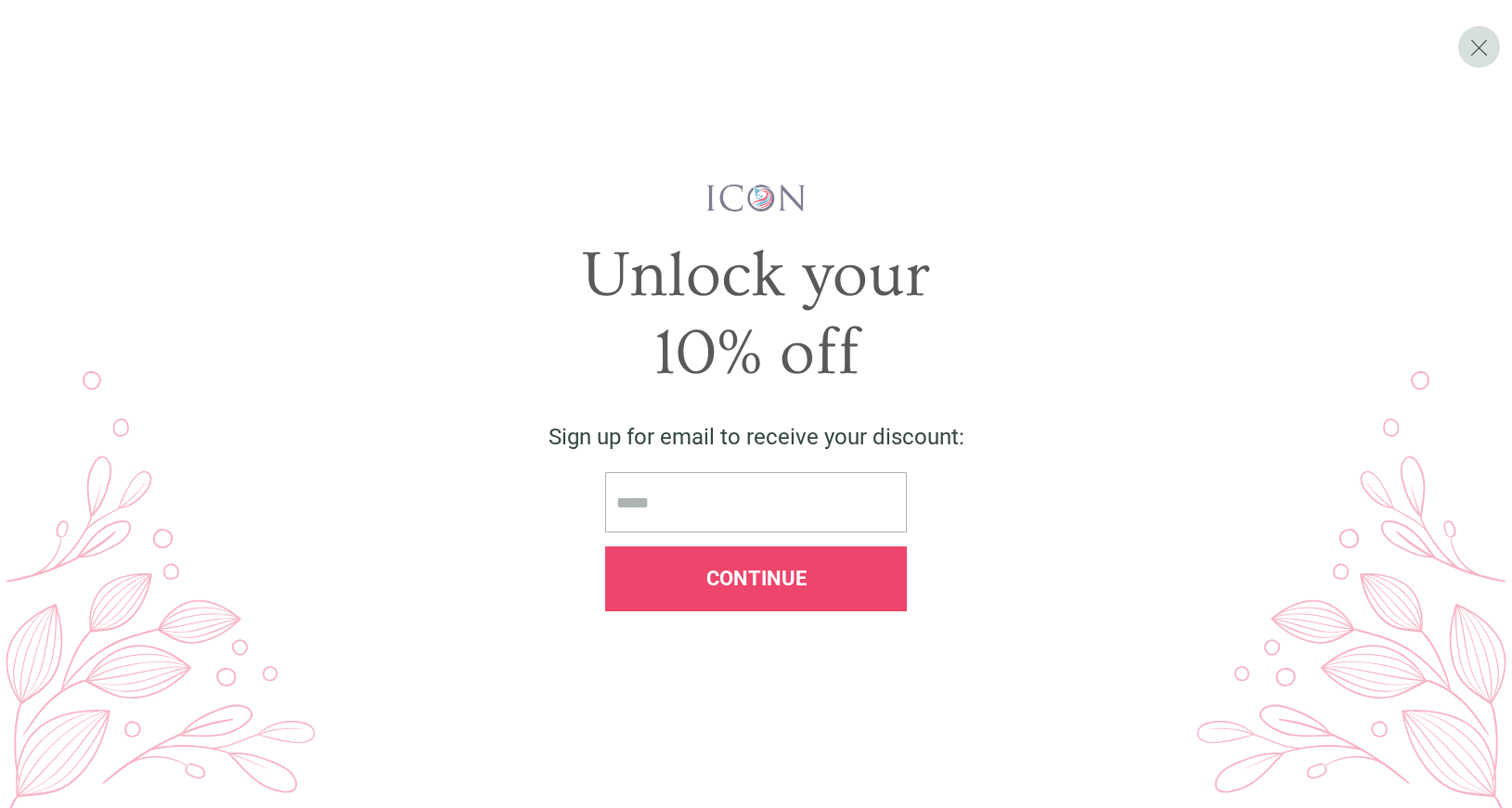
click at [683, 507] on input "email" at bounding box center [756, 503] width 301 height 60
type input "*"
